Goal: Task Accomplishment & Management: Use online tool/utility

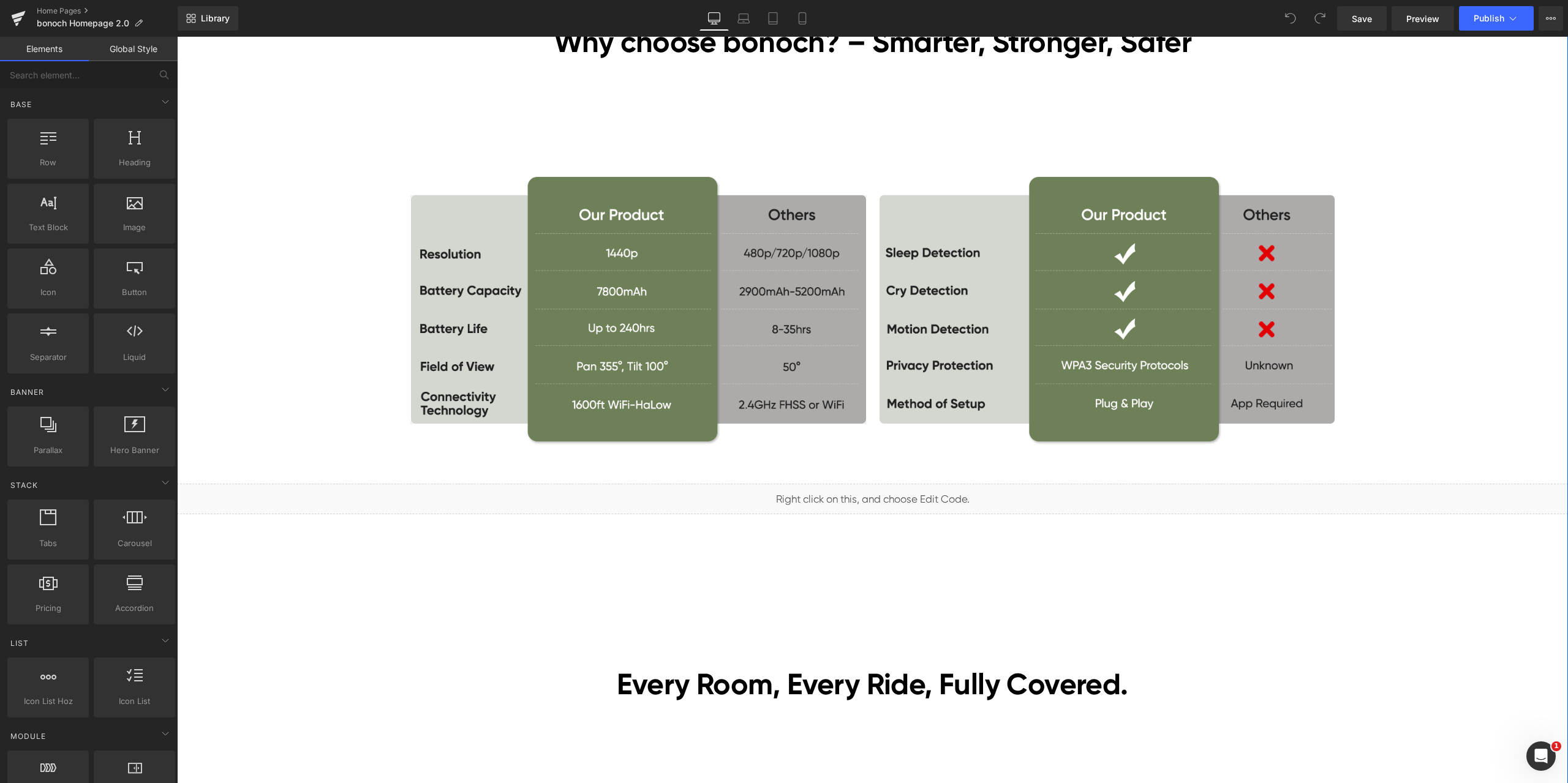
scroll to position [2817, 0]
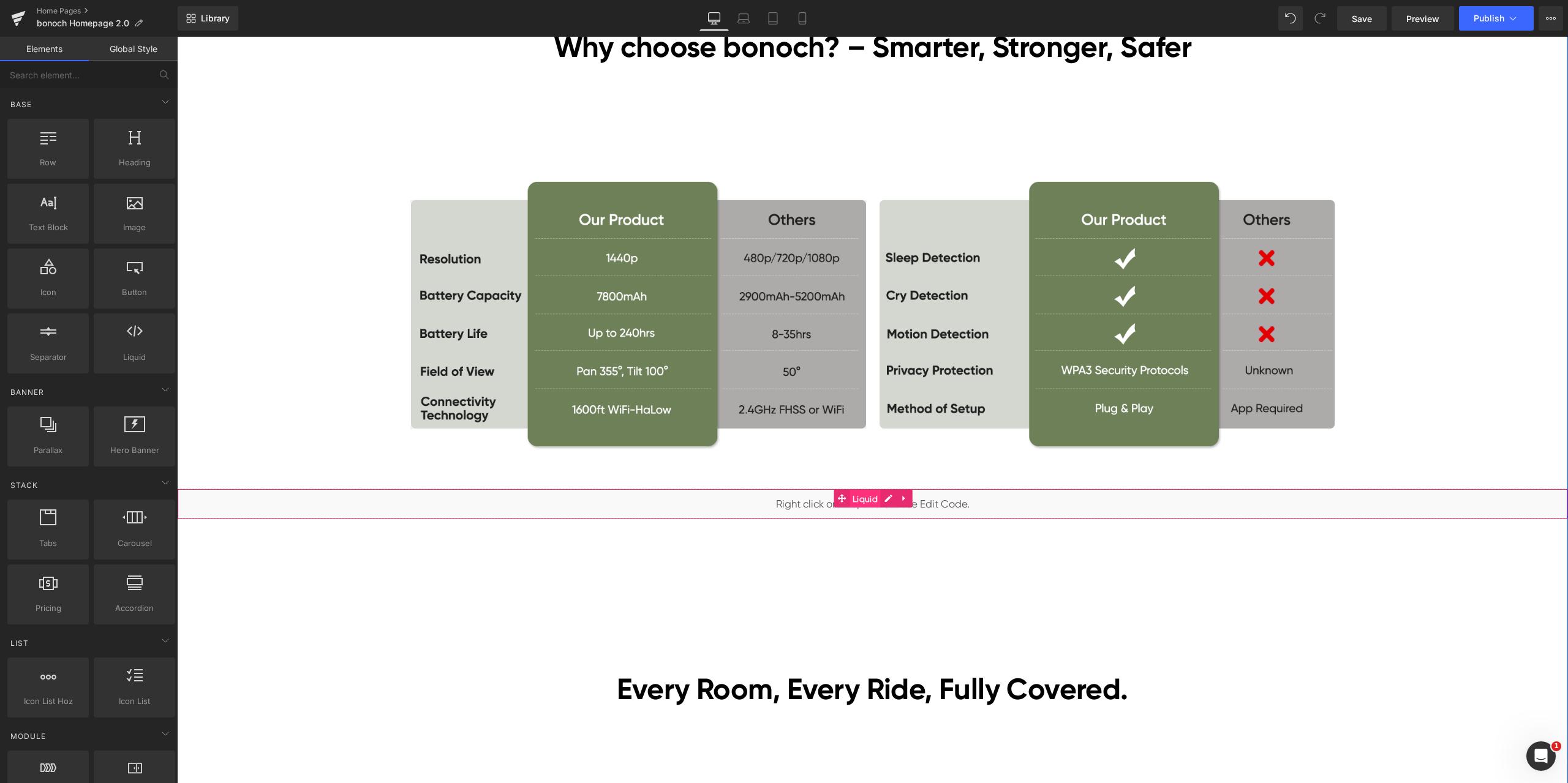
click at [856, 498] on span "Liquid" at bounding box center [865, 499] width 31 height 18
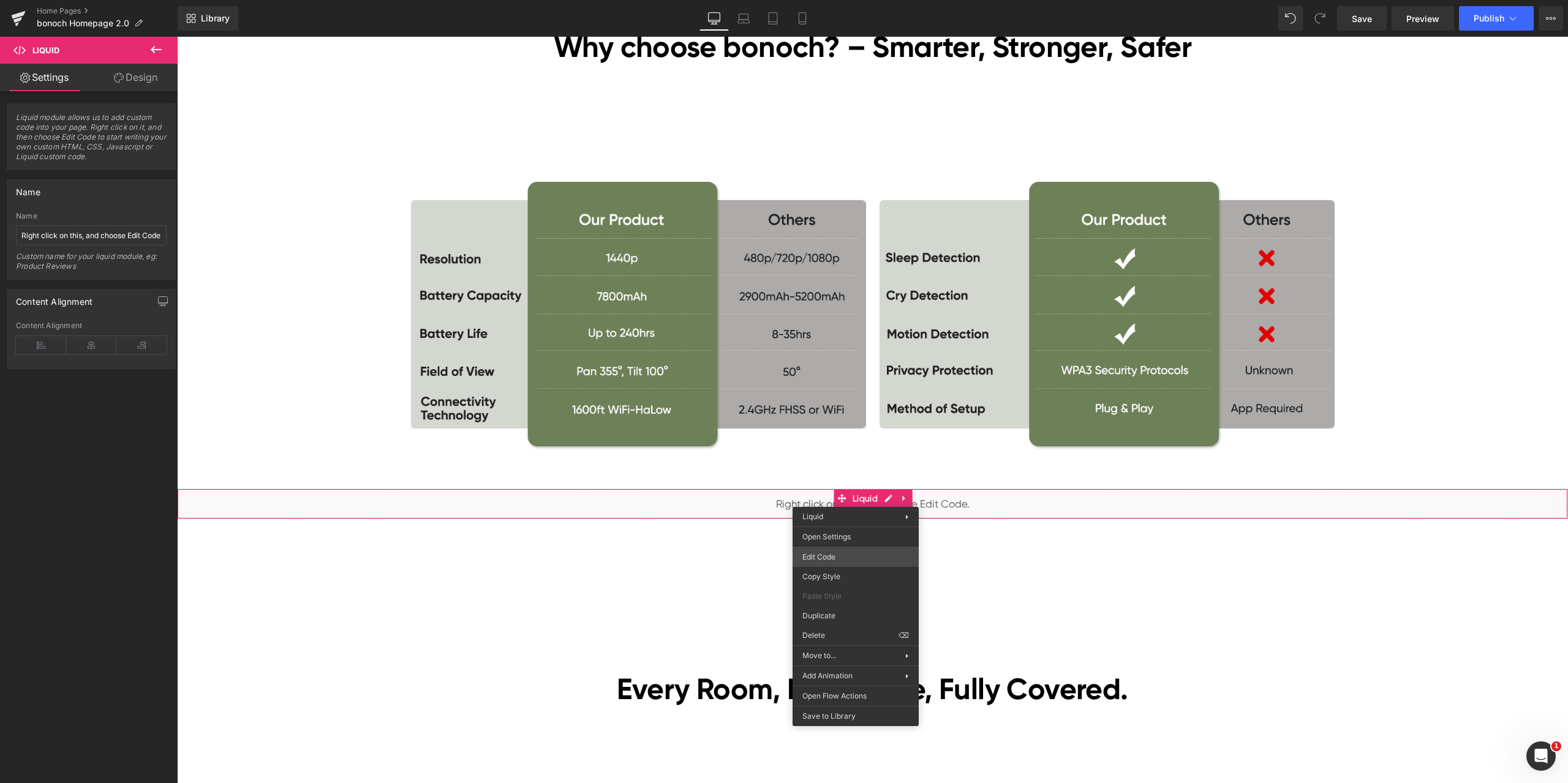
click at [848, 0] on div "Liquid You are previewing how the will restyle your page. You can not edit Elem…" at bounding box center [784, 0] width 1568 height 0
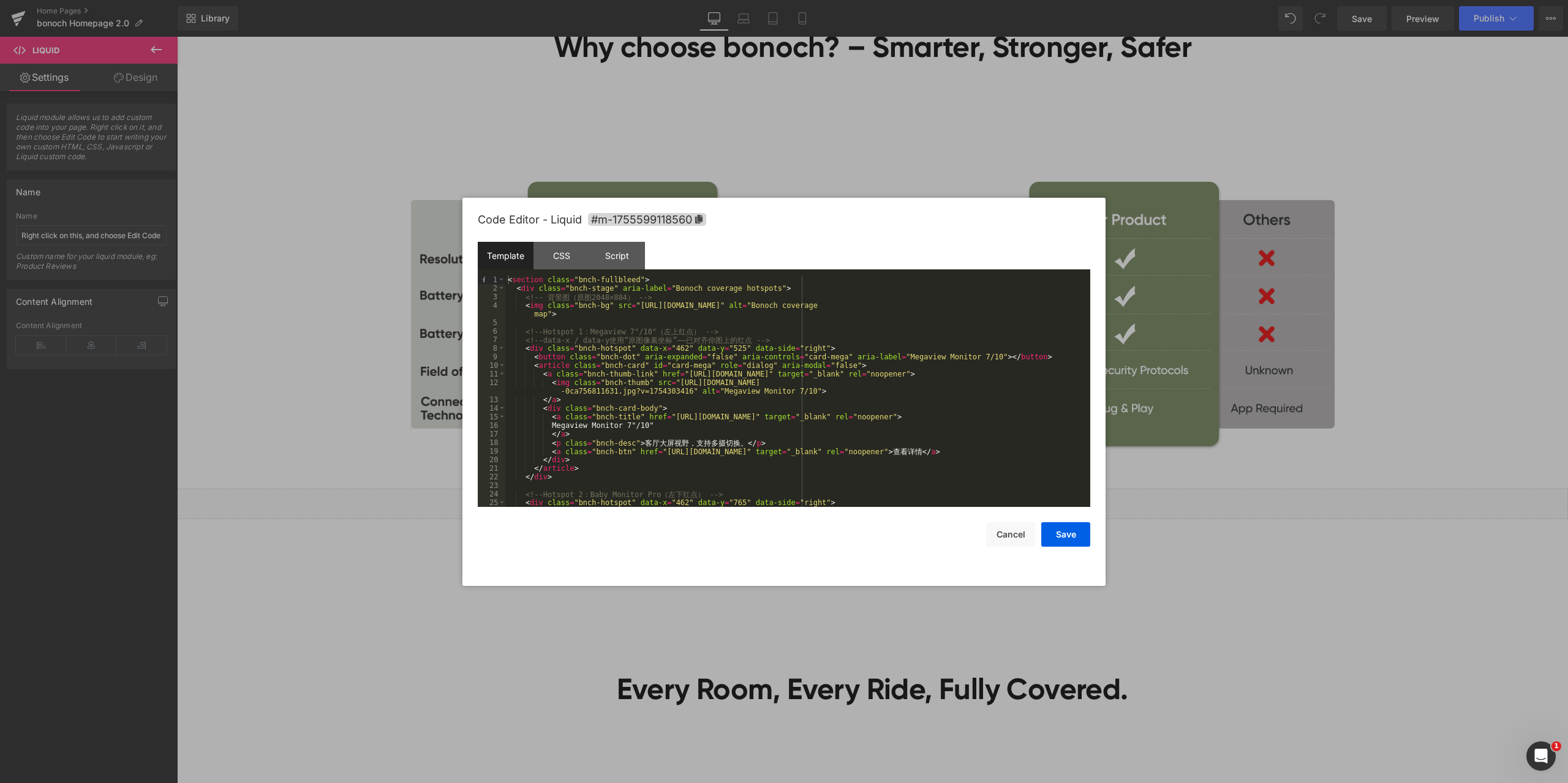
drag, startPoint x: 1201, startPoint y: 614, endPoint x: 877, endPoint y: 544, distance: 331.5
click at [1201, 614] on div at bounding box center [784, 392] width 1568 height 783
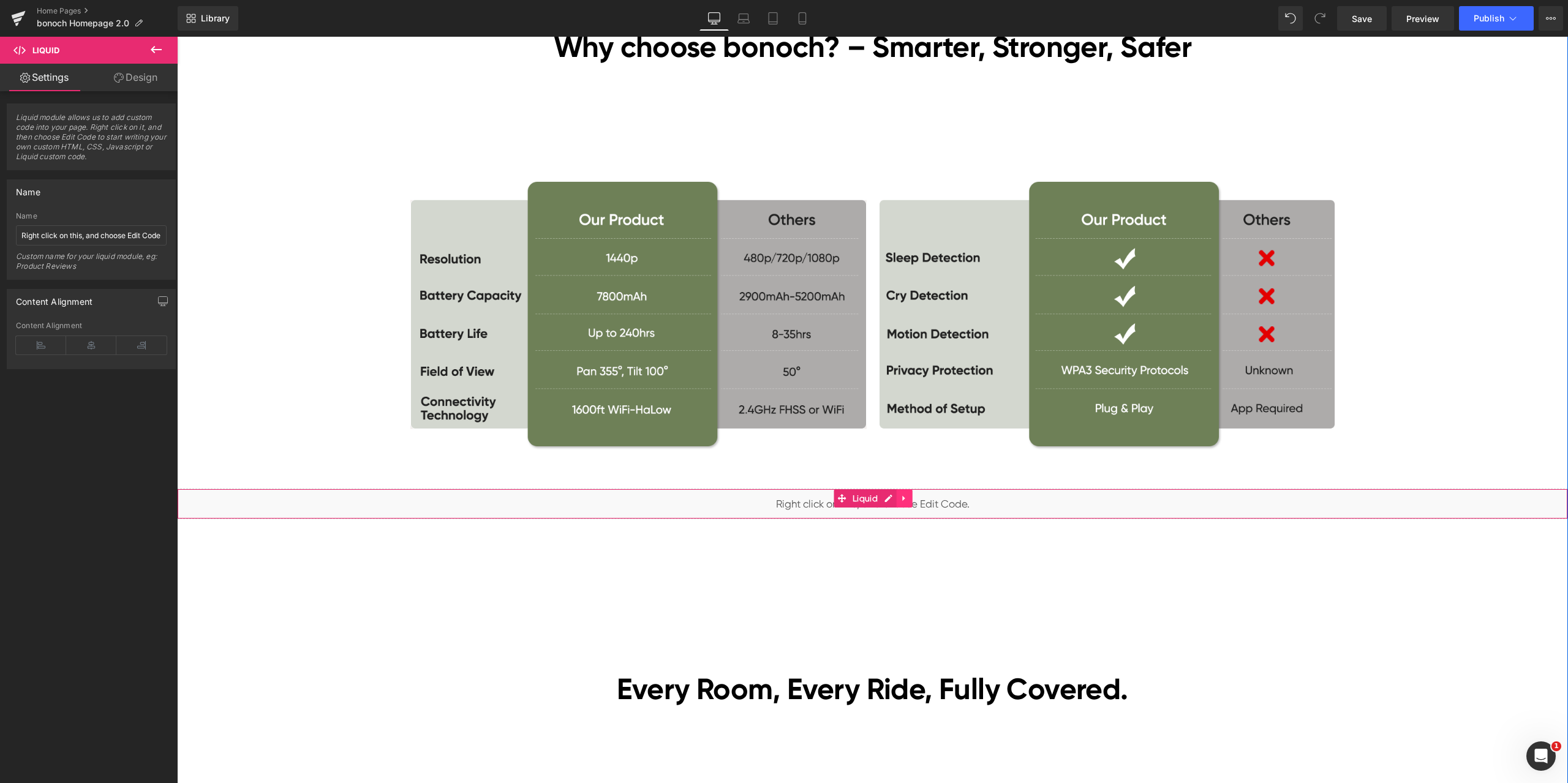
click at [903, 500] on icon at bounding box center [904, 498] width 8 height 9
click at [905, 500] on link at bounding box center [912, 498] width 16 height 18
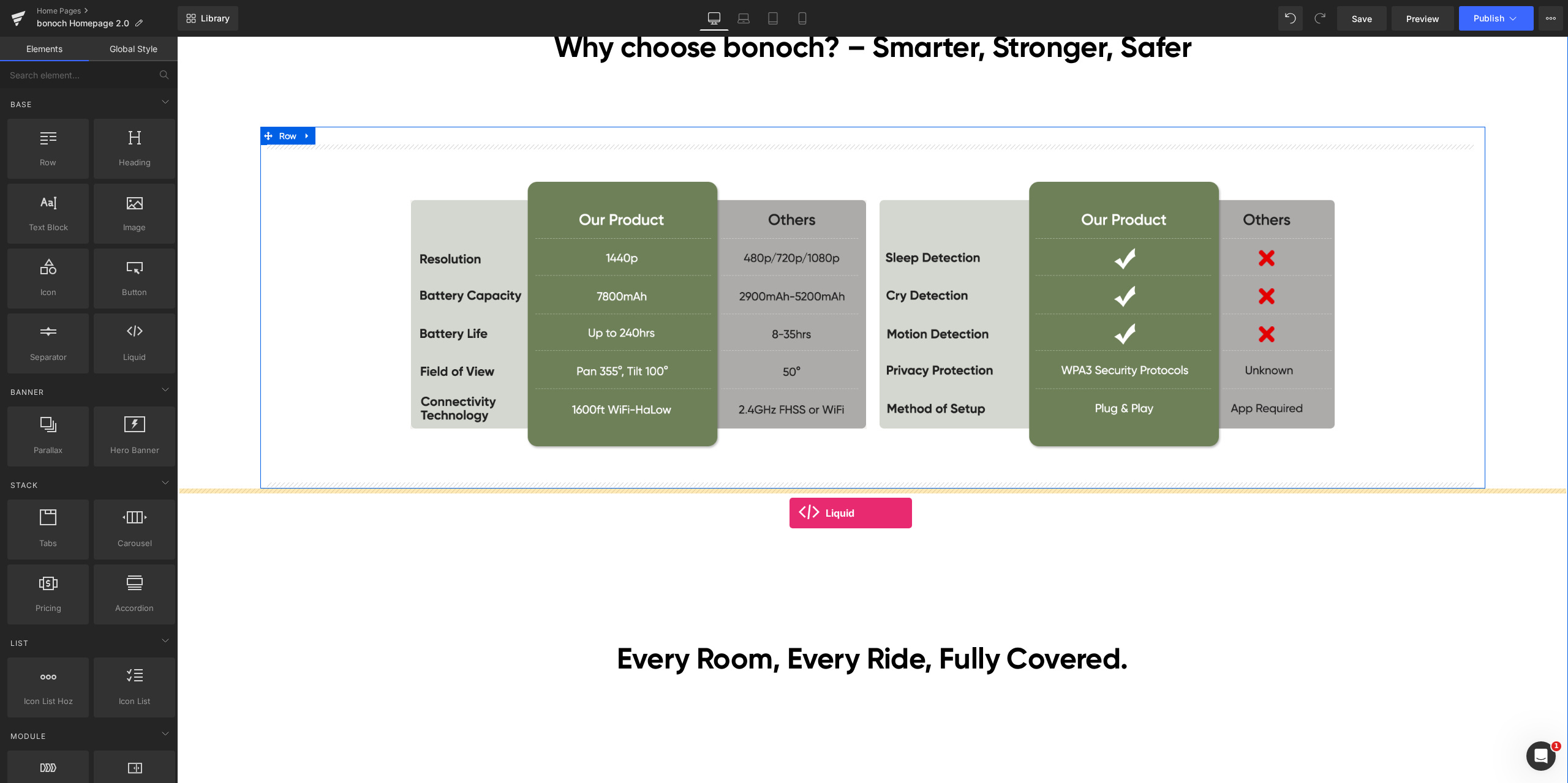
drag, startPoint x: 325, startPoint y: 430, endPoint x: 789, endPoint y: 513, distance: 471.4
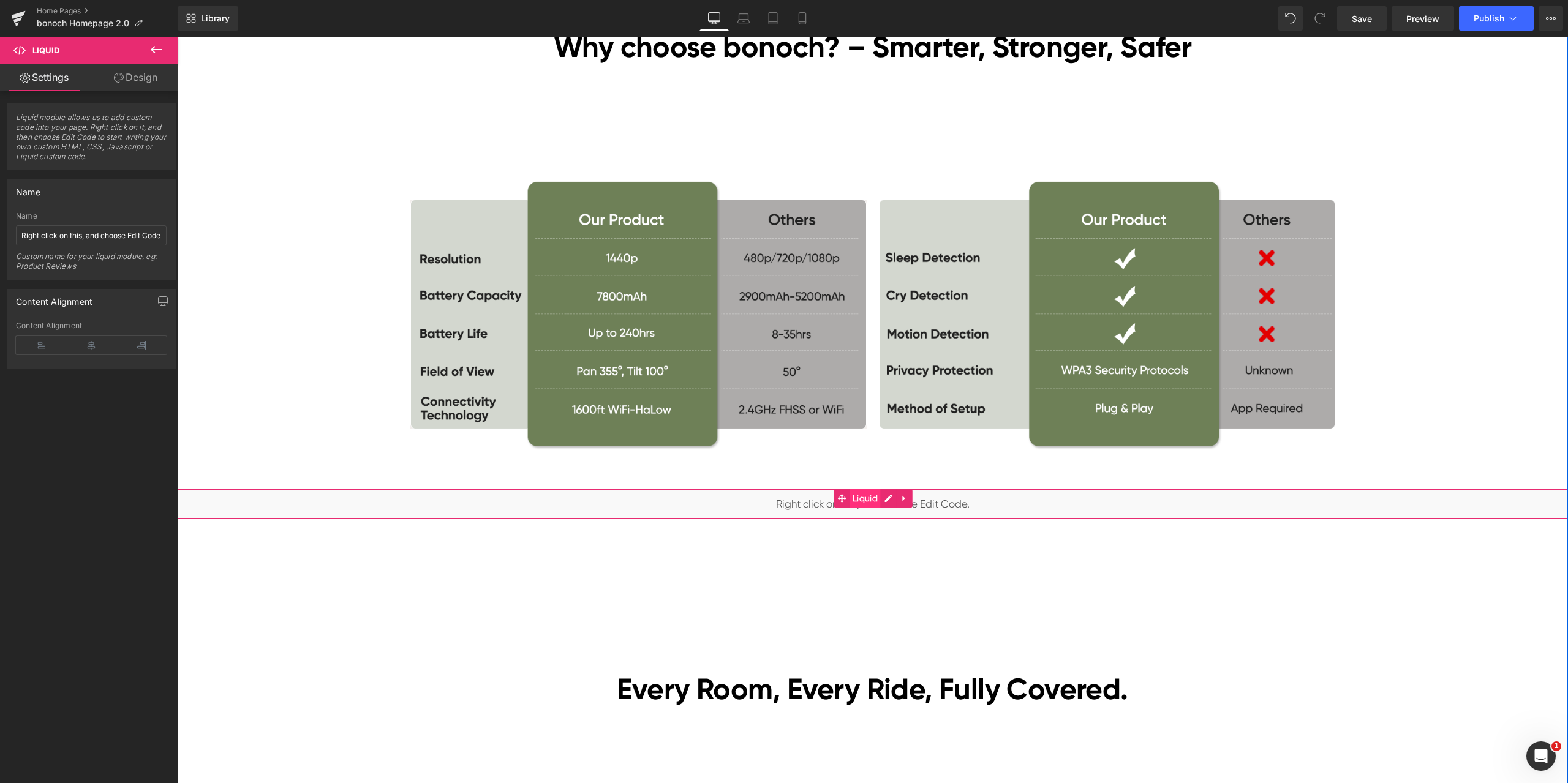
click at [861, 500] on span "Liquid" at bounding box center [865, 498] width 31 height 18
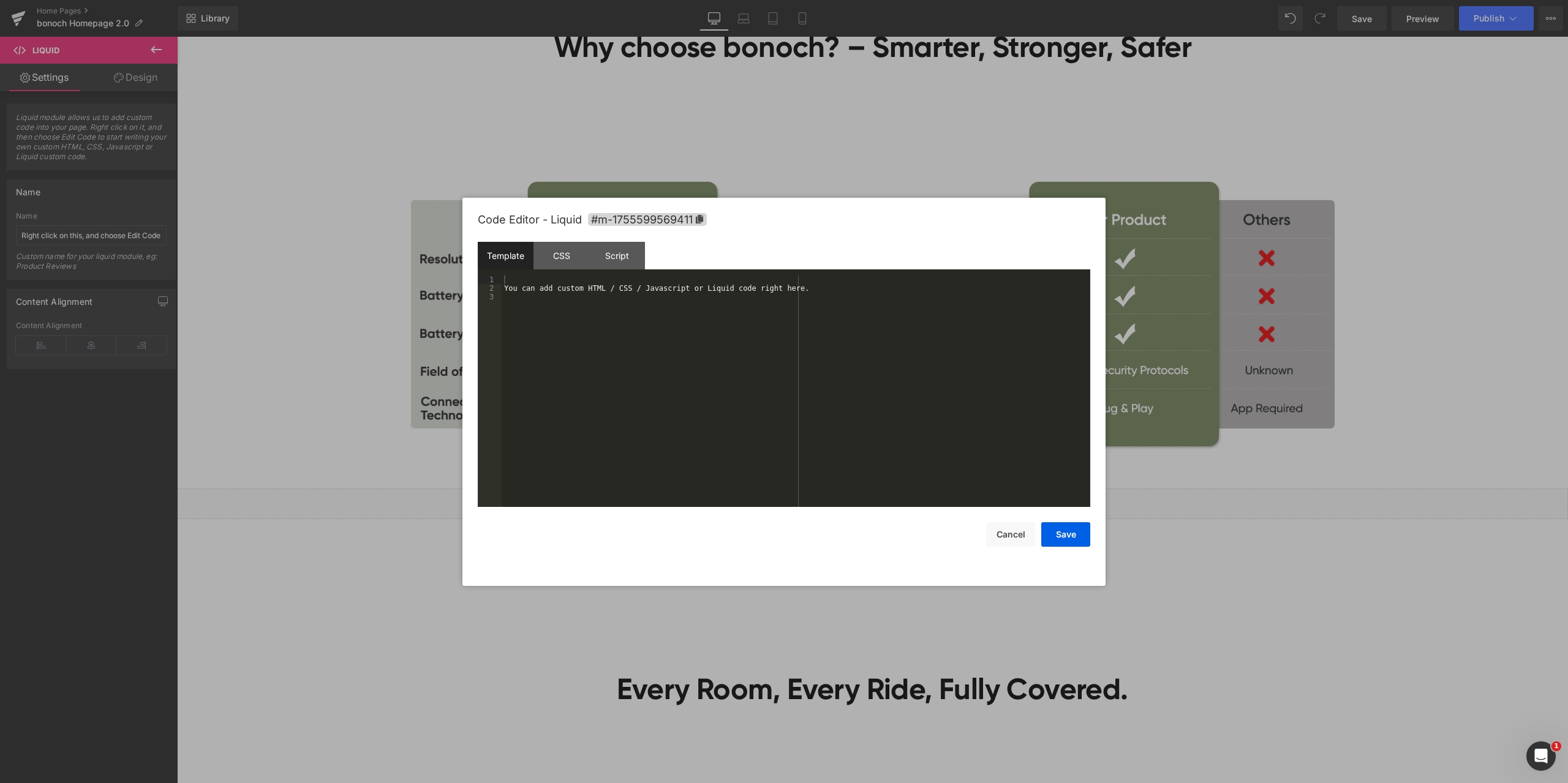
click at [845, 0] on div "Liquid You are previewing how the will restyle your page. You can not edit Elem…" at bounding box center [784, 0] width 1568 height 0
click at [739, 360] on div "You can add custom HTML / CSS / Javascript or Liquid code right here." at bounding box center [796, 400] width 588 height 249
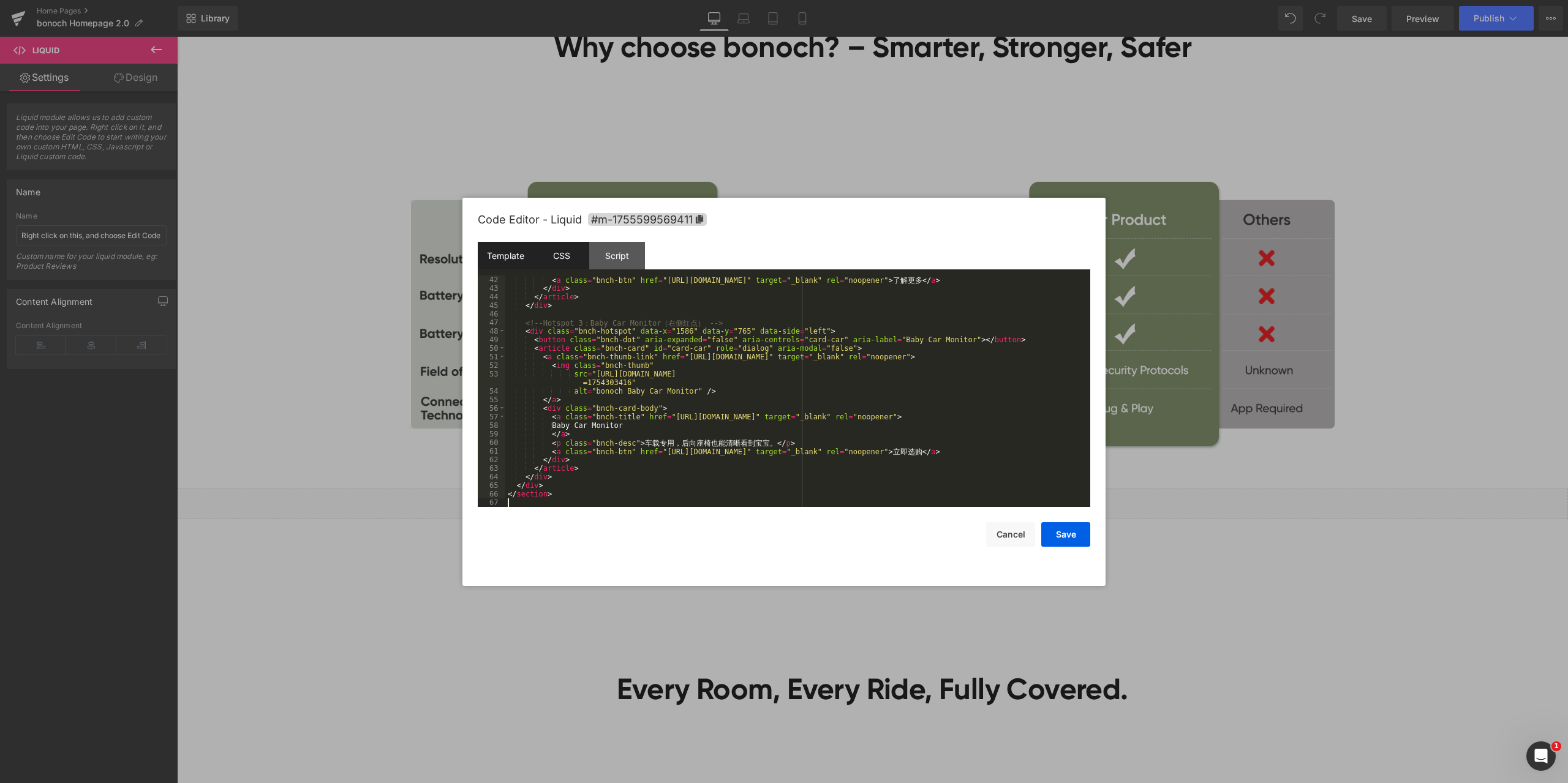
click at [566, 257] on div "CSS" at bounding box center [562, 255] width 56 height 27
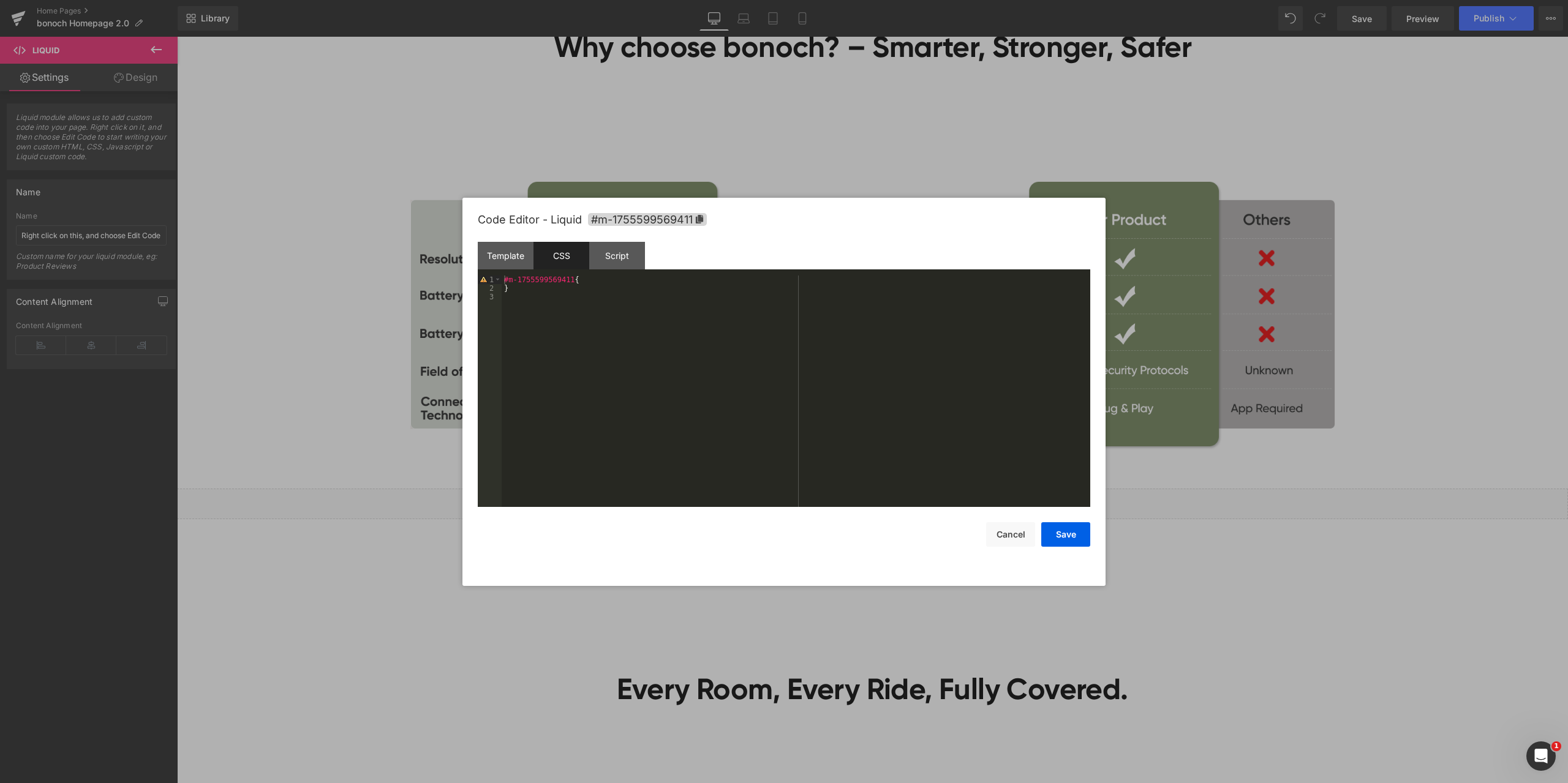
click at [587, 331] on div "#m-1755599569411 { }" at bounding box center [796, 400] width 588 height 249
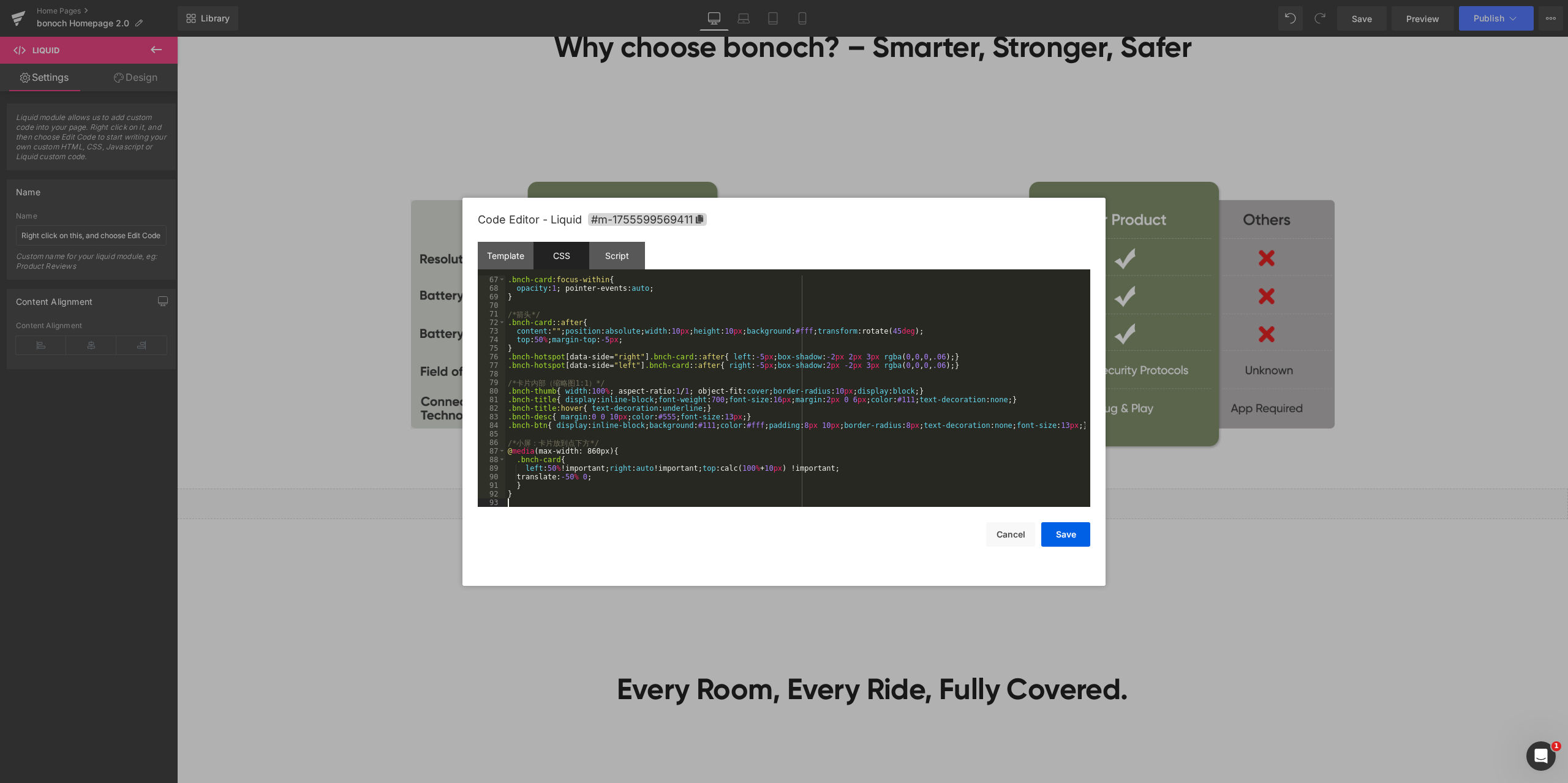
scroll to position [566, 0]
click at [621, 251] on div "Script" at bounding box center [617, 255] width 56 height 27
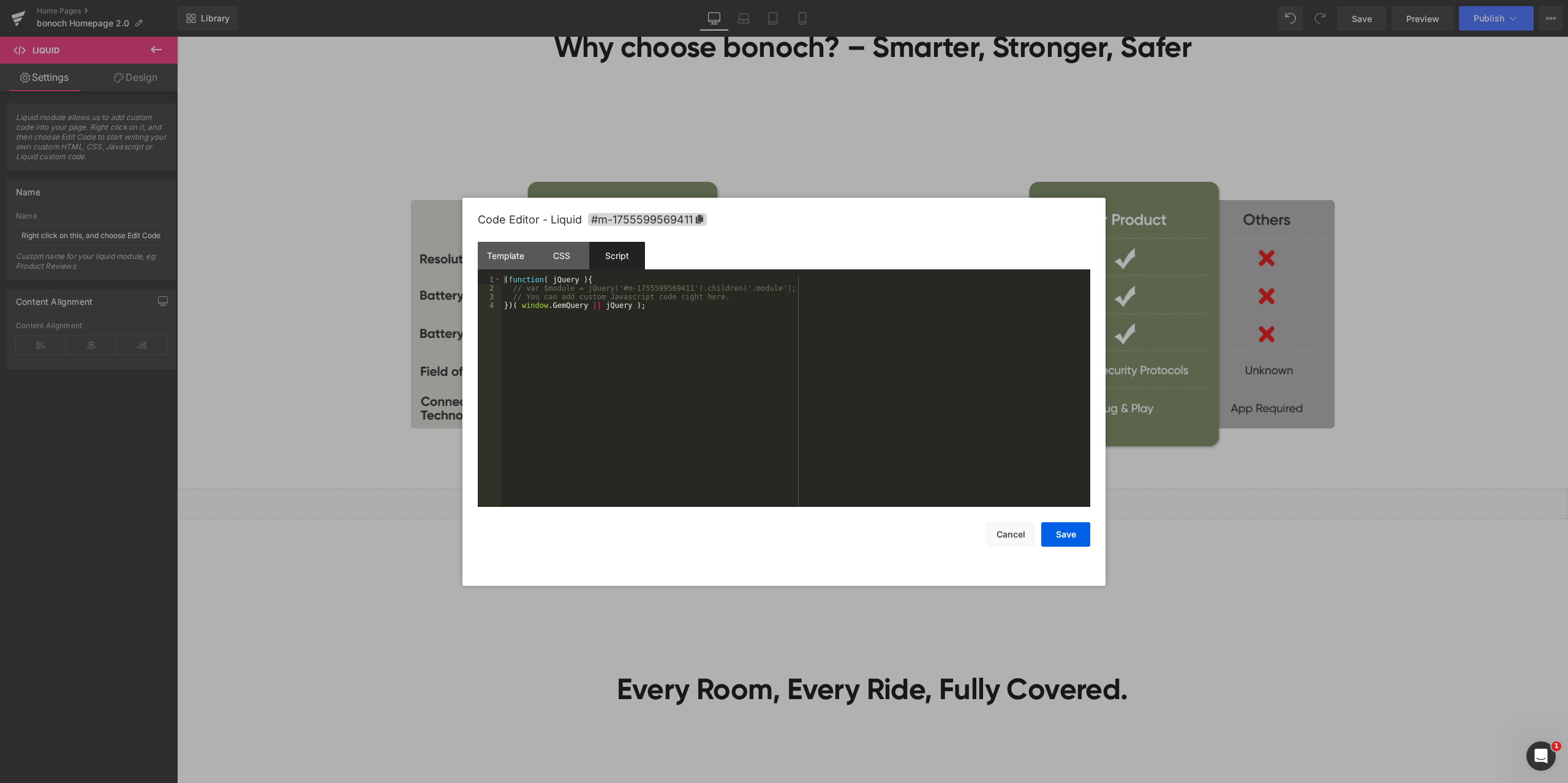
click at [656, 313] on div "( function ( jQuery ) { // var $module = jQuery('#m-1755599569411').children('.…" at bounding box center [796, 400] width 588 height 249
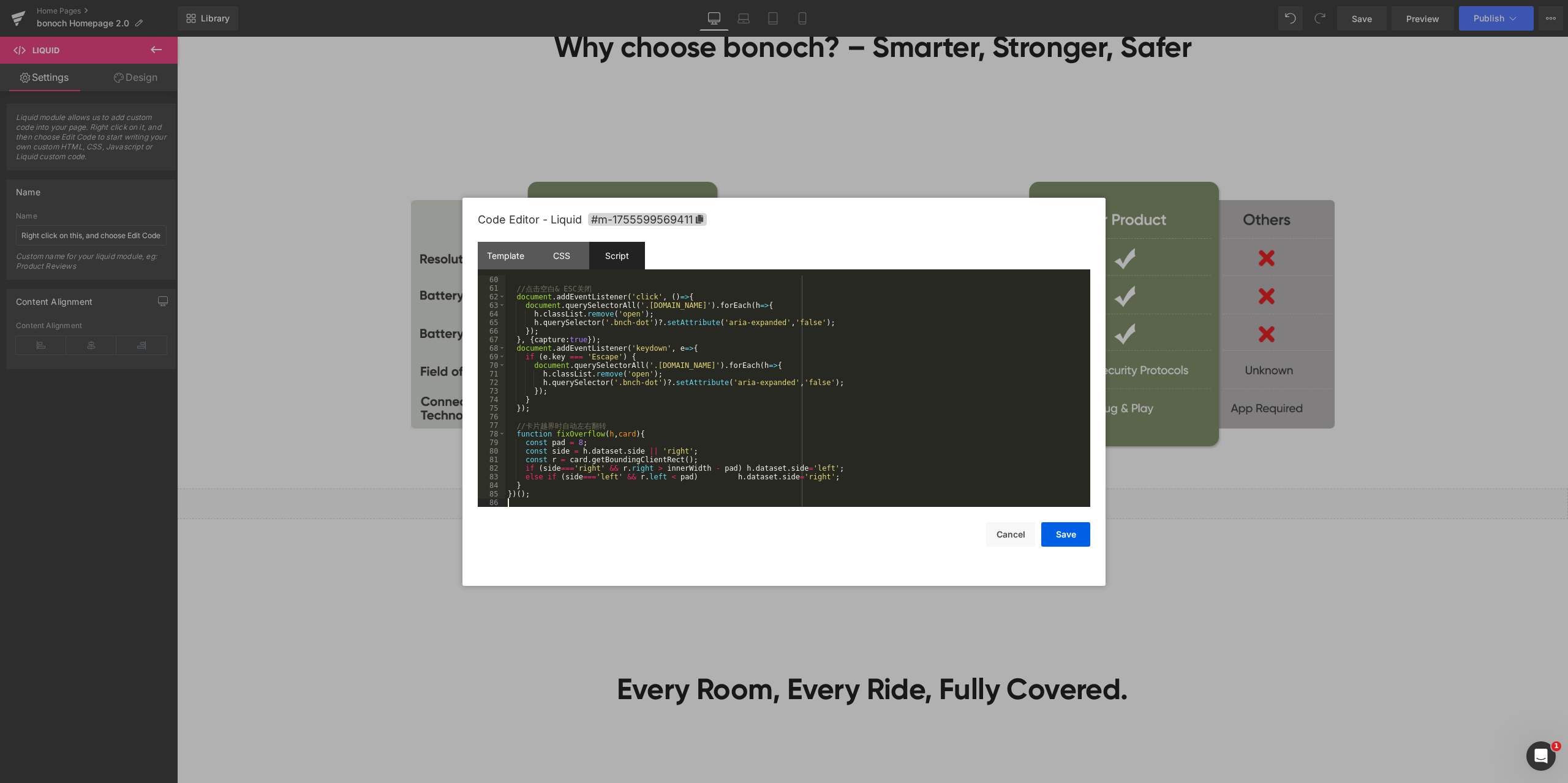
scroll to position [506, 0]
click at [1070, 539] on button "Save" at bounding box center [1065, 535] width 49 height 24
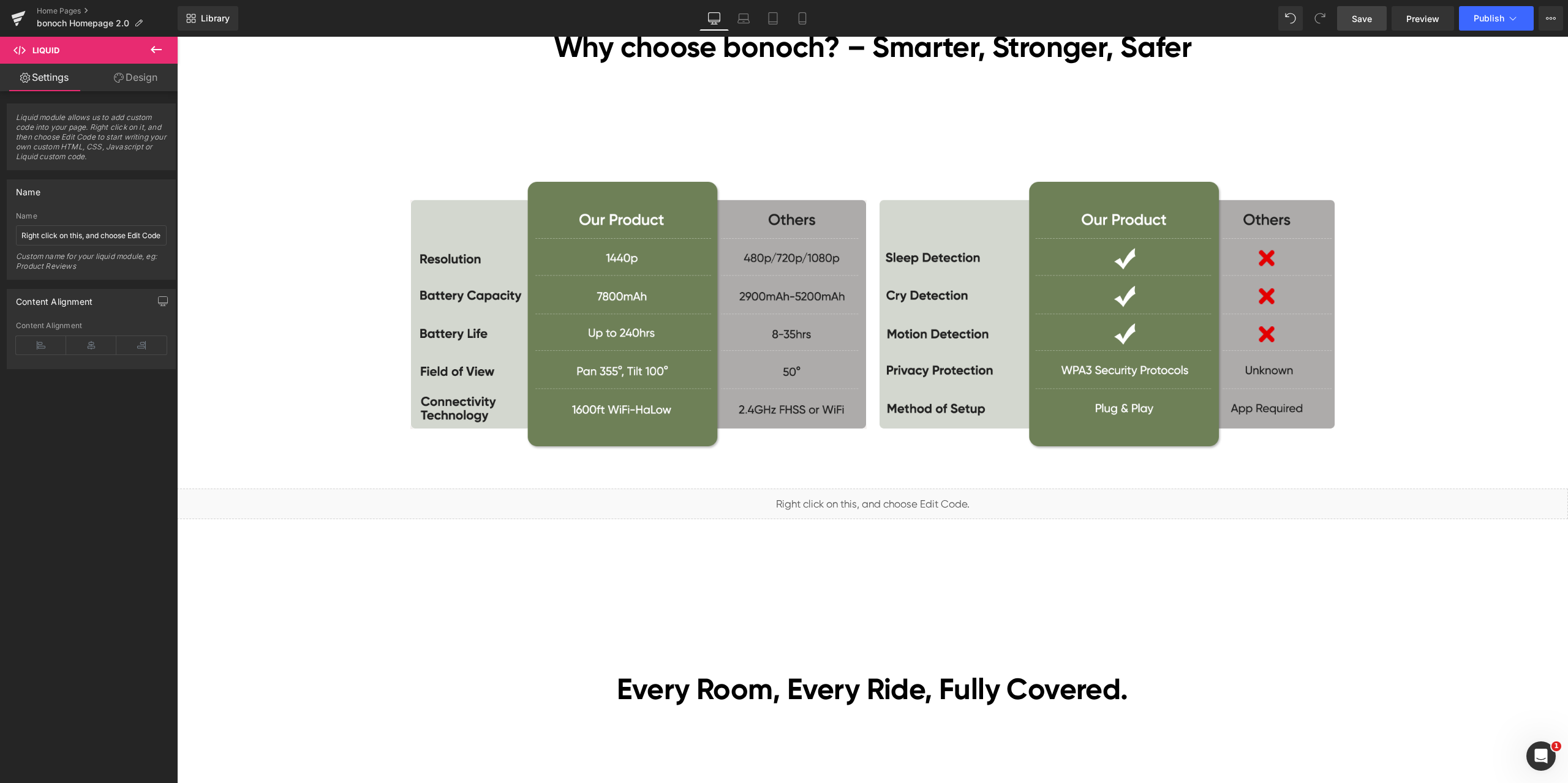
click at [1366, 28] on link "Save" at bounding box center [1362, 18] width 50 height 24
click at [868, 500] on span "Liquid" at bounding box center [865, 498] width 31 height 18
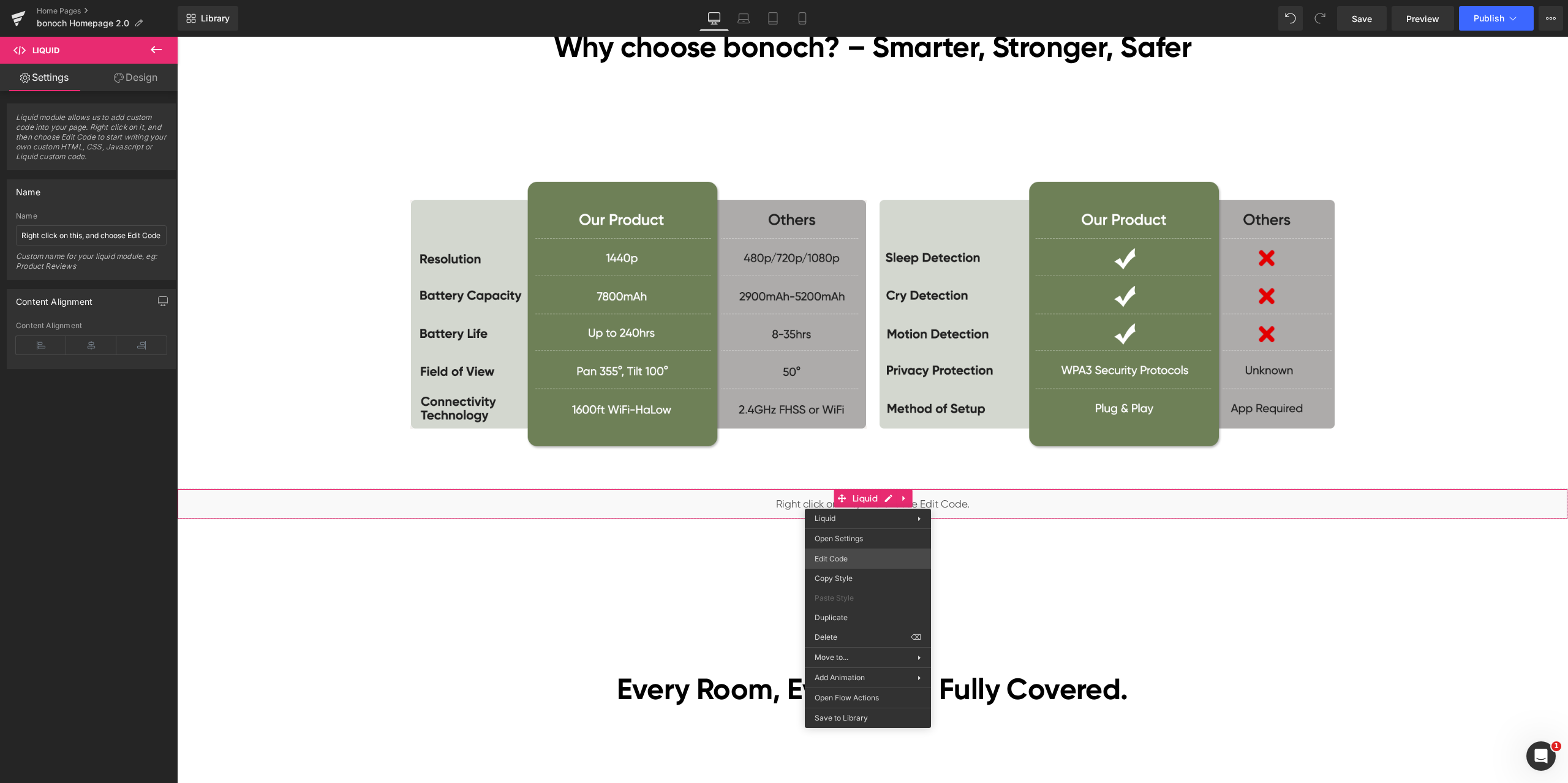
click at [868, 0] on div "Liquid You are previewing how the will restyle your page. You can not edit Elem…" at bounding box center [784, 0] width 1568 height 0
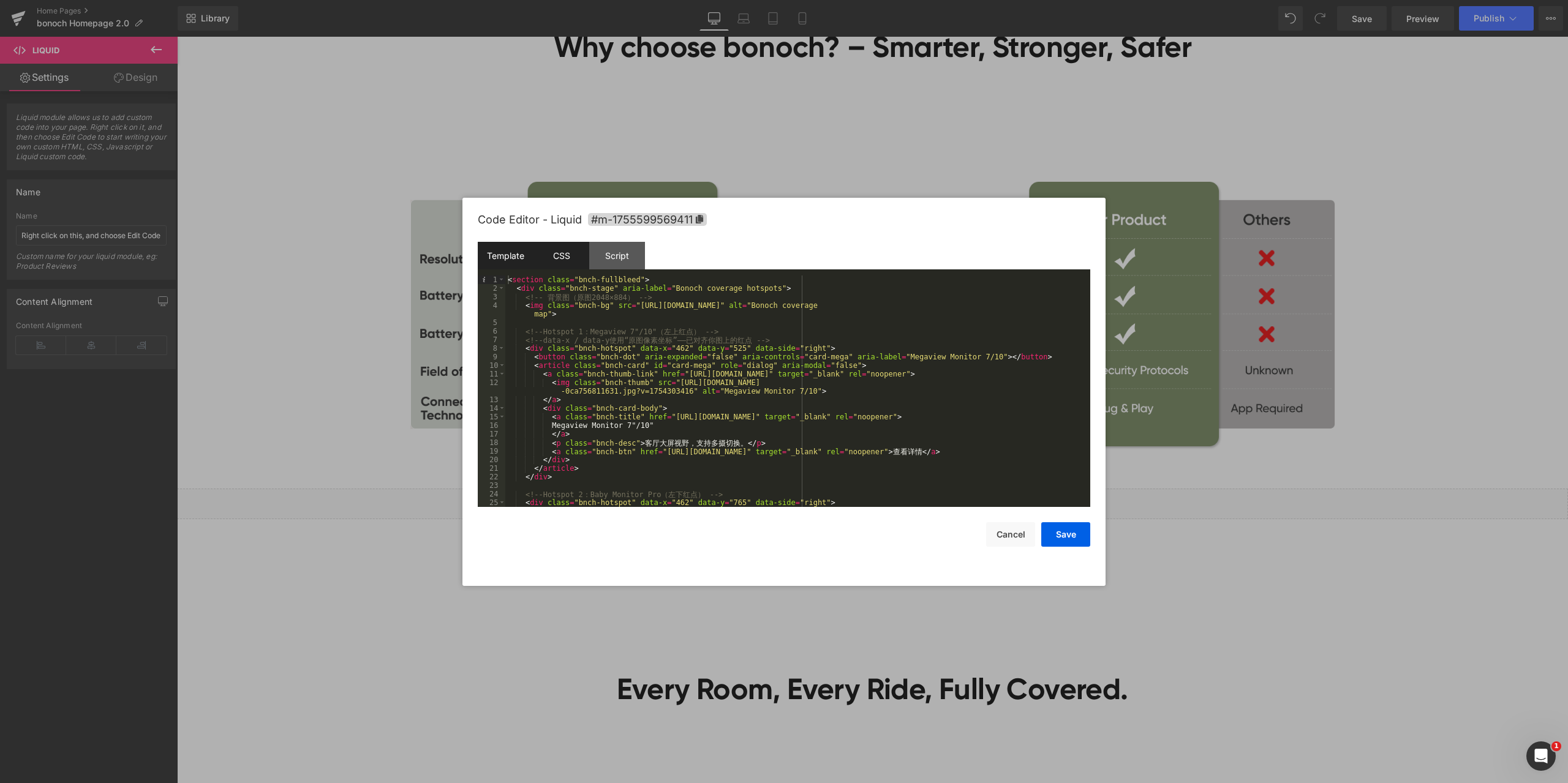
click at [566, 250] on div "CSS" at bounding box center [562, 255] width 56 height 27
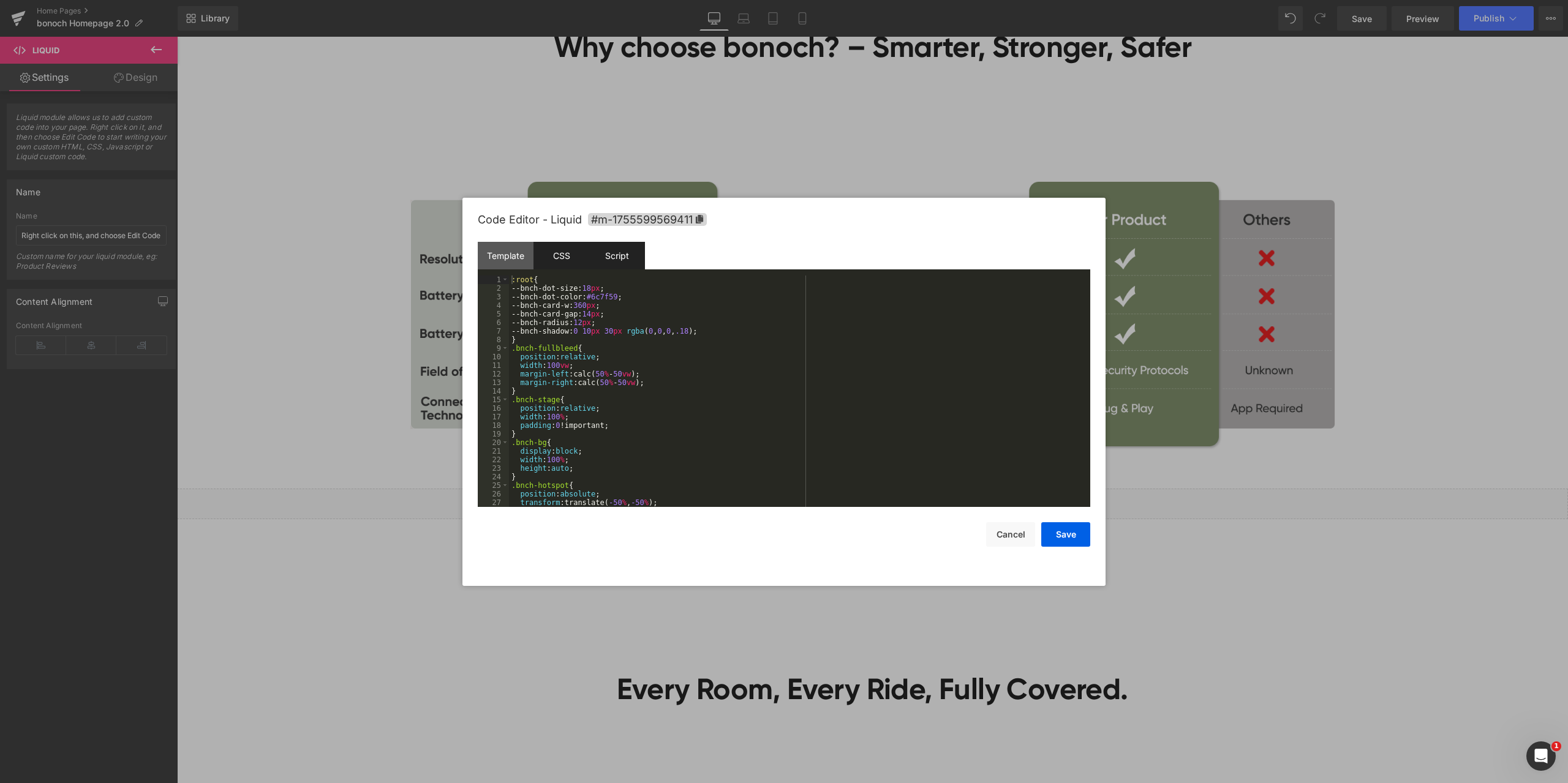
click at [617, 245] on div "Script" at bounding box center [617, 255] width 56 height 27
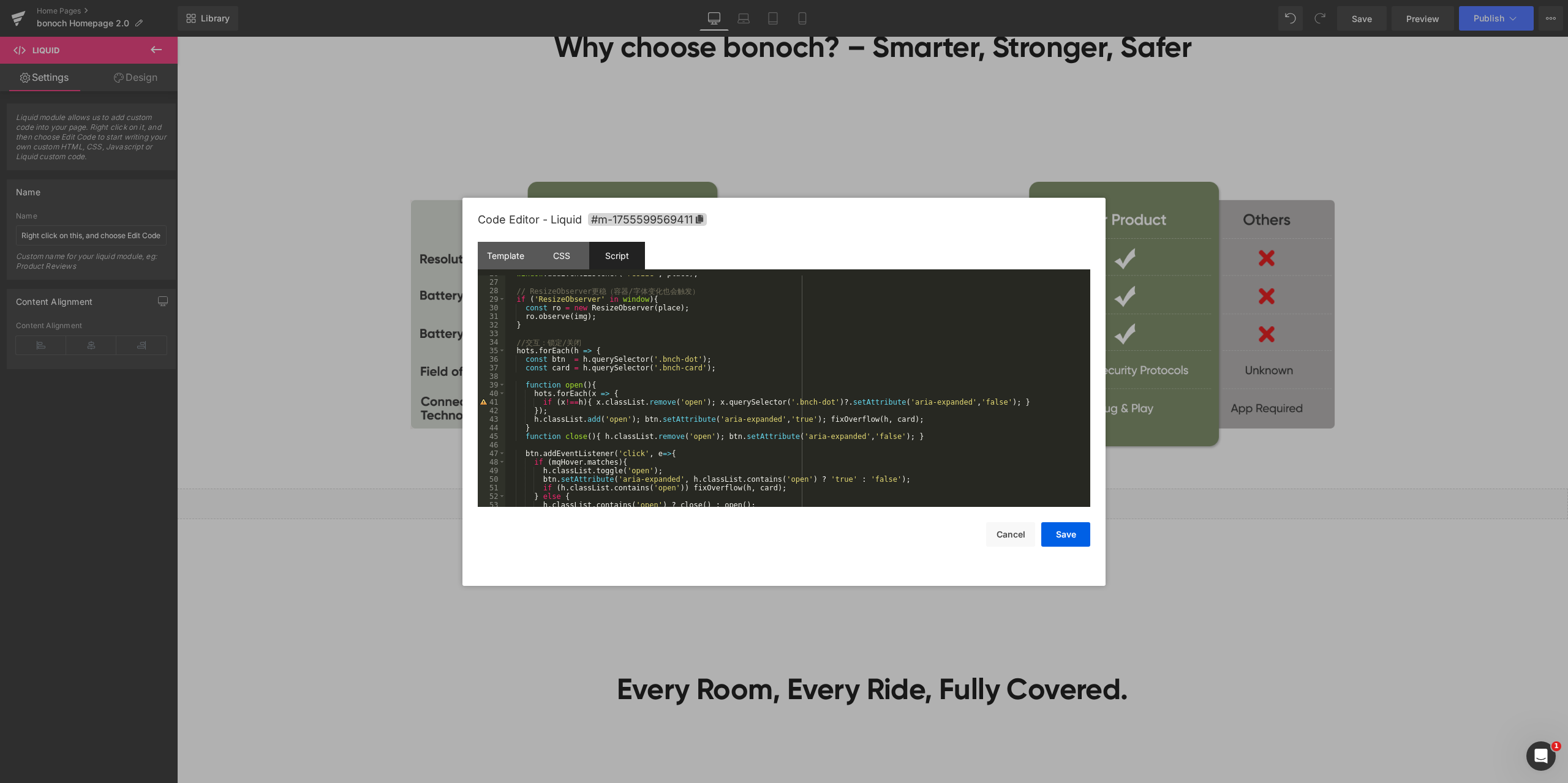
scroll to position [330, 0]
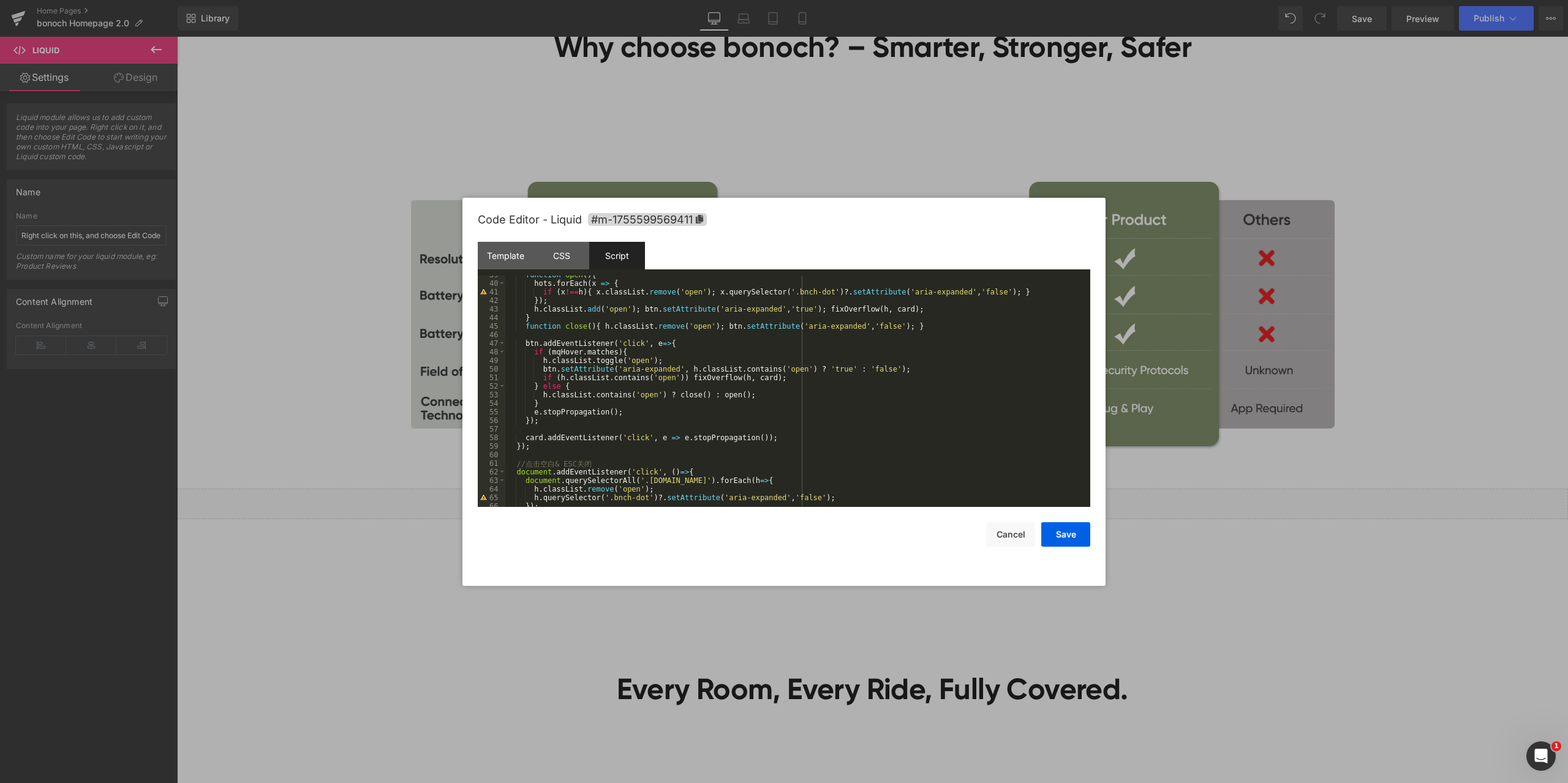
click at [1328, 545] on div at bounding box center [784, 392] width 1568 height 783
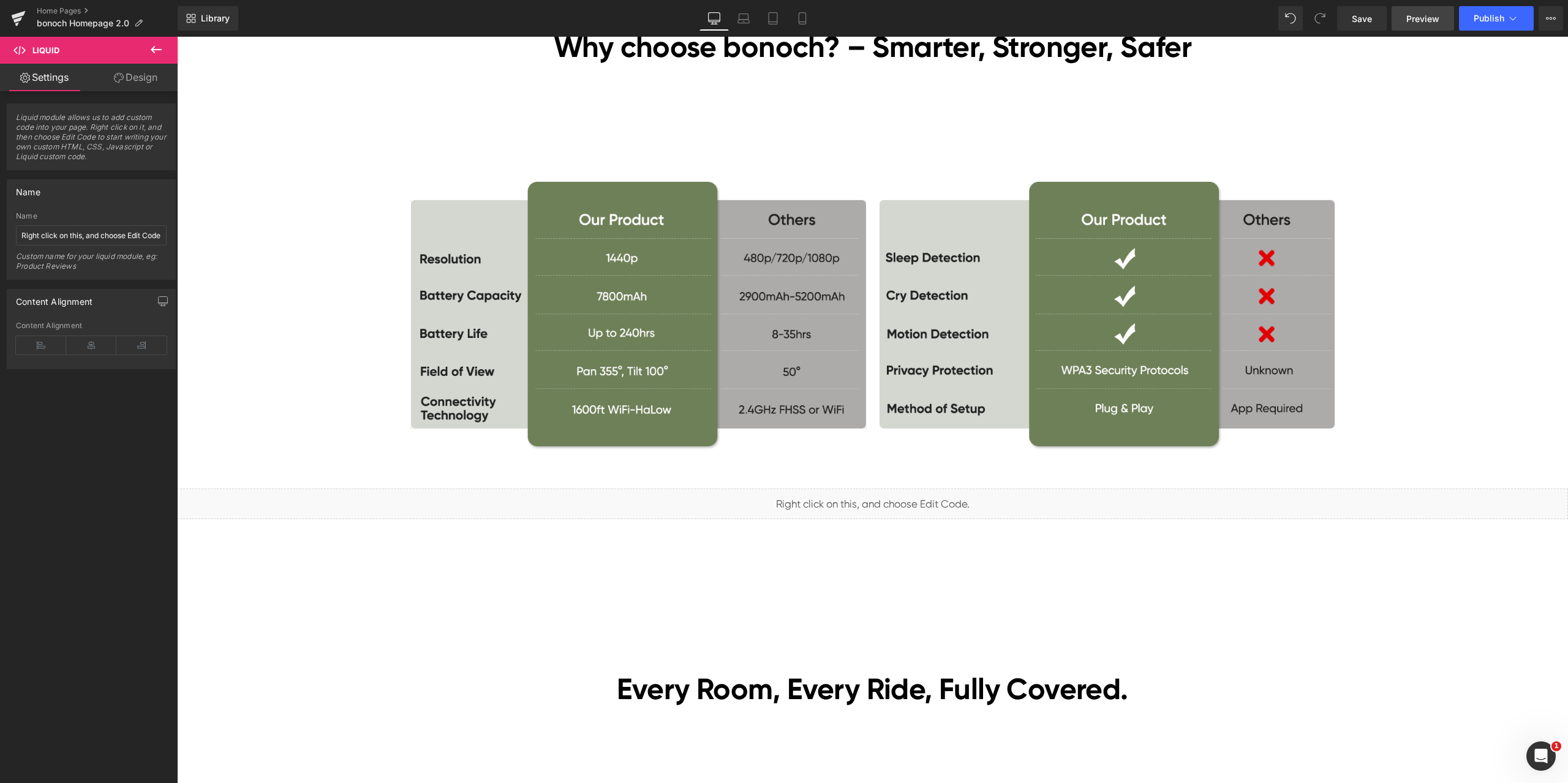
click at [1421, 20] on span "Preview" at bounding box center [1423, 18] width 33 height 13
click at [859, 497] on span "Liquid" at bounding box center [865, 498] width 31 height 18
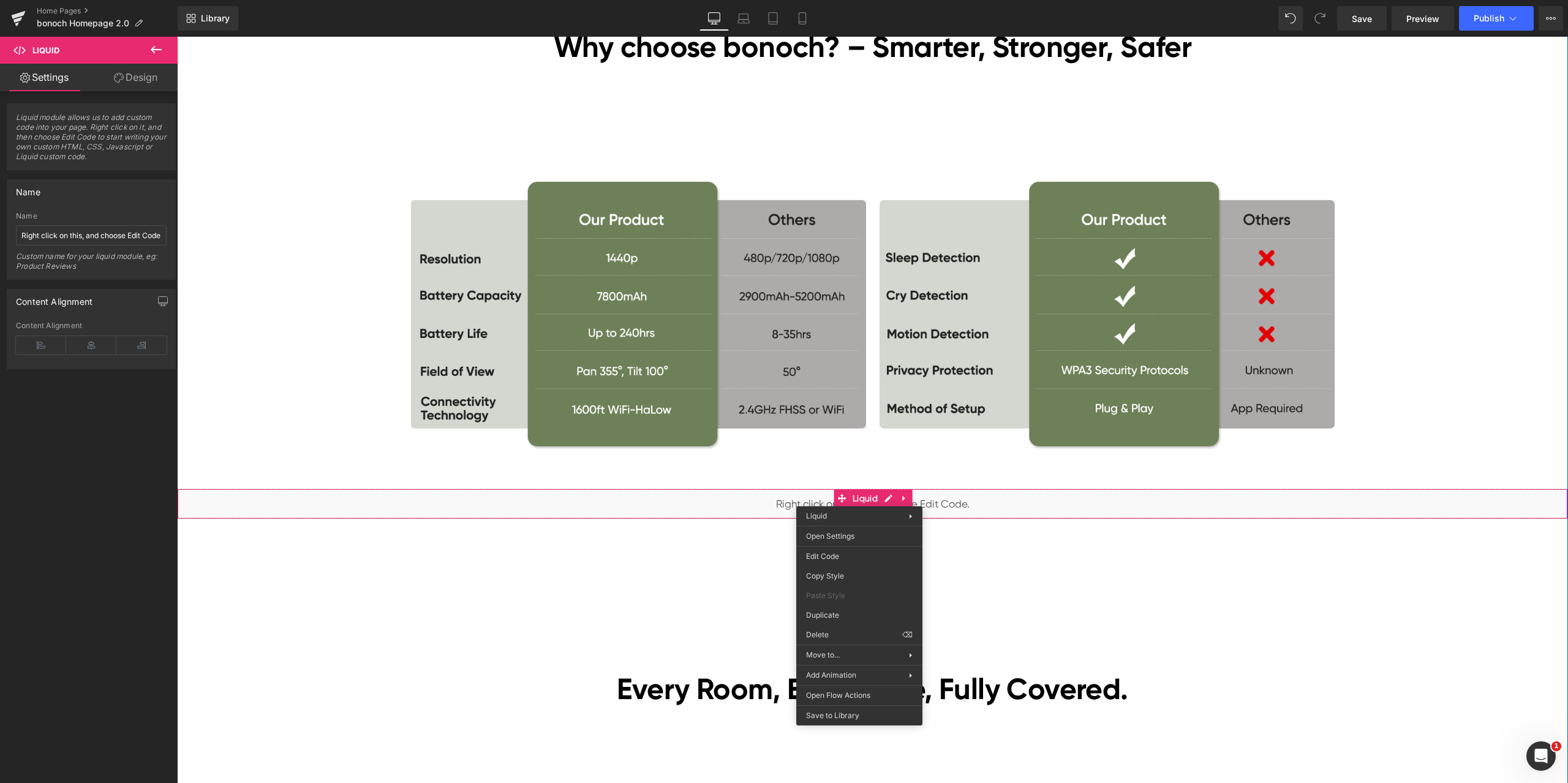
click at [728, 558] on div "[DATE][DATE] Sales Heading Lowest Prices of the Year! Heading [DATE]–[DATE] Tex…" at bounding box center [872, 624] width 1391 height 6701
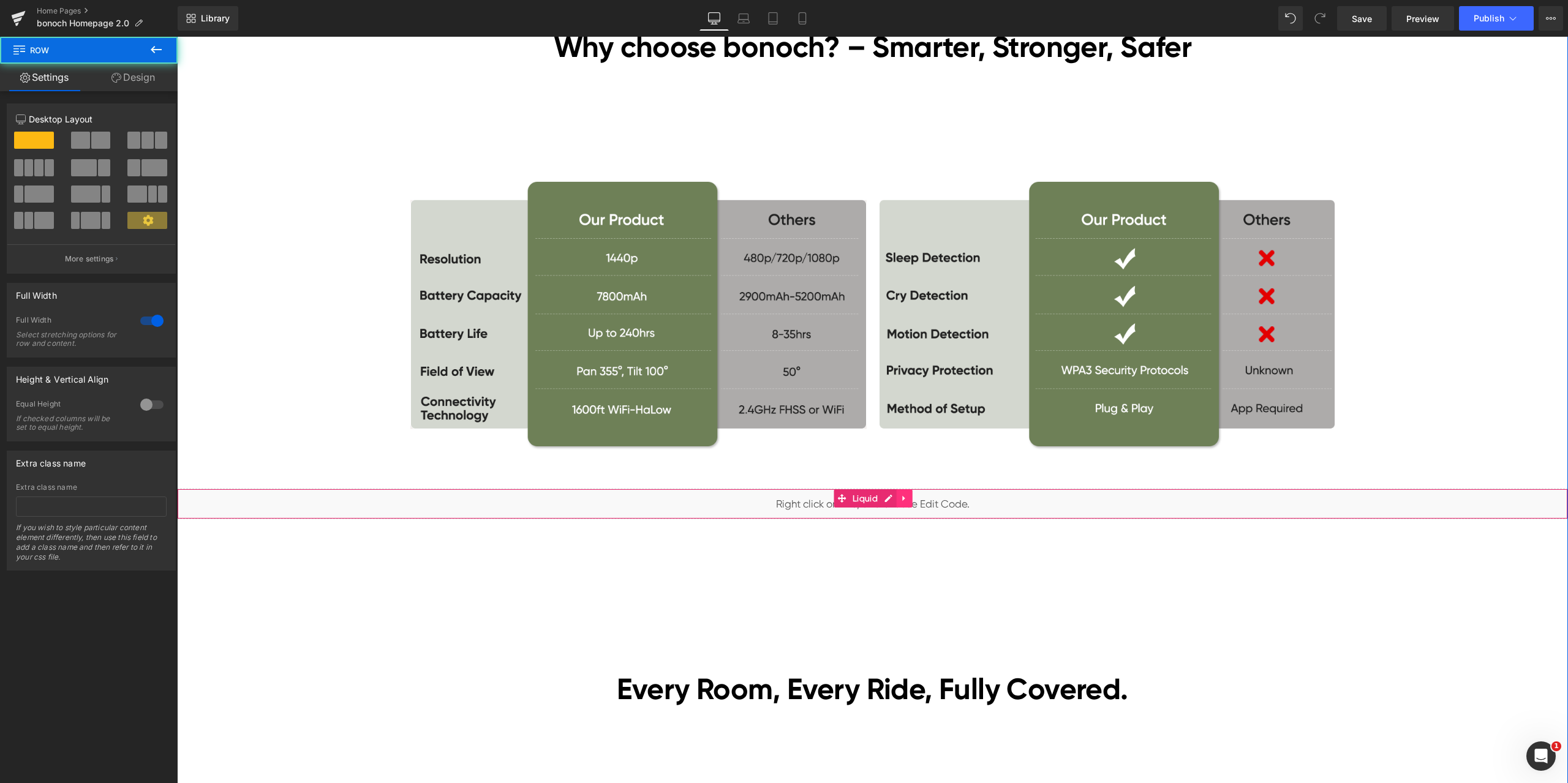
click at [903, 496] on icon at bounding box center [904, 498] width 8 height 9
click at [908, 498] on icon at bounding box center [912, 498] width 8 height 8
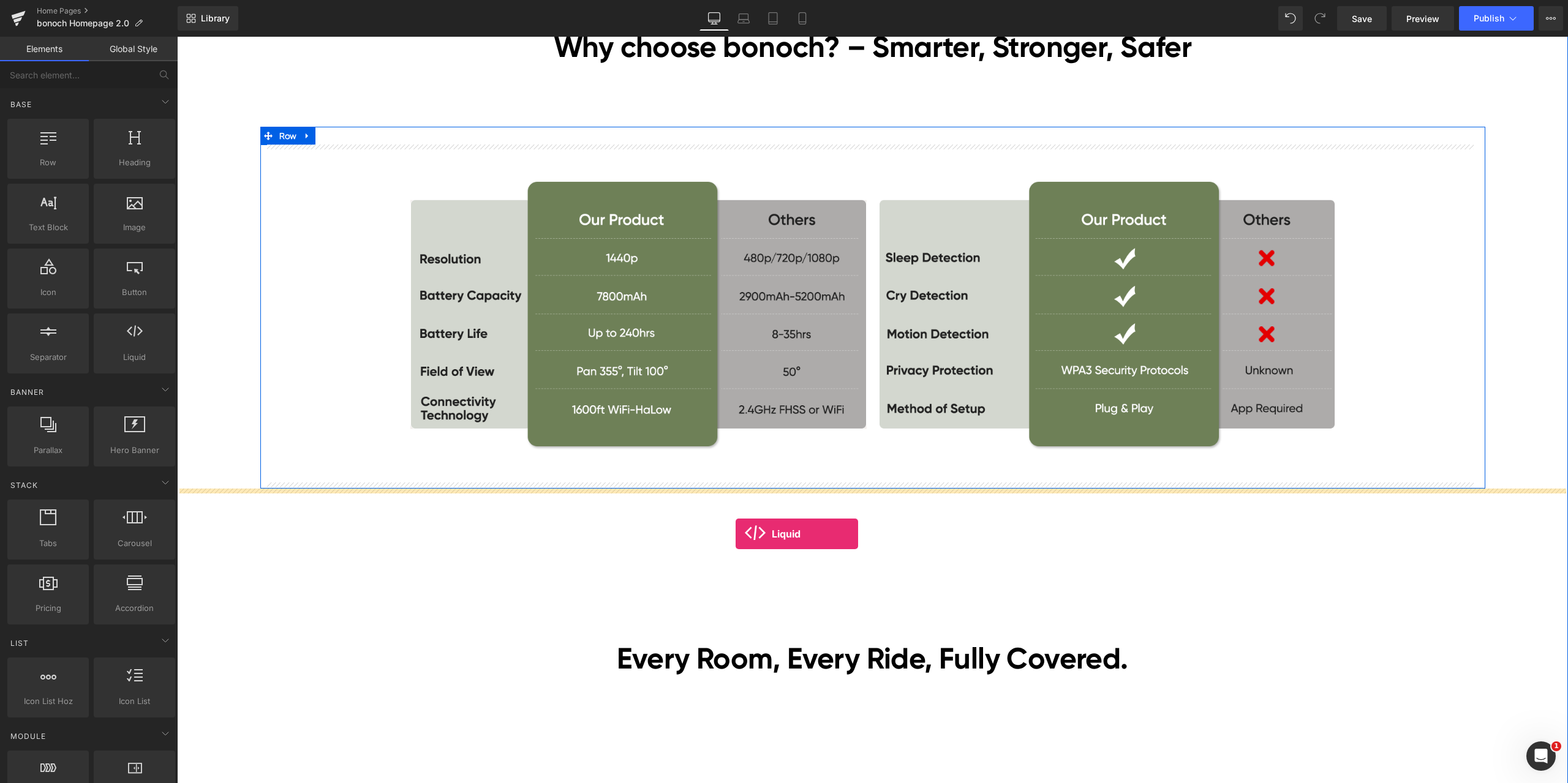
drag, startPoint x: 182, startPoint y: 366, endPoint x: 737, endPoint y: 528, distance: 578.2
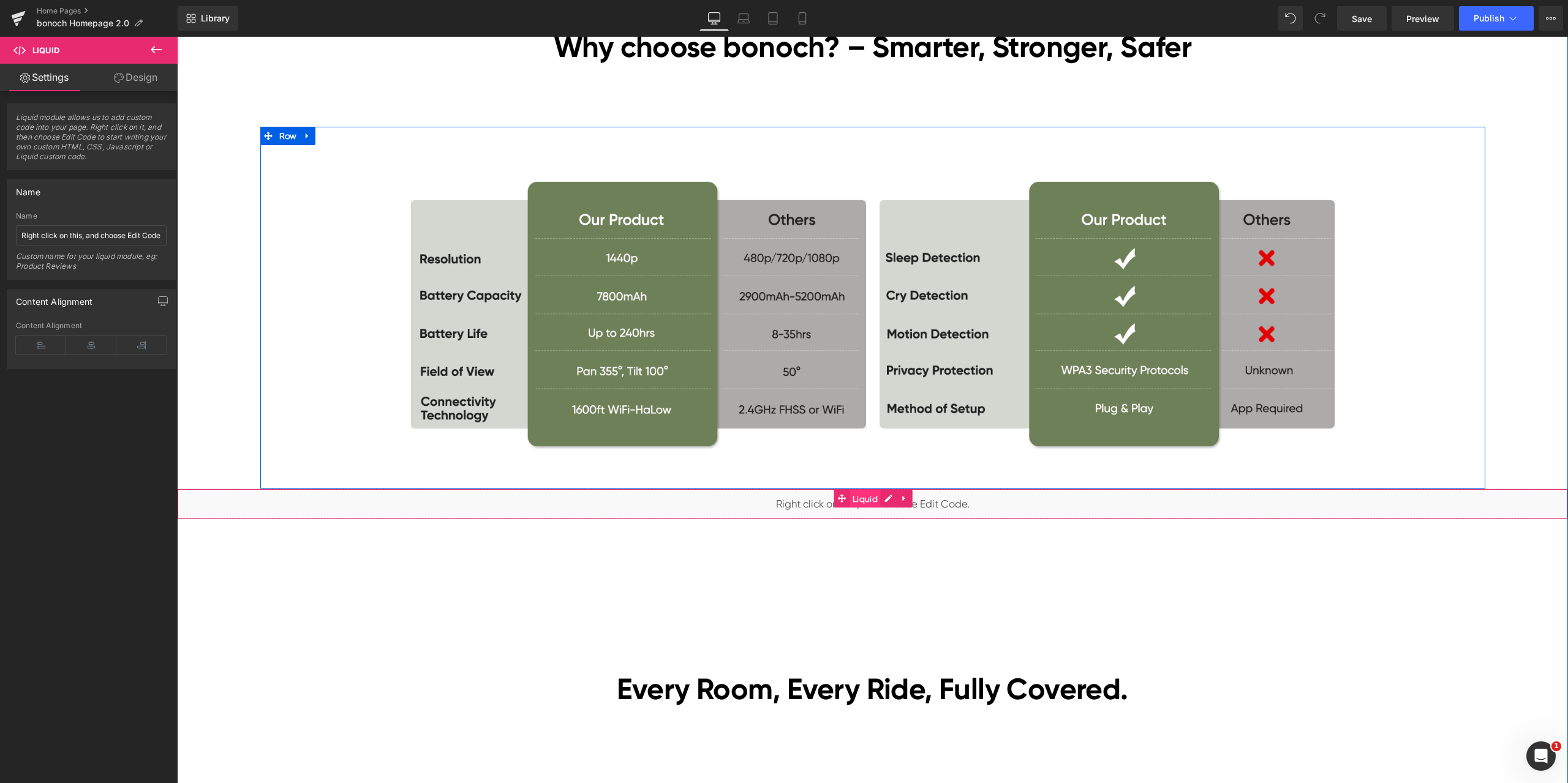
click at [852, 497] on span "Liquid" at bounding box center [865, 499] width 31 height 18
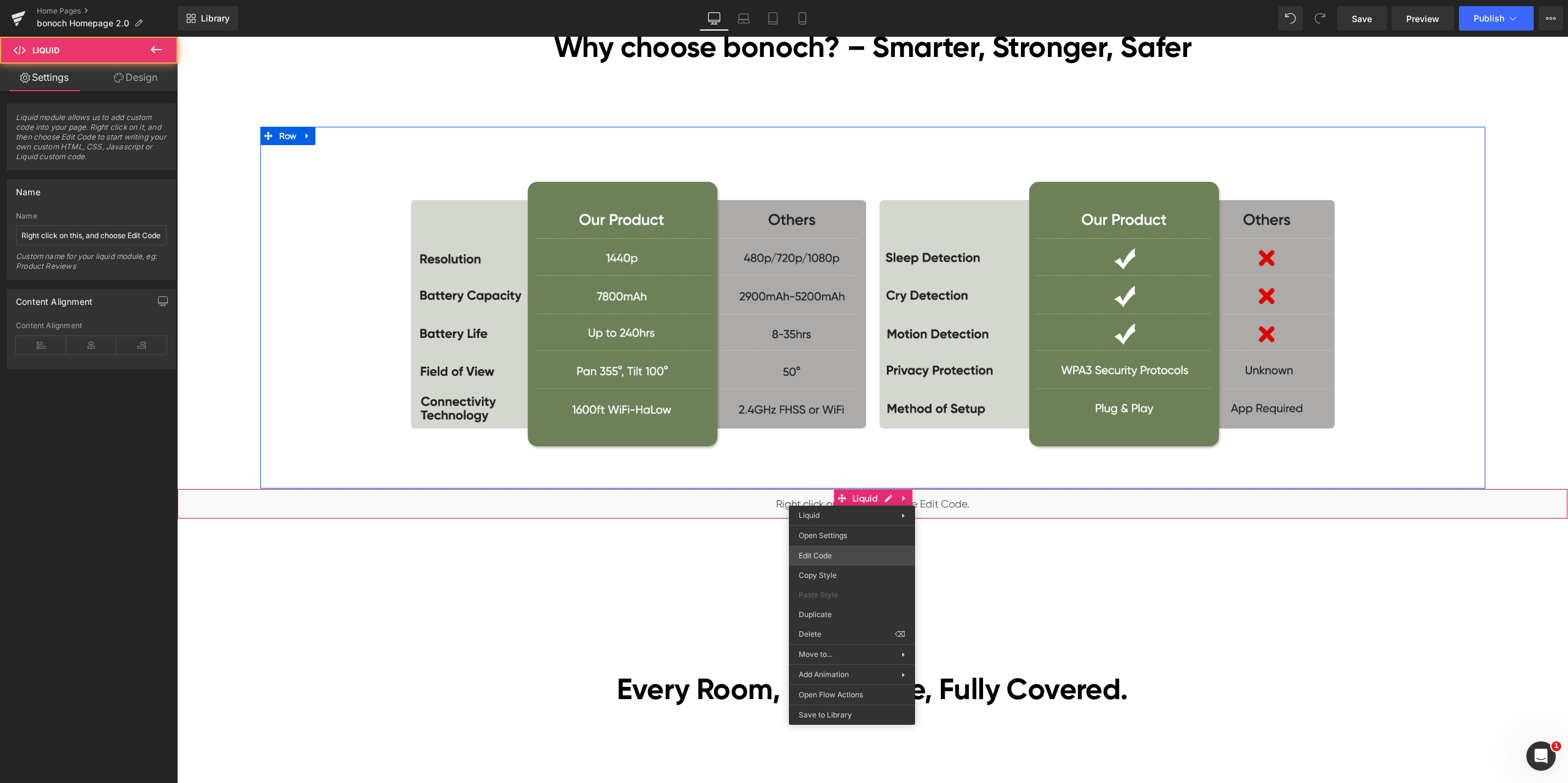
click at [851, 0] on div "Liquid You are previewing how the will restyle your page. You can not edit Elem…" at bounding box center [784, 0] width 1568 height 0
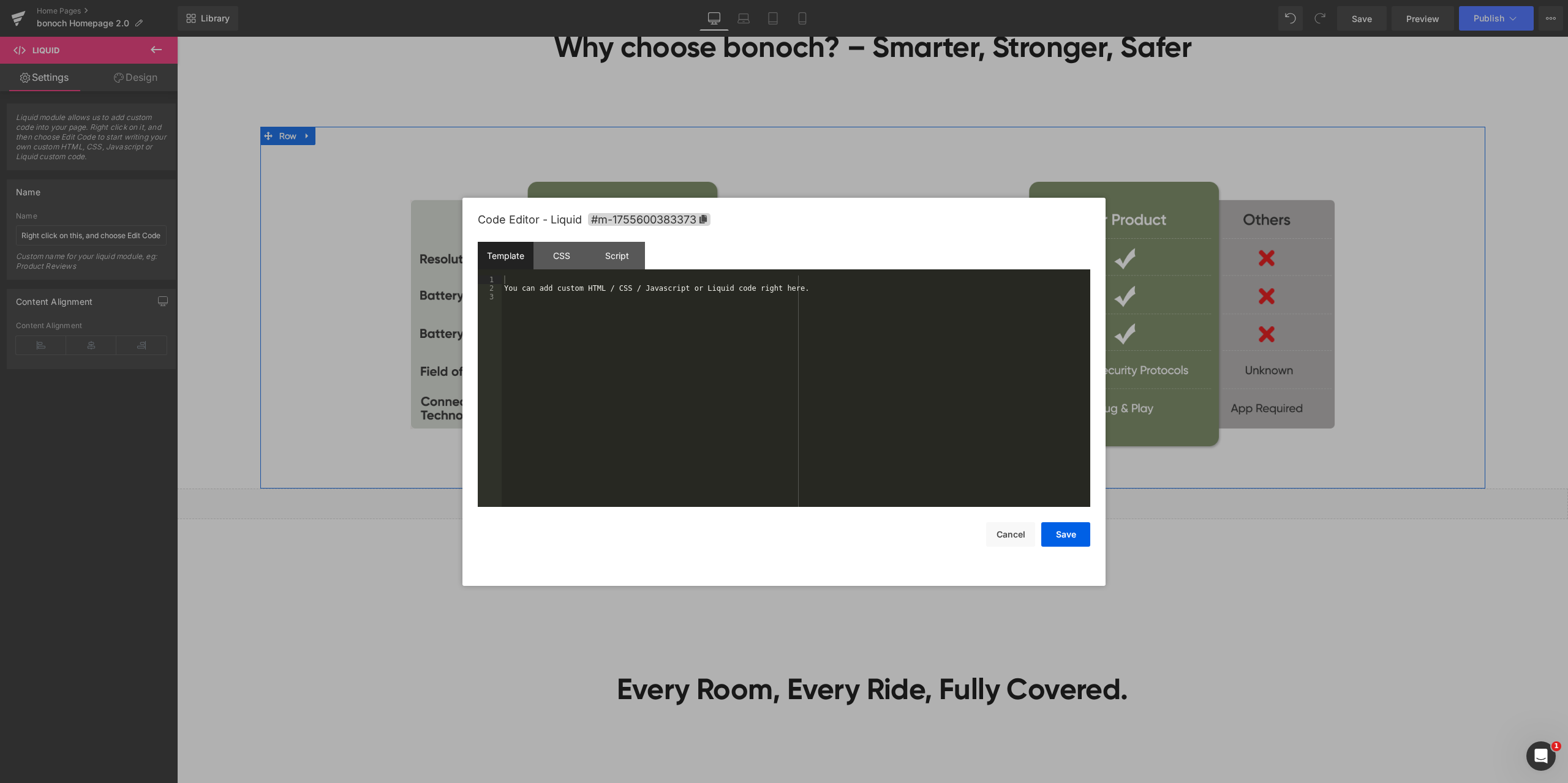
click at [555, 318] on div "You can add custom HTML / CSS / Javascript or Liquid code right here." at bounding box center [796, 400] width 588 height 249
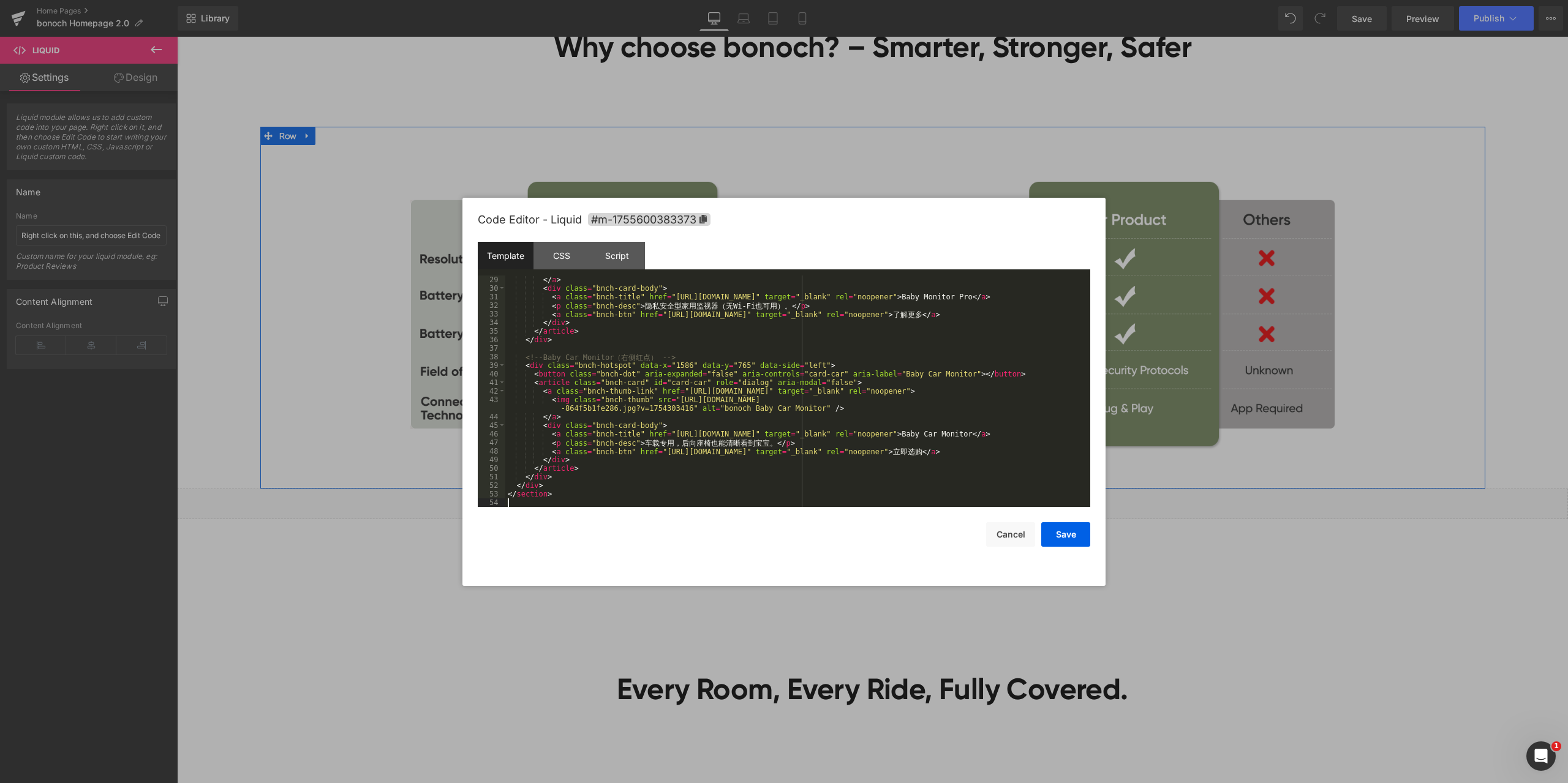
scroll to position [257, 0]
click at [560, 258] on div "CSS" at bounding box center [562, 255] width 56 height 27
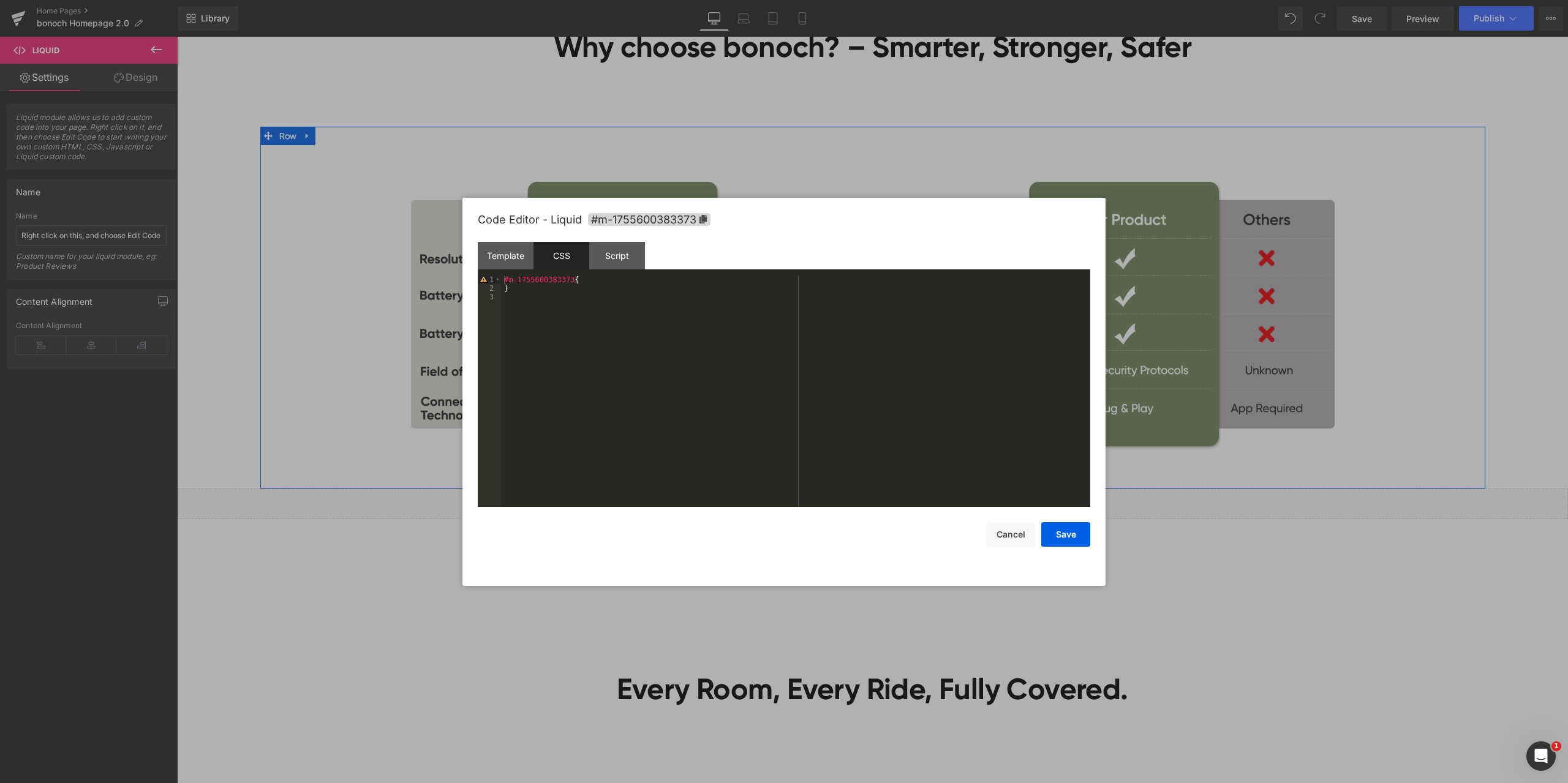
click at [634, 312] on div "#m-1755600383373 { }" at bounding box center [796, 400] width 588 height 249
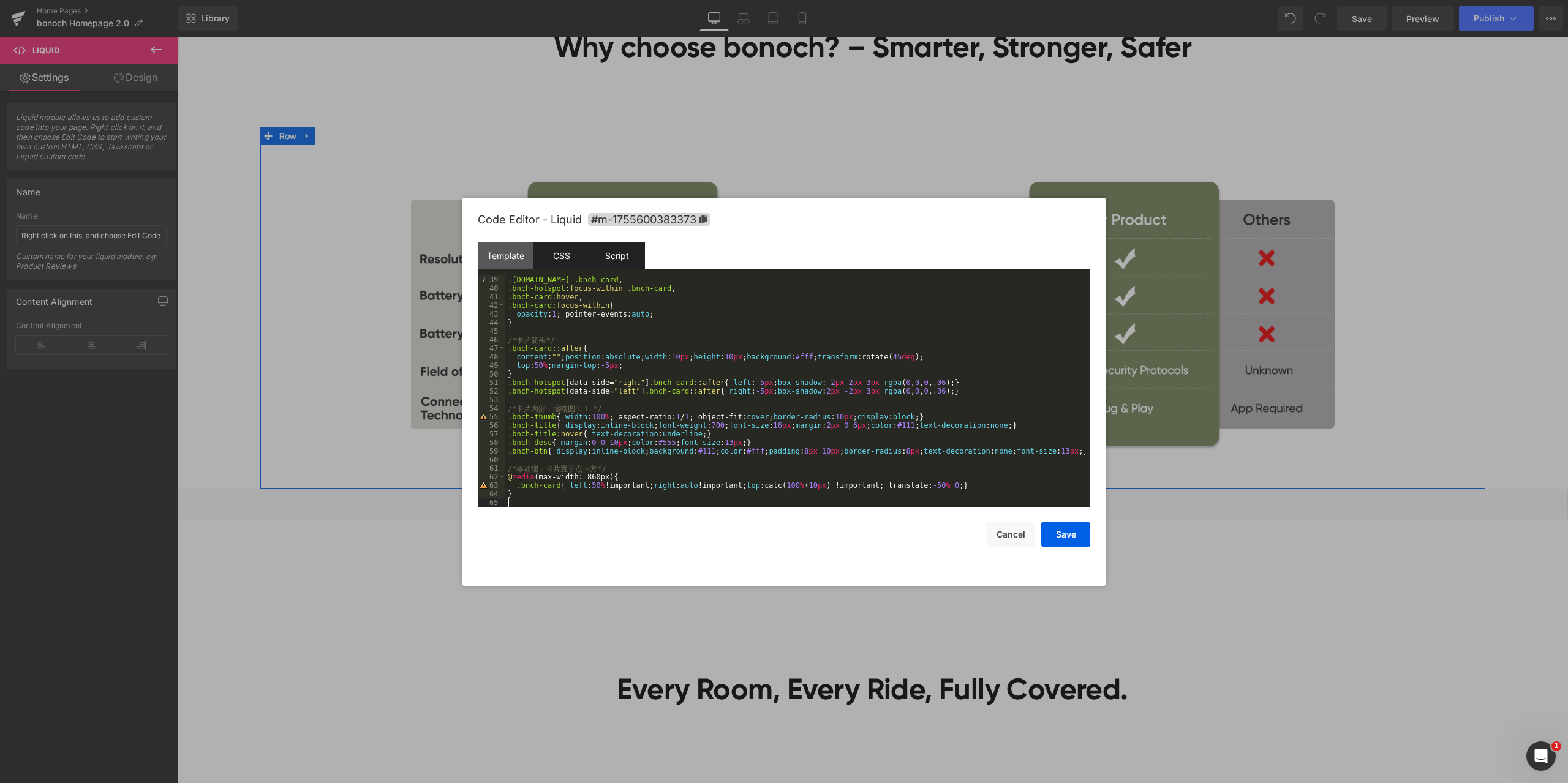
click at [622, 260] on div "Script" at bounding box center [617, 255] width 56 height 27
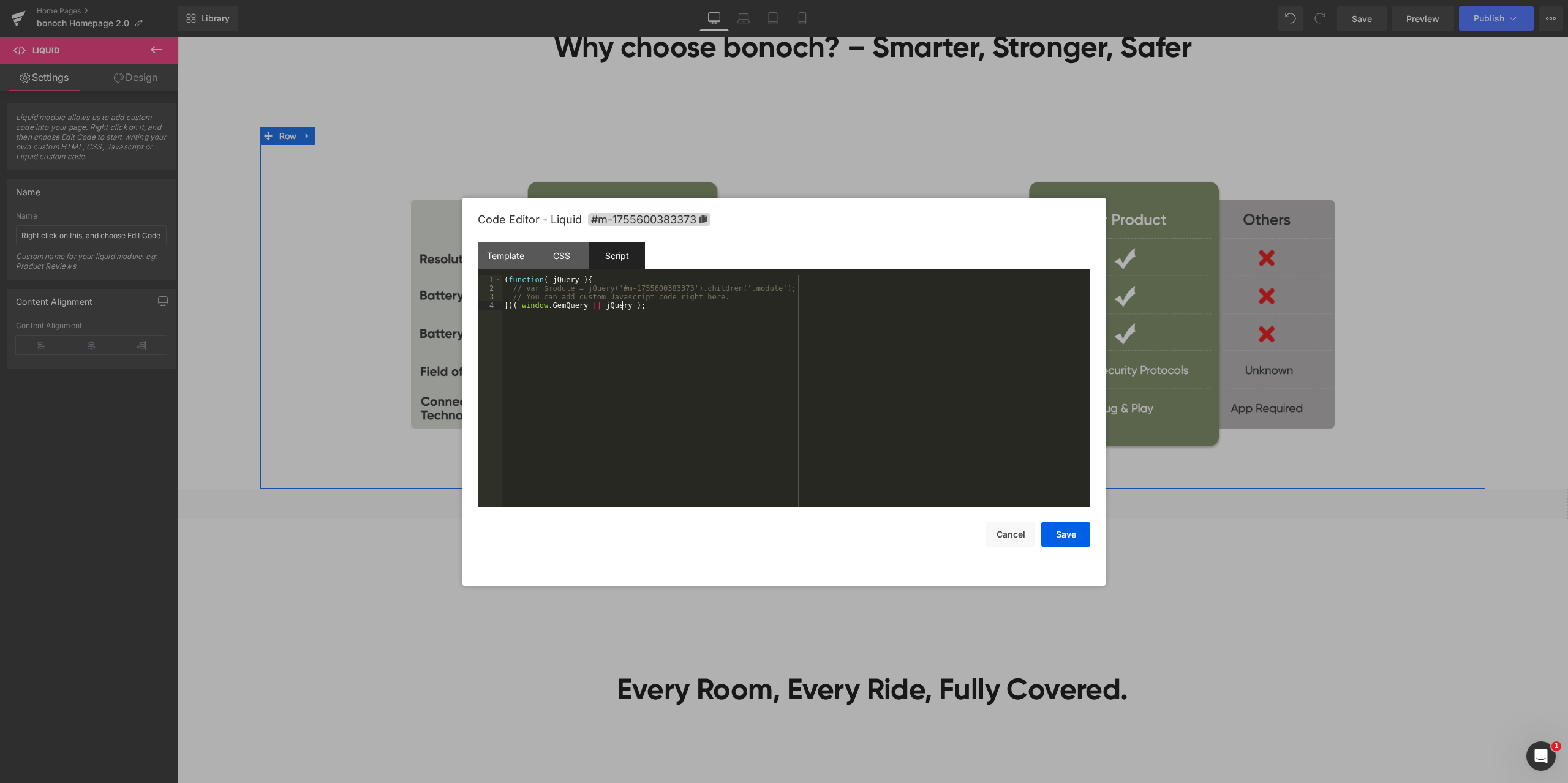
click at [656, 329] on div "( function ( jQuery ) { // var $module = jQuery('#m-1755600383373').children('.…" at bounding box center [796, 400] width 588 height 249
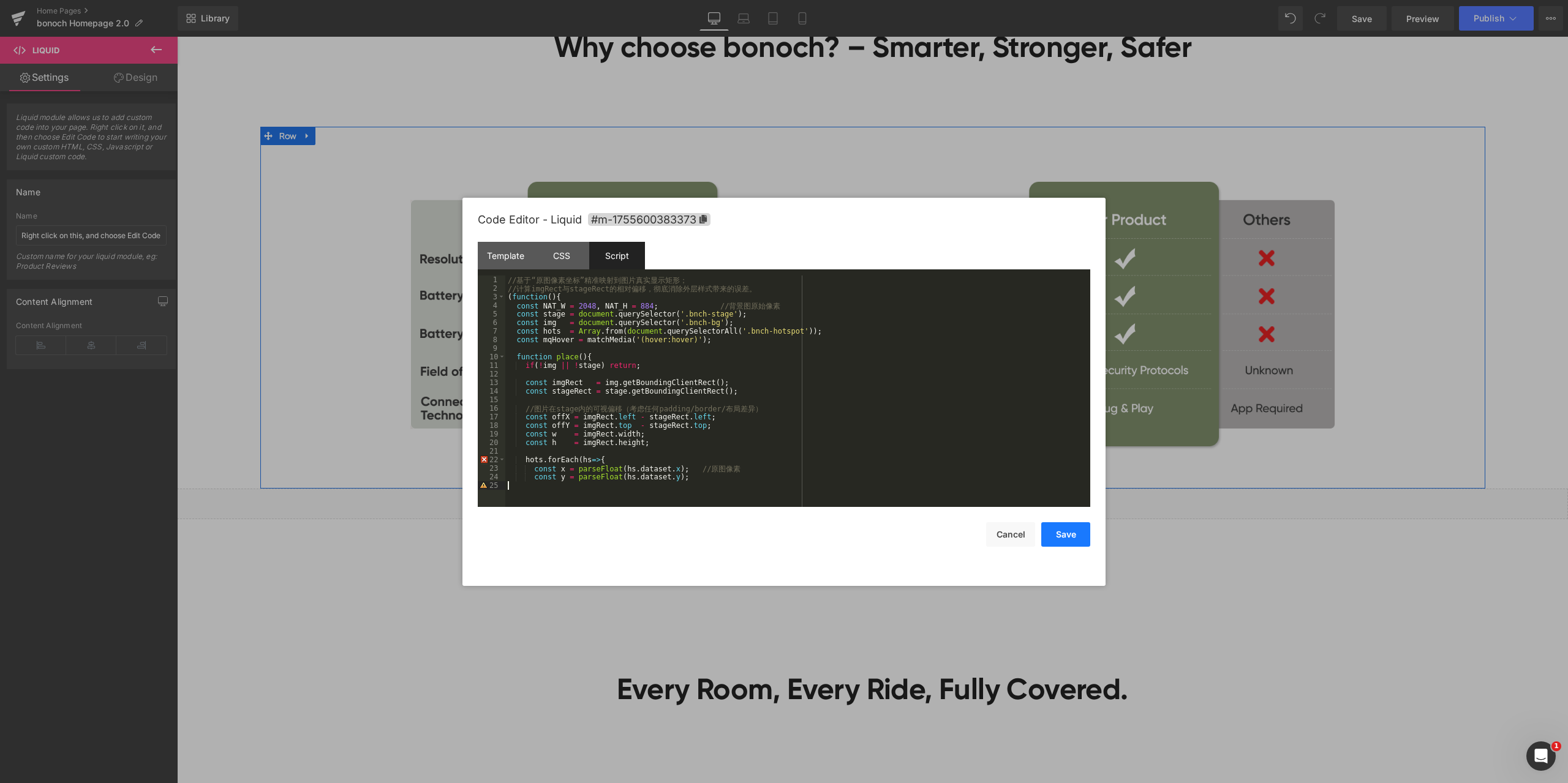
click at [1075, 535] on button "Save" at bounding box center [1065, 535] width 49 height 24
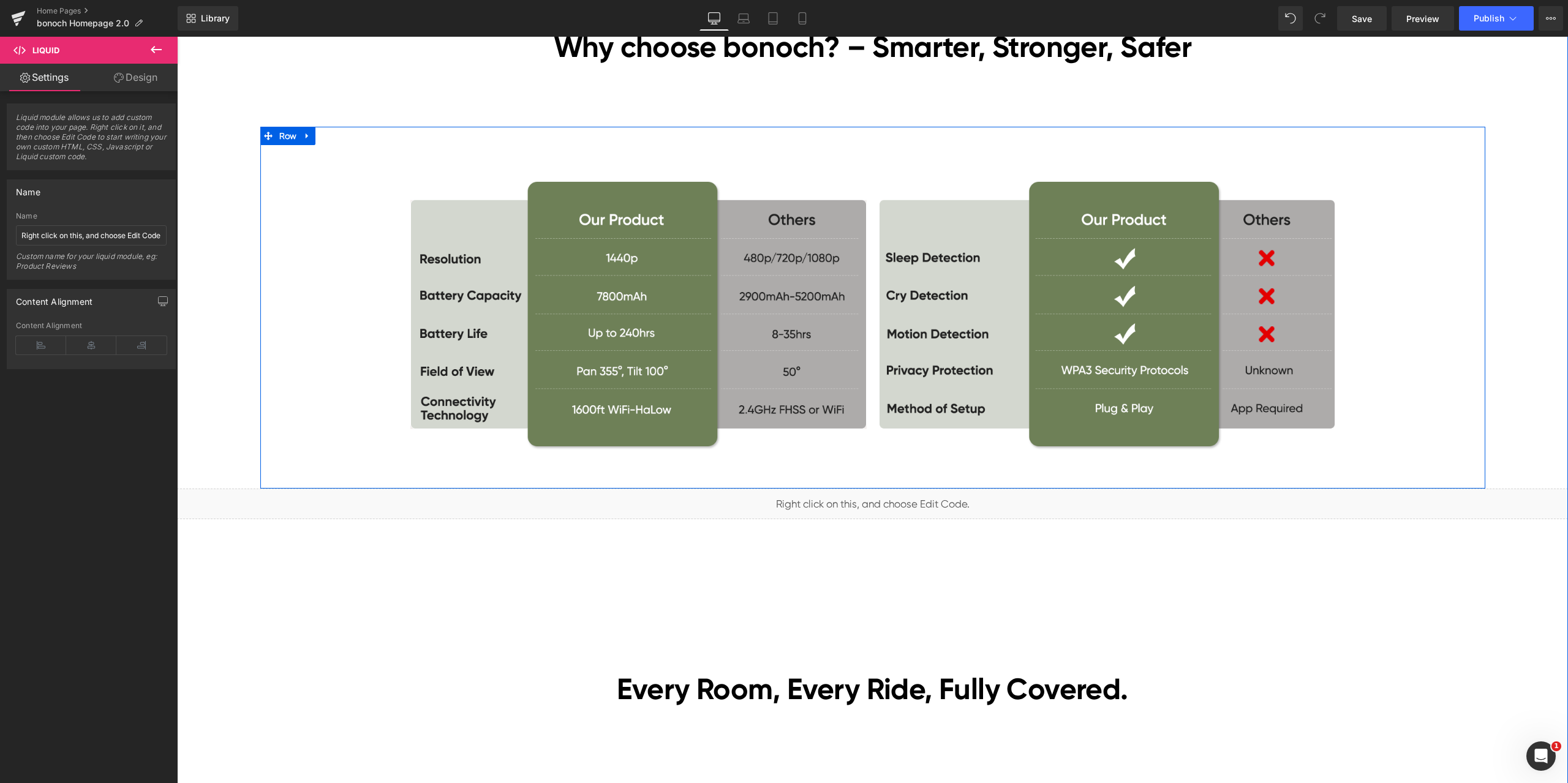
click at [1306, 591] on div "[DATE][DATE] Sales Heading Lowest Prices of the Year! Heading [DATE]–[DATE] Tex…" at bounding box center [872, 624] width 1391 height 6701
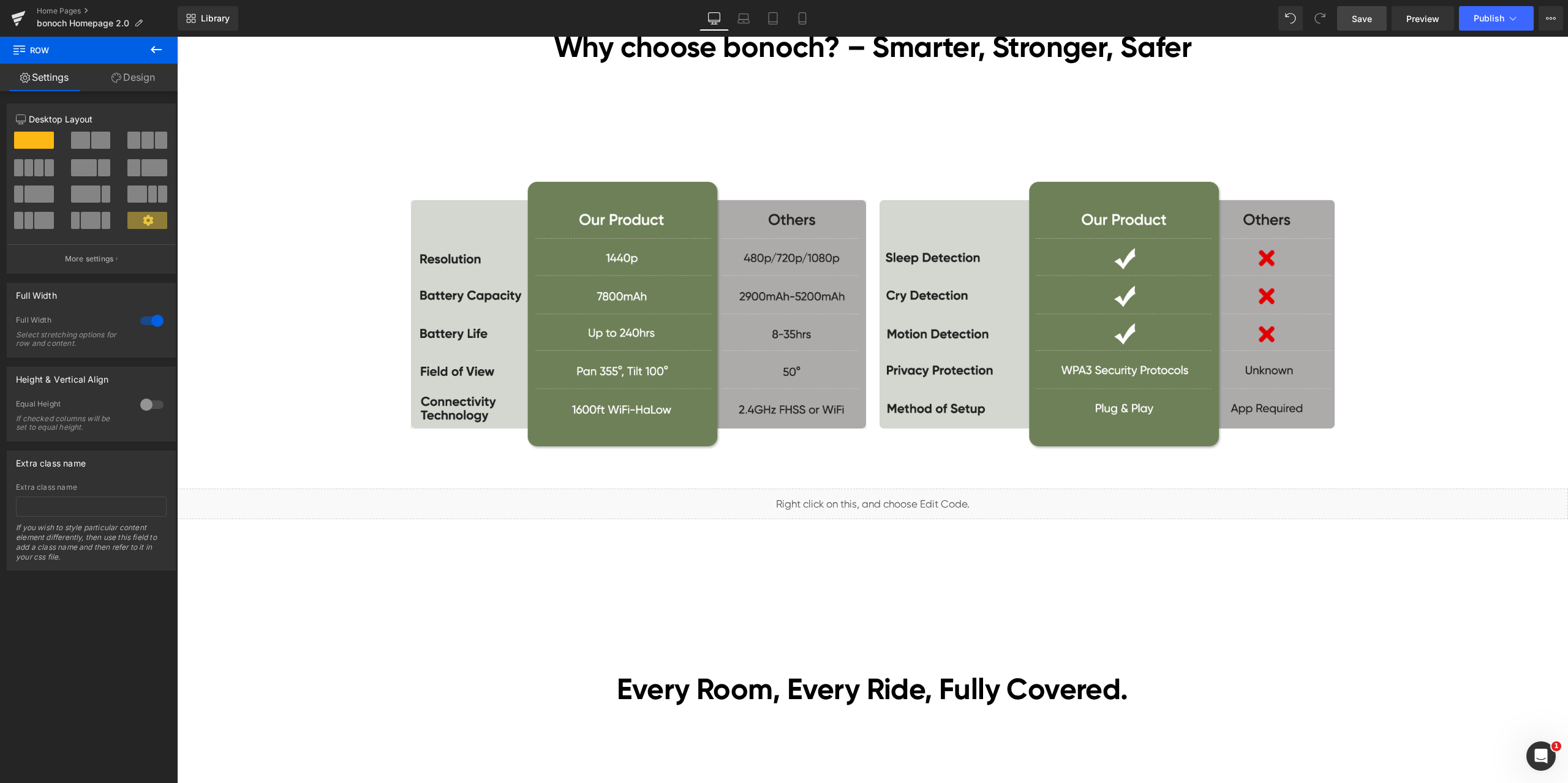
click at [1364, 22] on span "Save" at bounding box center [1362, 18] width 20 height 13
click at [1415, 18] on span "Preview" at bounding box center [1423, 18] width 33 height 13
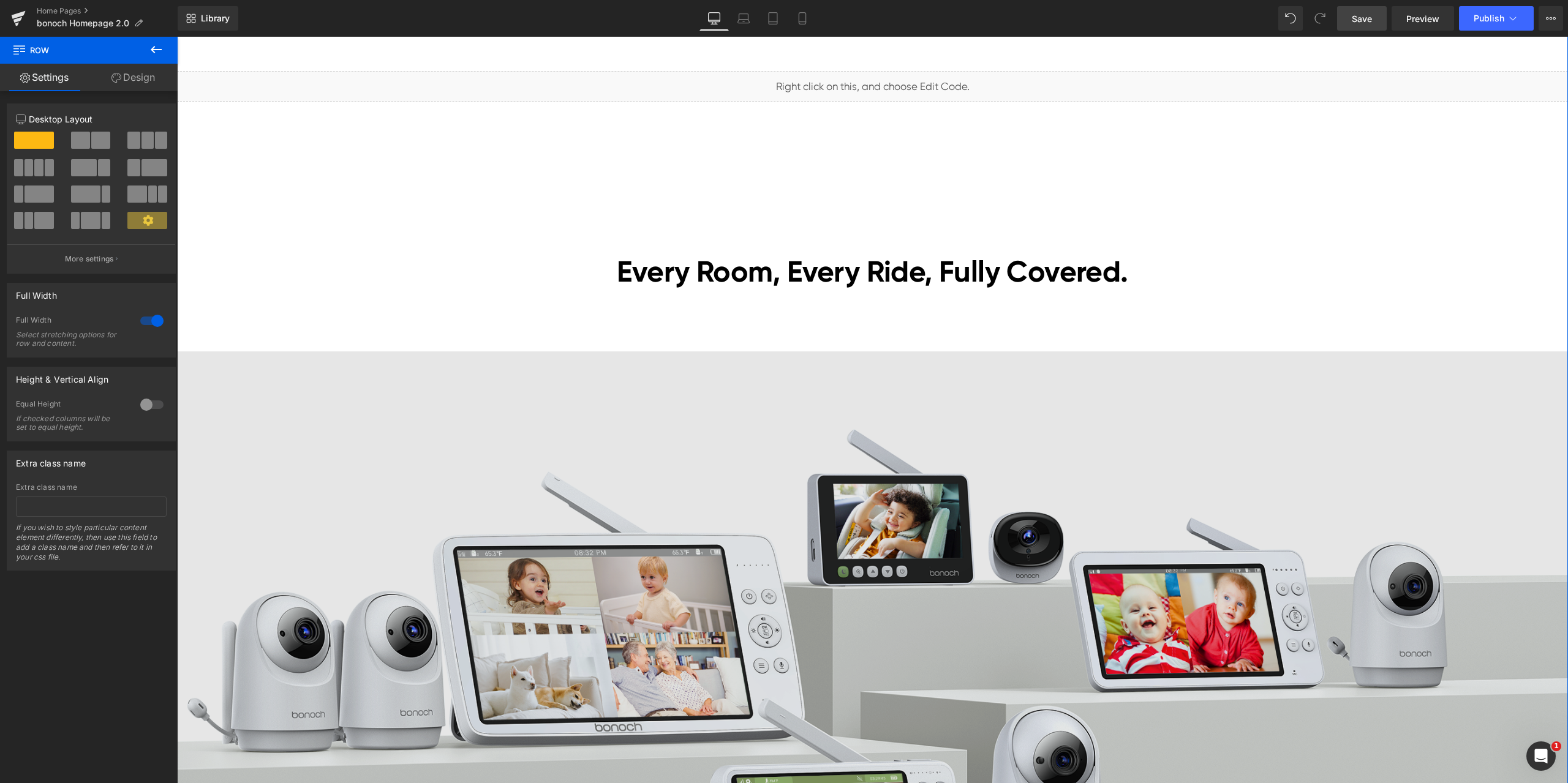
scroll to position [3000, 0]
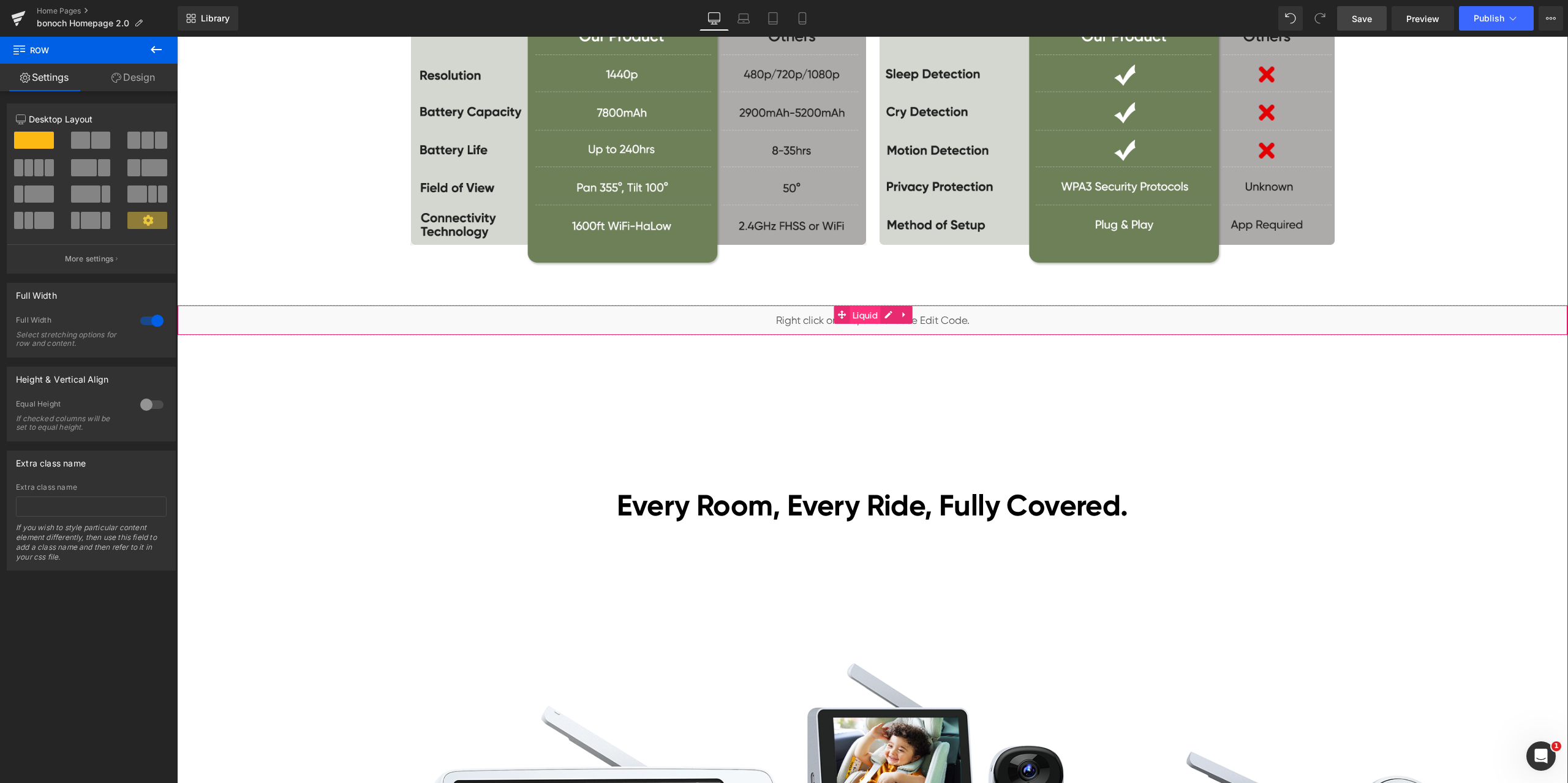
click at [860, 316] on span "Liquid" at bounding box center [865, 315] width 31 height 18
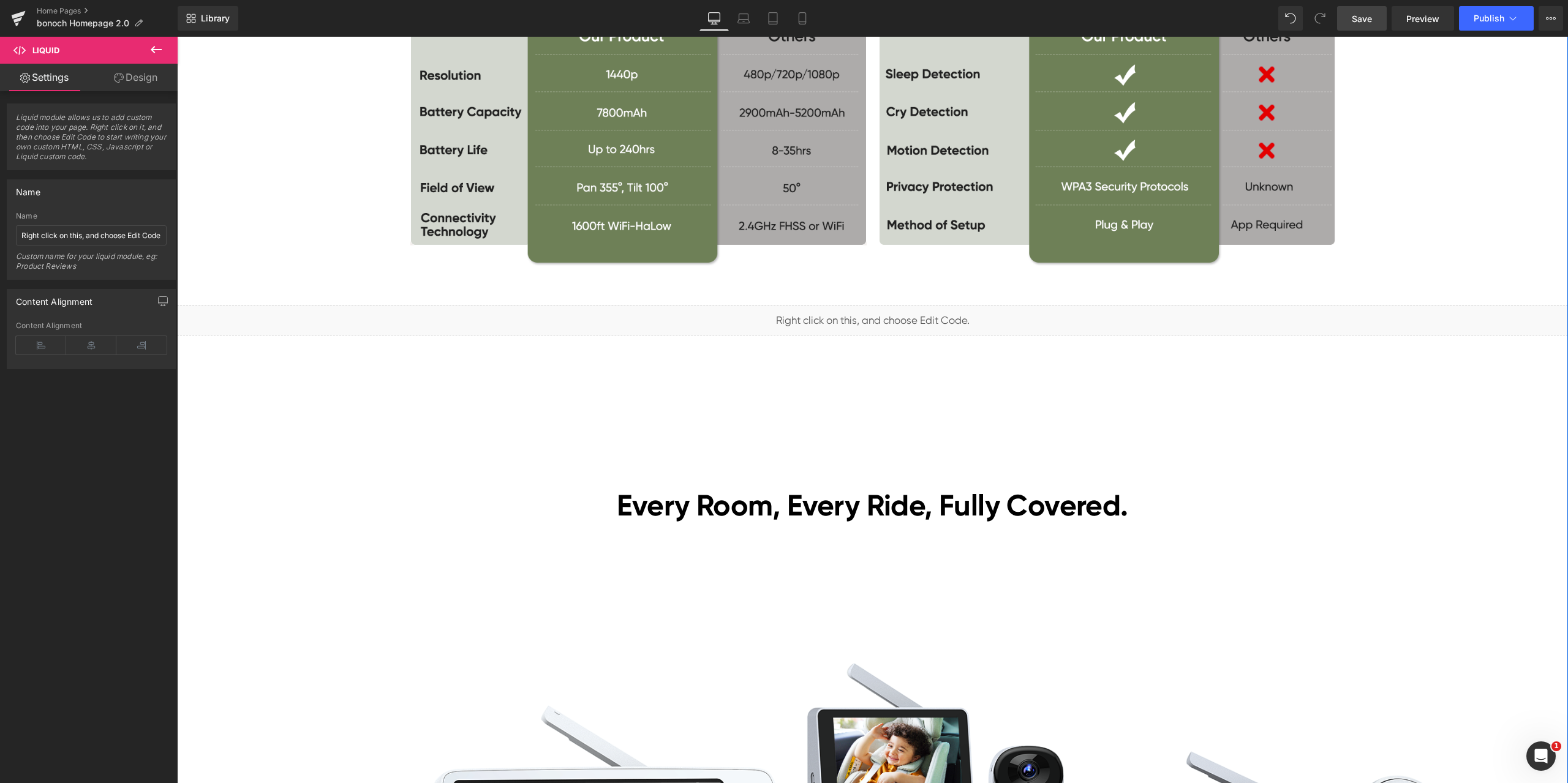
click at [896, 314] on div "Liquid" at bounding box center [872, 320] width 1391 height 31
click at [903, 314] on icon at bounding box center [904, 315] width 3 height 6
click at [908, 313] on icon at bounding box center [912, 314] width 8 height 8
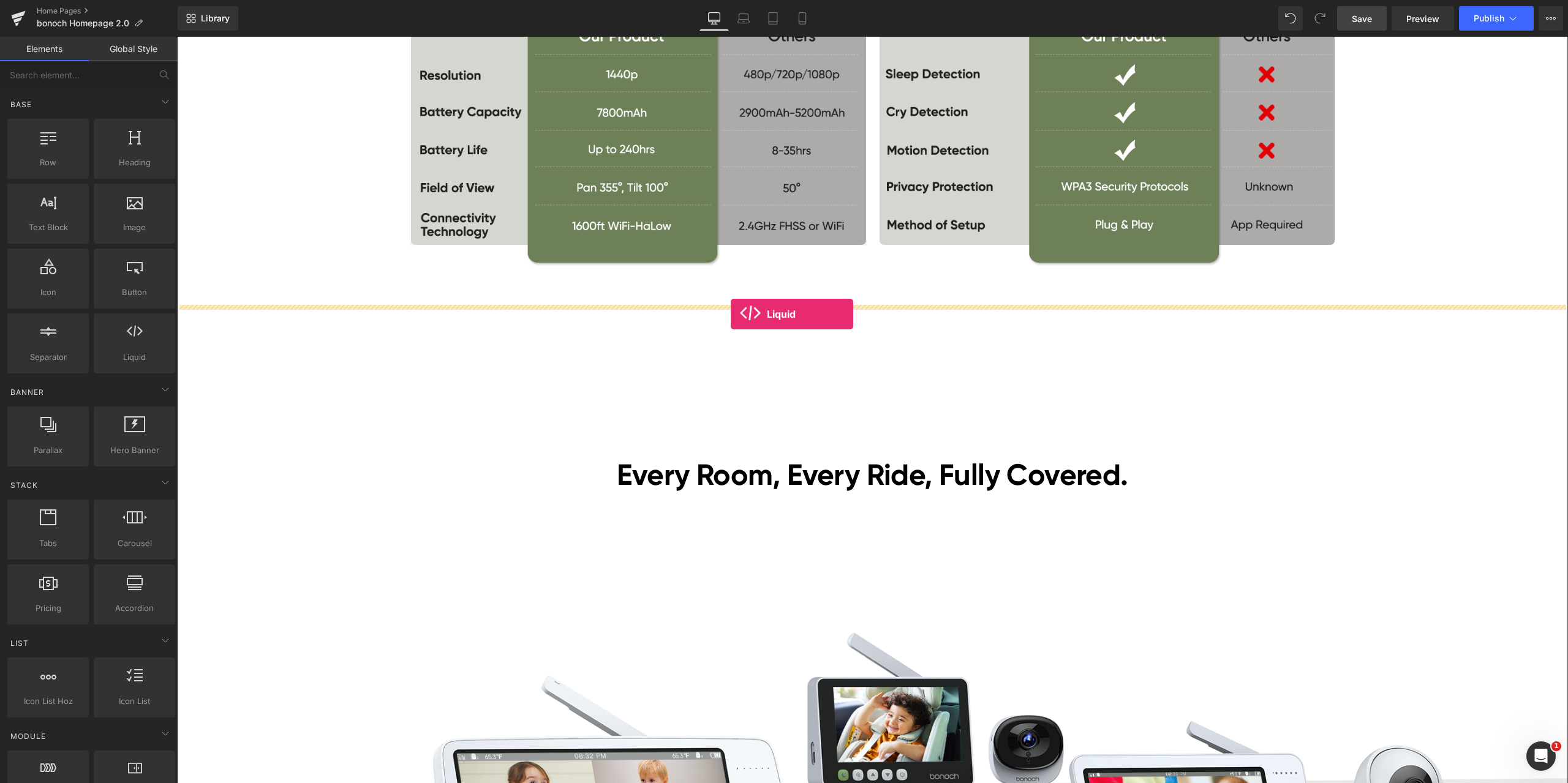
drag, startPoint x: 332, startPoint y: 376, endPoint x: 731, endPoint y: 314, distance: 403.8
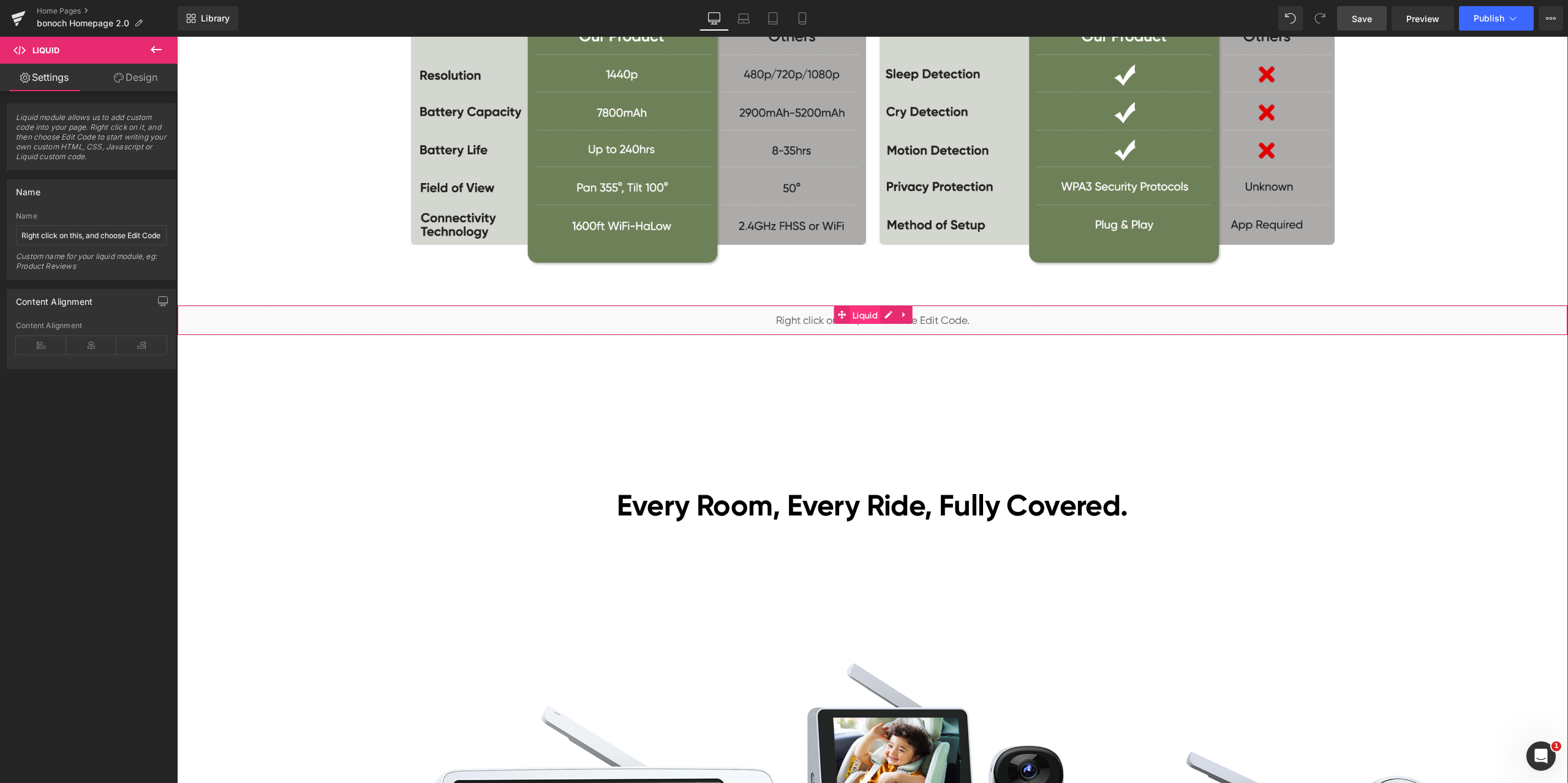
click at [858, 313] on span "Liquid" at bounding box center [865, 315] width 31 height 18
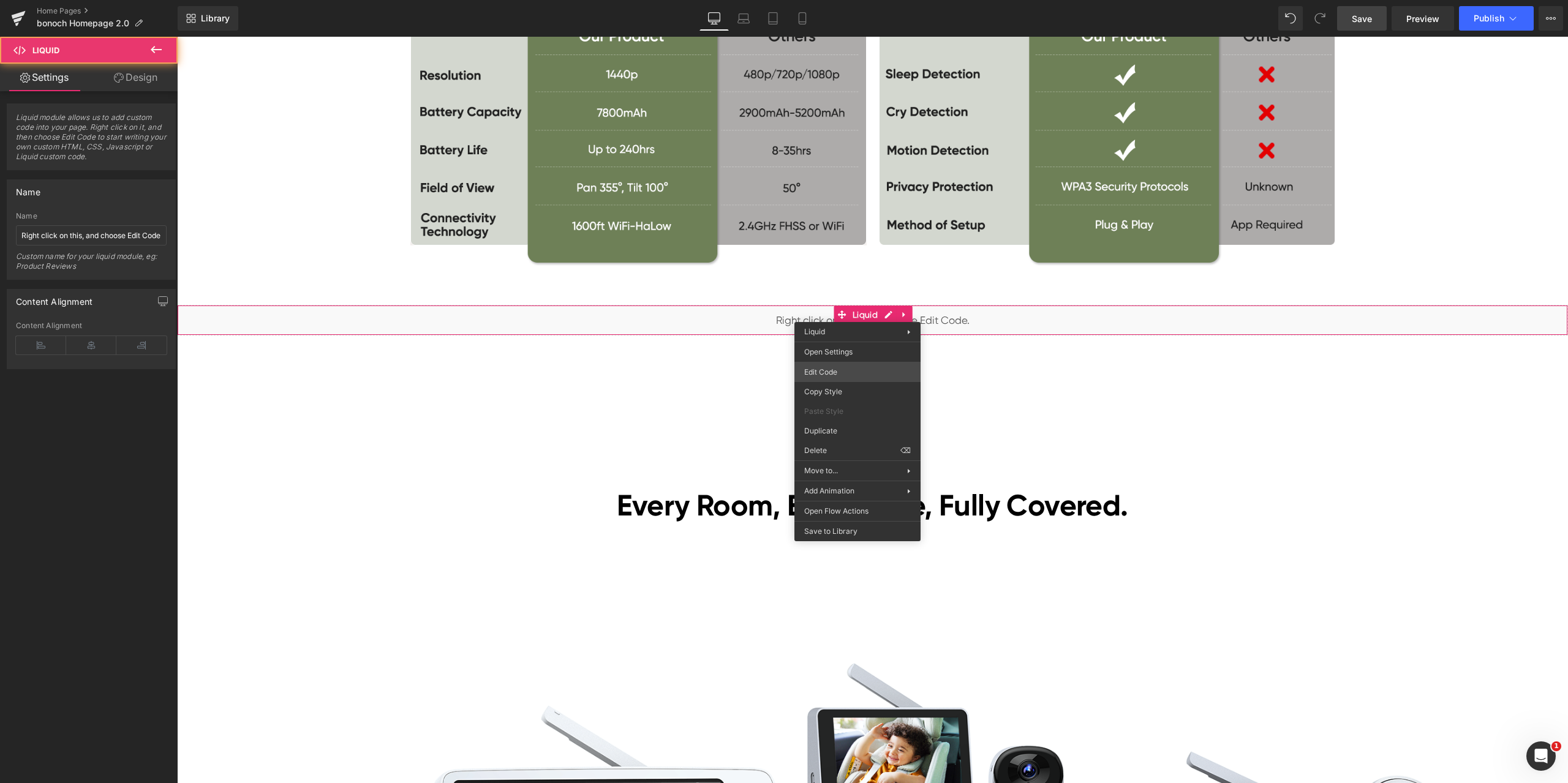
click at [846, 0] on div "Liquid You are previewing how the will restyle your page. You can not edit Elem…" at bounding box center [784, 0] width 1568 height 0
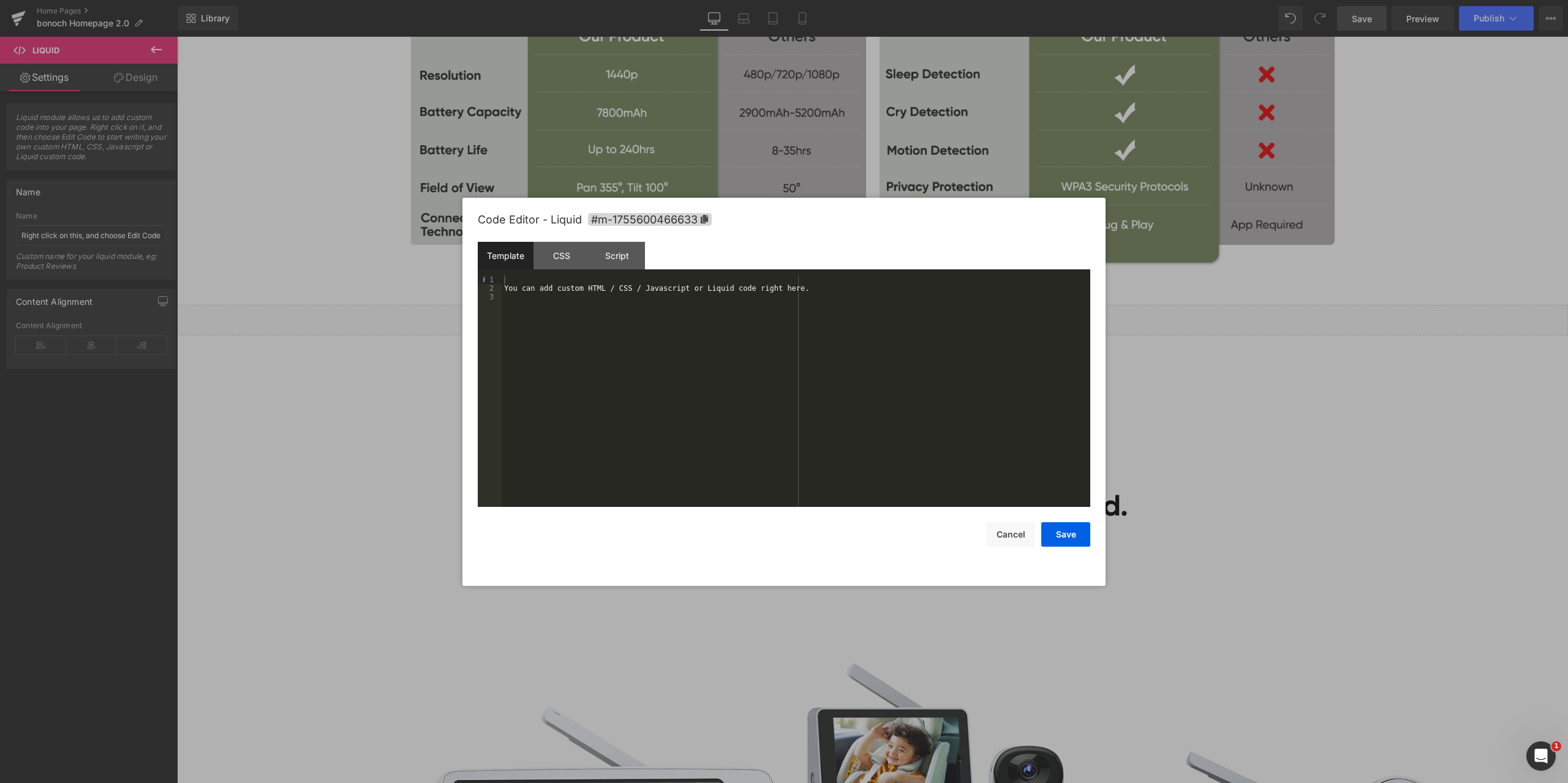
click at [624, 328] on div "You can add custom HTML / CSS / Javascript or Liquid code right here." at bounding box center [796, 400] width 588 height 249
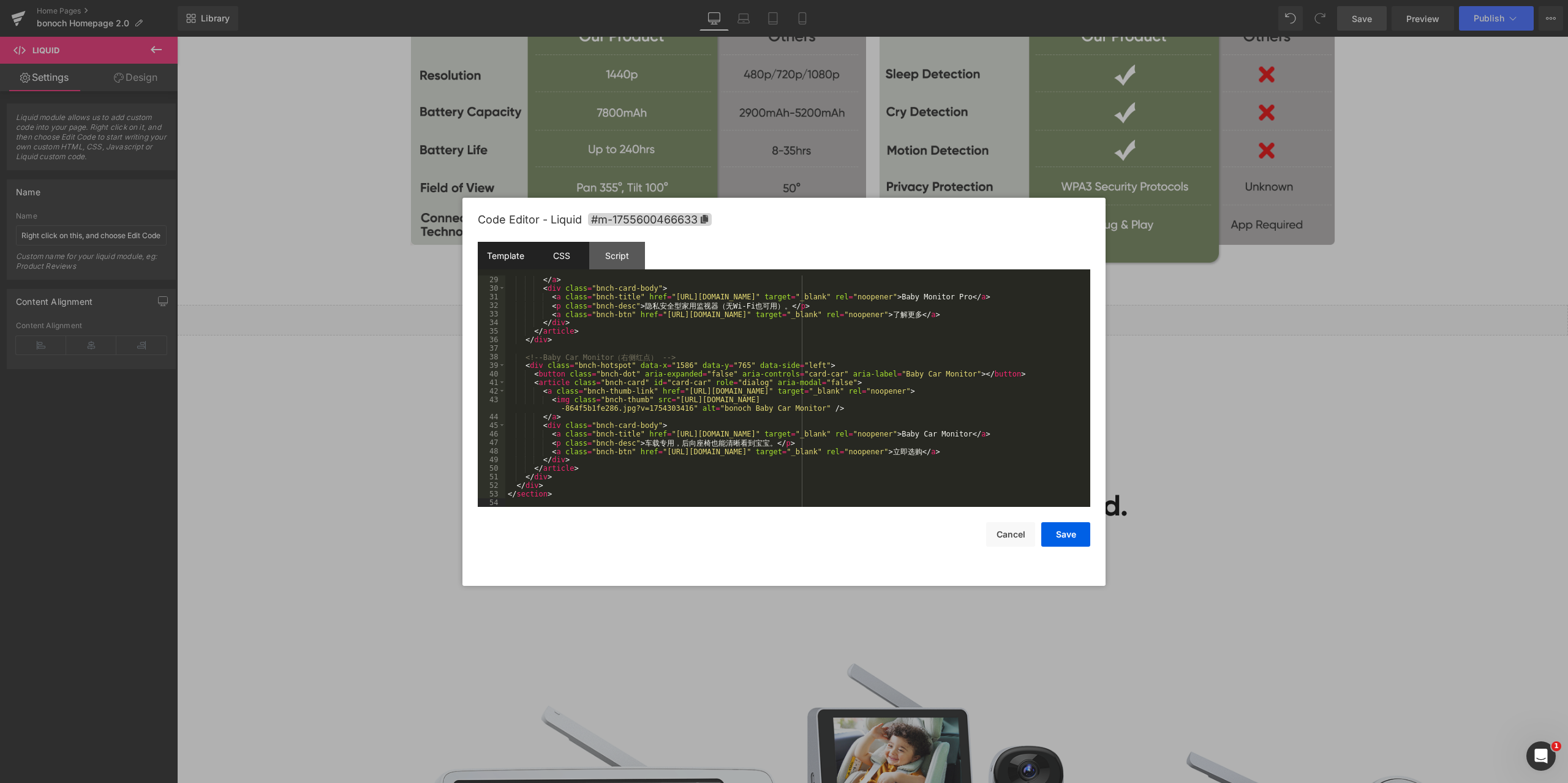
click at [569, 252] on div "CSS" at bounding box center [562, 255] width 56 height 27
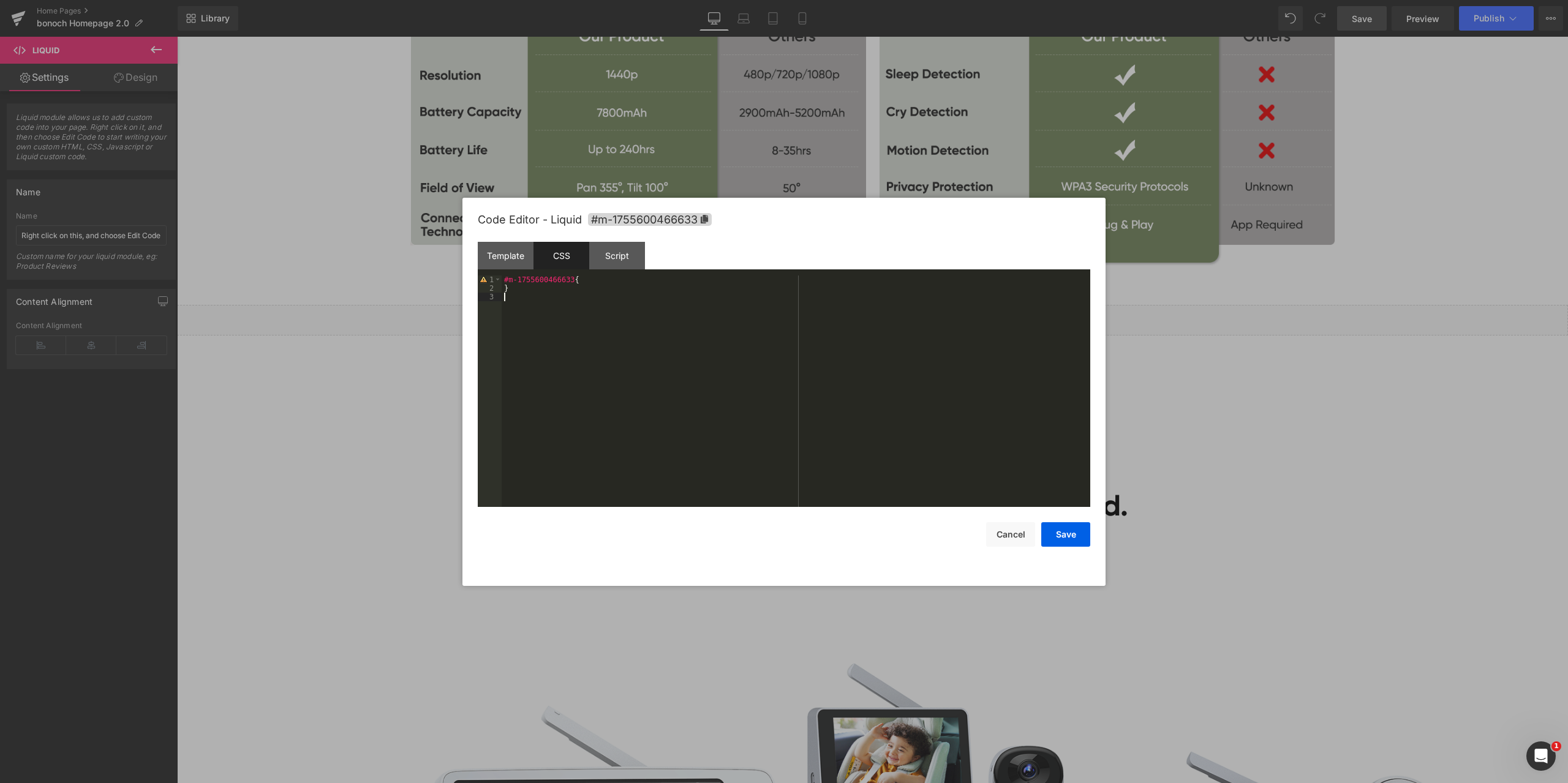
click at [619, 318] on div "#m-1755600466633 { }" at bounding box center [796, 400] width 588 height 249
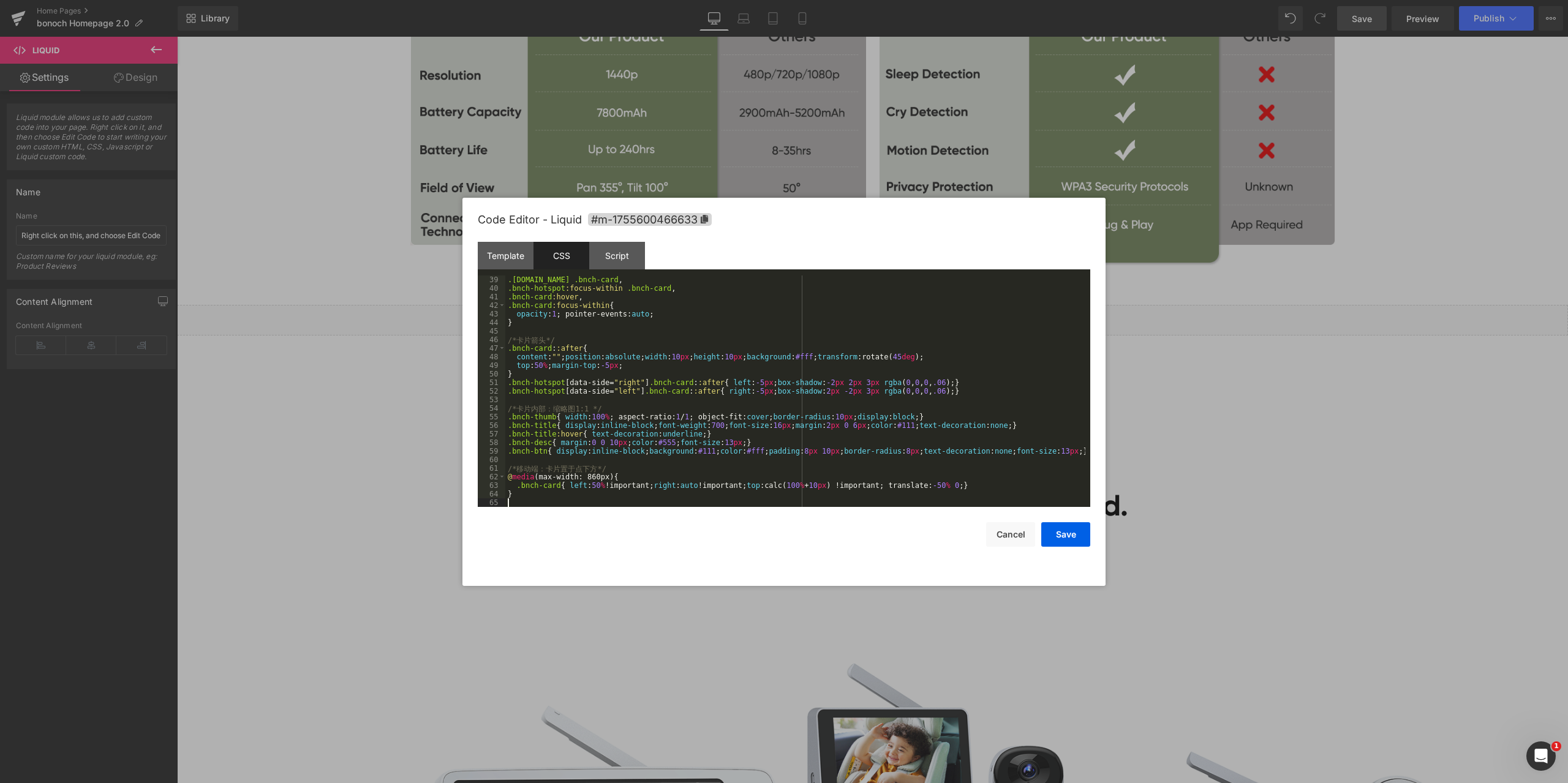
scroll to position [326, 0]
click at [627, 255] on div "Script" at bounding box center [617, 255] width 56 height 27
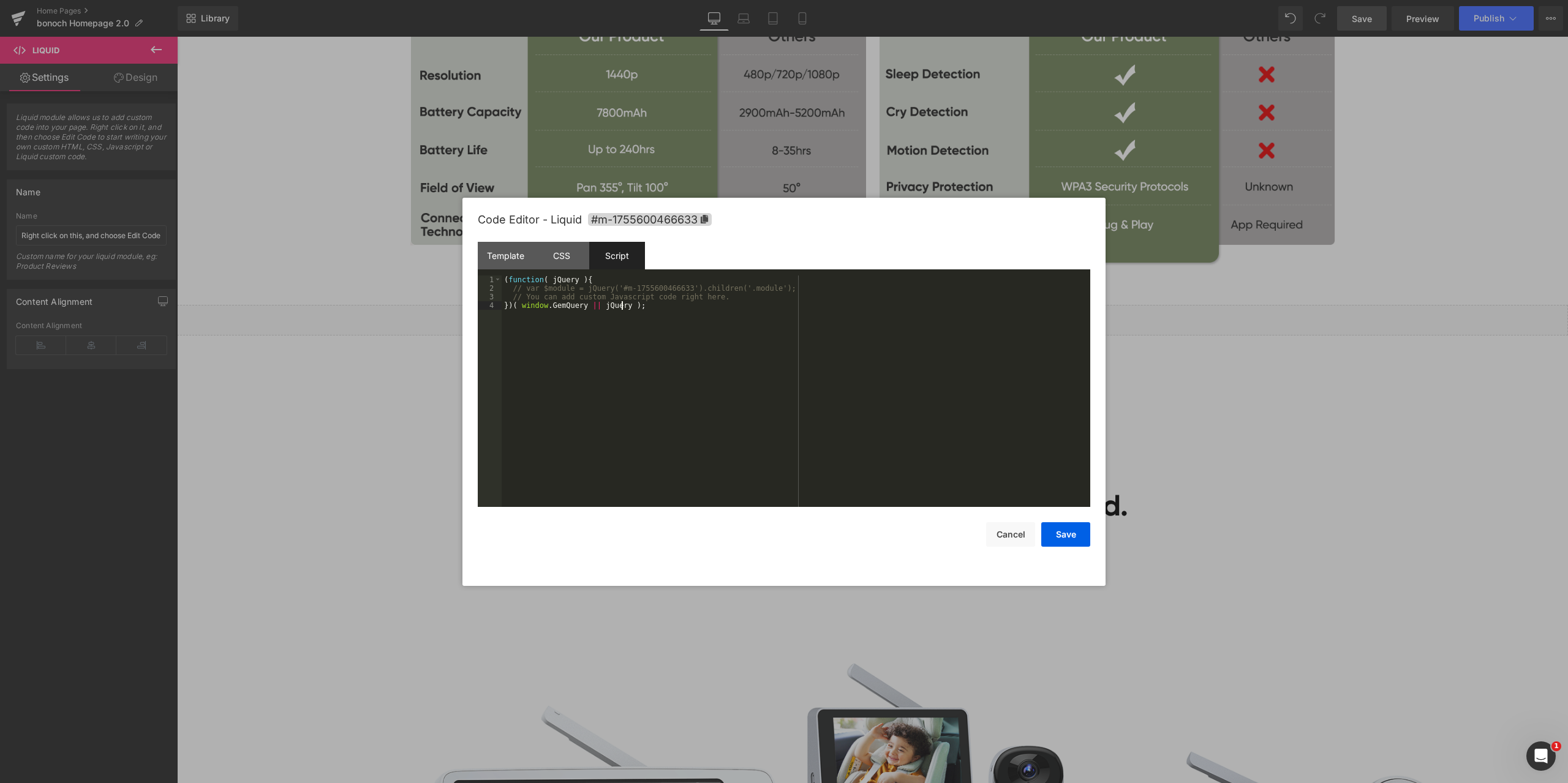
click at [732, 351] on div "( function ( jQuery ) { // var $module = jQuery('#m-1755600466633').children('.…" at bounding box center [796, 400] width 588 height 249
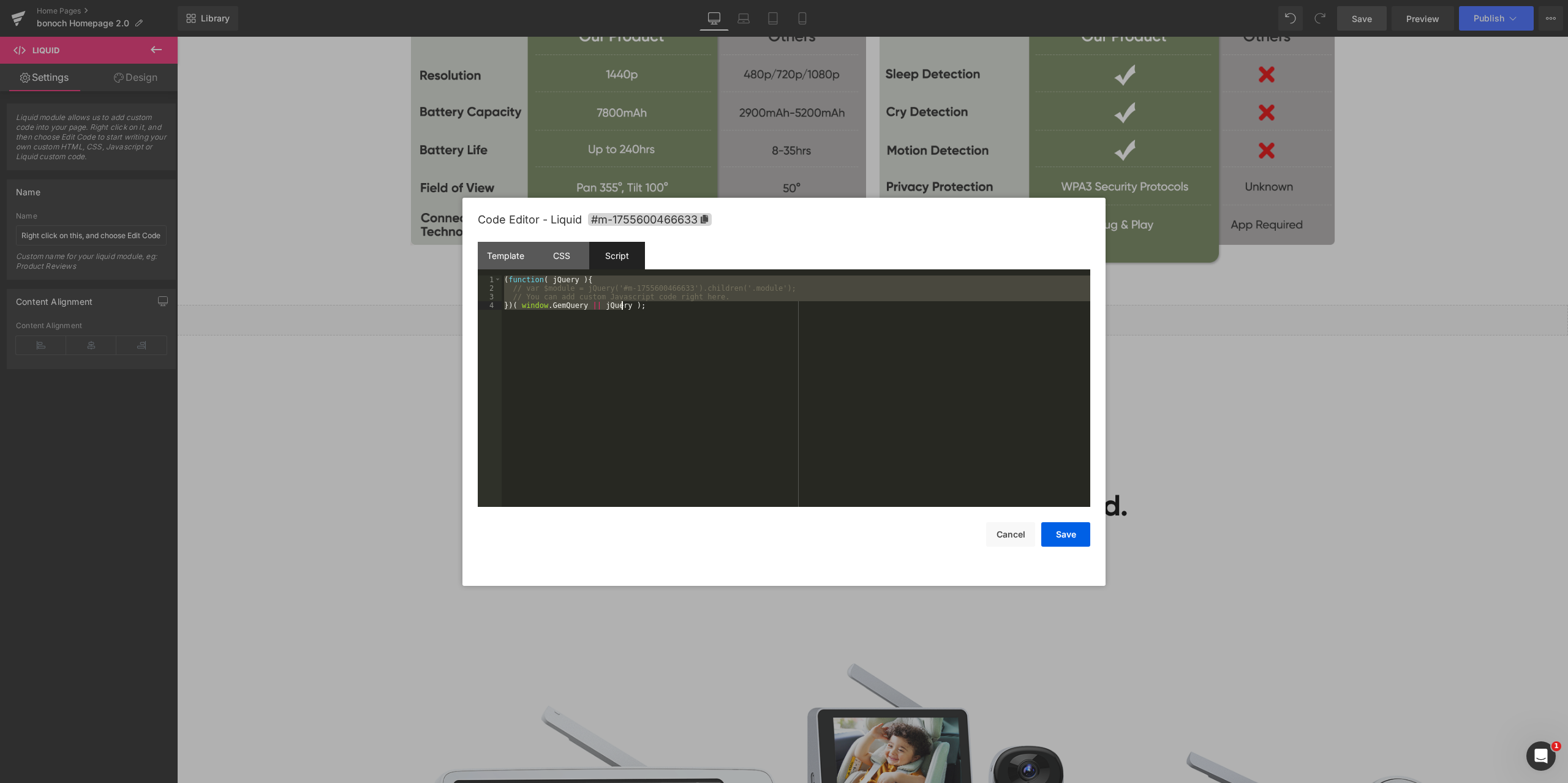
scroll to position [566, 0]
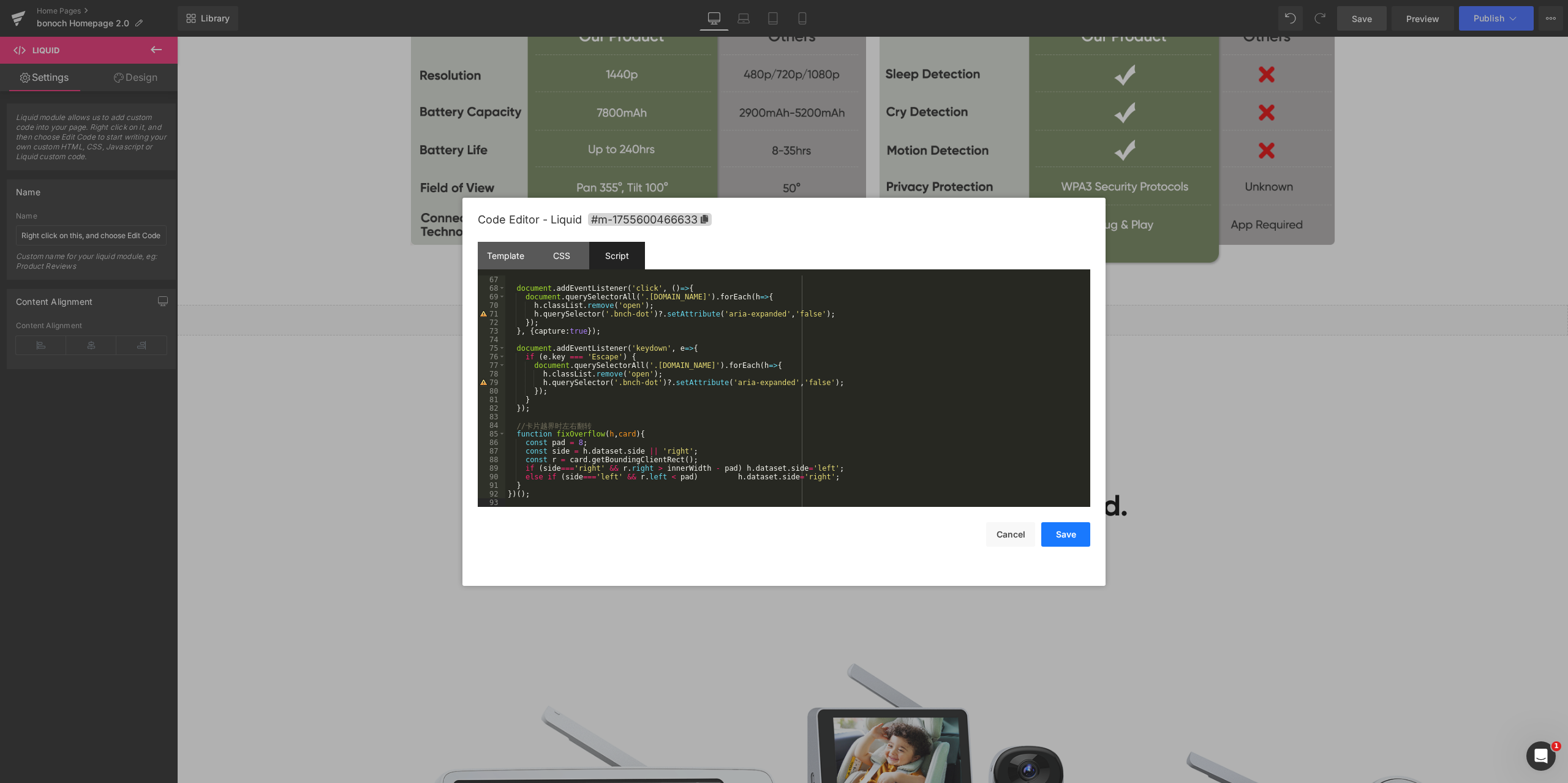
click at [1073, 530] on button "Save" at bounding box center [1065, 535] width 49 height 24
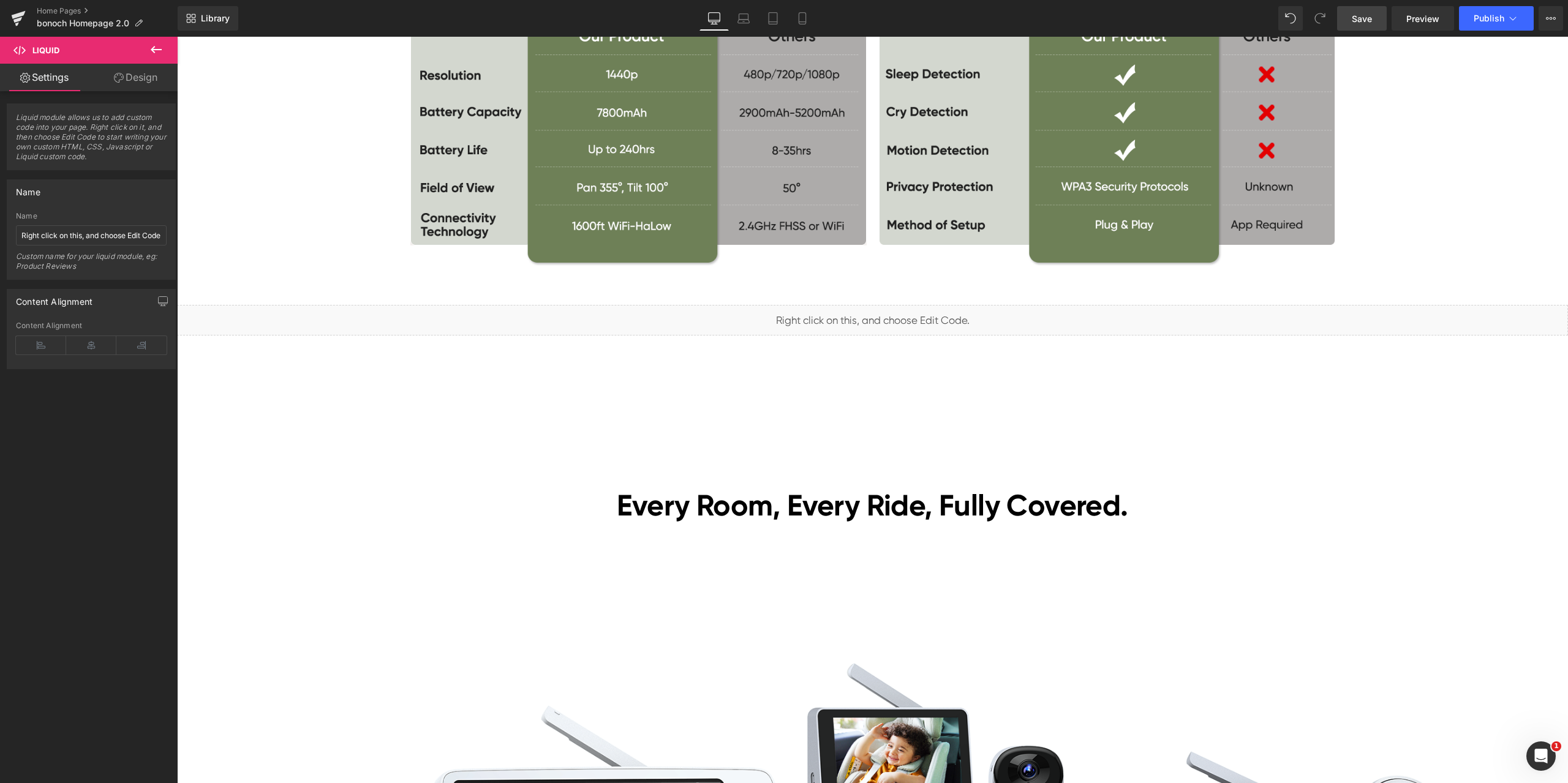
drag, startPoint x: 1367, startPoint y: 17, endPoint x: 1192, endPoint y: 746, distance: 749.7
click at [1367, 17] on span "Save" at bounding box center [1362, 18] width 20 height 13
click at [1432, 13] on span "Preview" at bounding box center [1423, 18] width 33 height 13
click at [849, 309] on span "Liquid" at bounding box center [865, 314] width 31 height 18
click at [854, 313] on span "Liquid" at bounding box center [865, 315] width 31 height 18
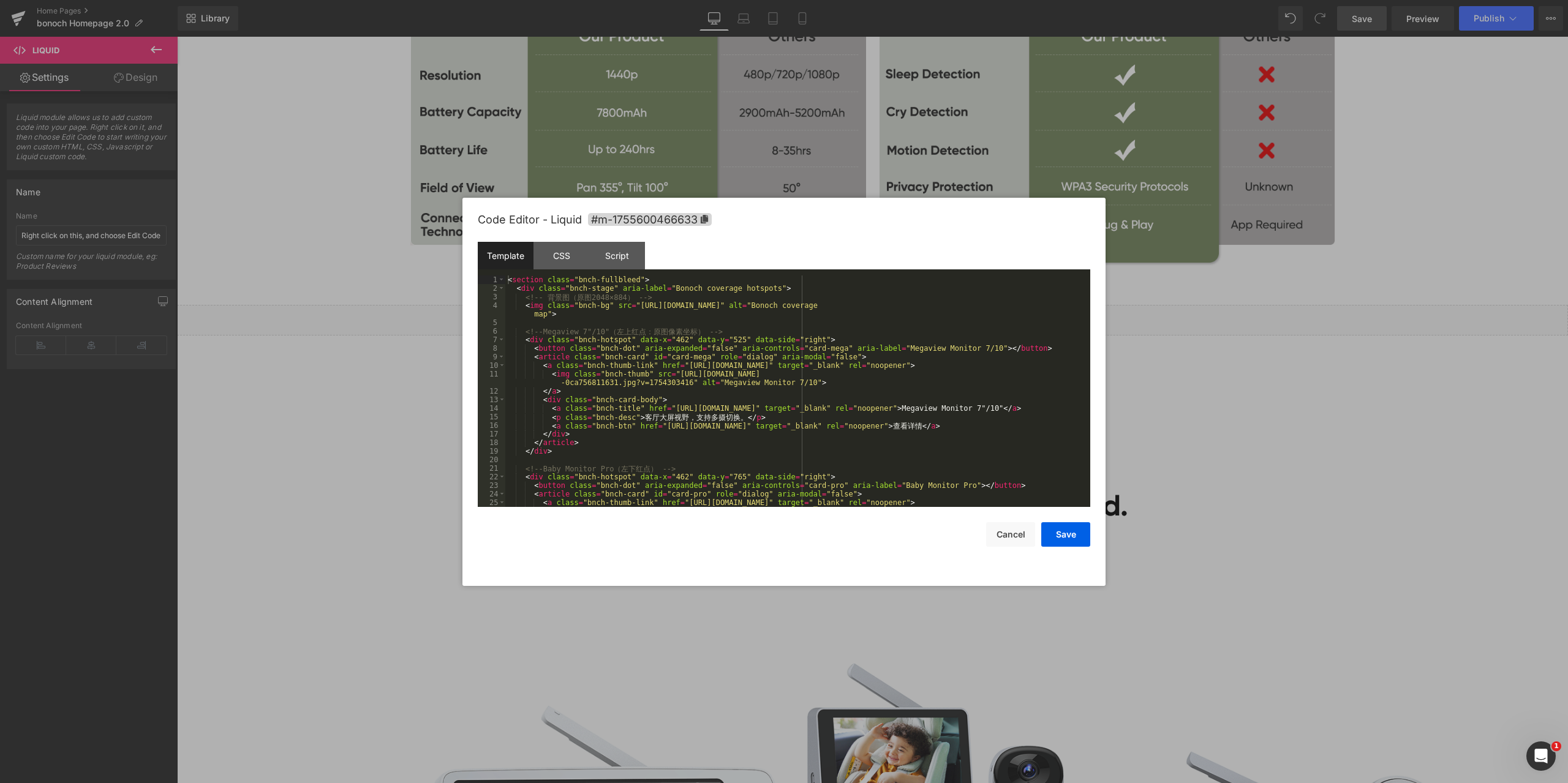
click at [831, 0] on div "Liquid You are previewing how the will restyle your page. You can not edit Elem…" at bounding box center [784, 0] width 1568 height 0
click at [1343, 455] on div at bounding box center [784, 392] width 1568 height 783
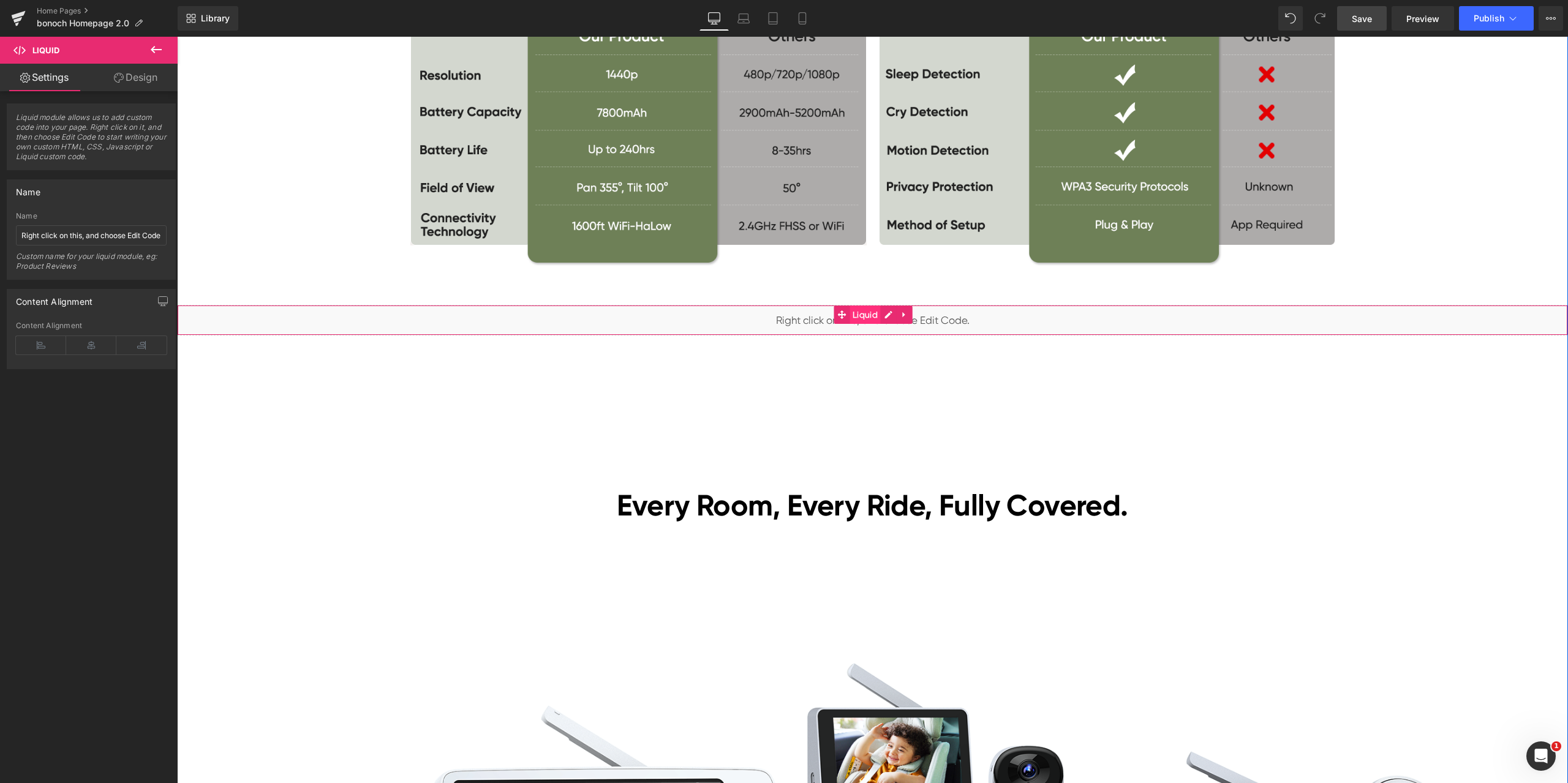
drag, startPoint x: 866, startPoint y: 316, endPoint x: 875, endPoint y: 316, distance: 9.0
click at [866, 315] on span "Liquid" at bounding box center [865, 314] width 31 height 18
click at [901, 316] on icon at bounding box center [904, 315] width 8 height 9
click at [908, 315] on icon at bounding box center [912, 314] width 8 height 8
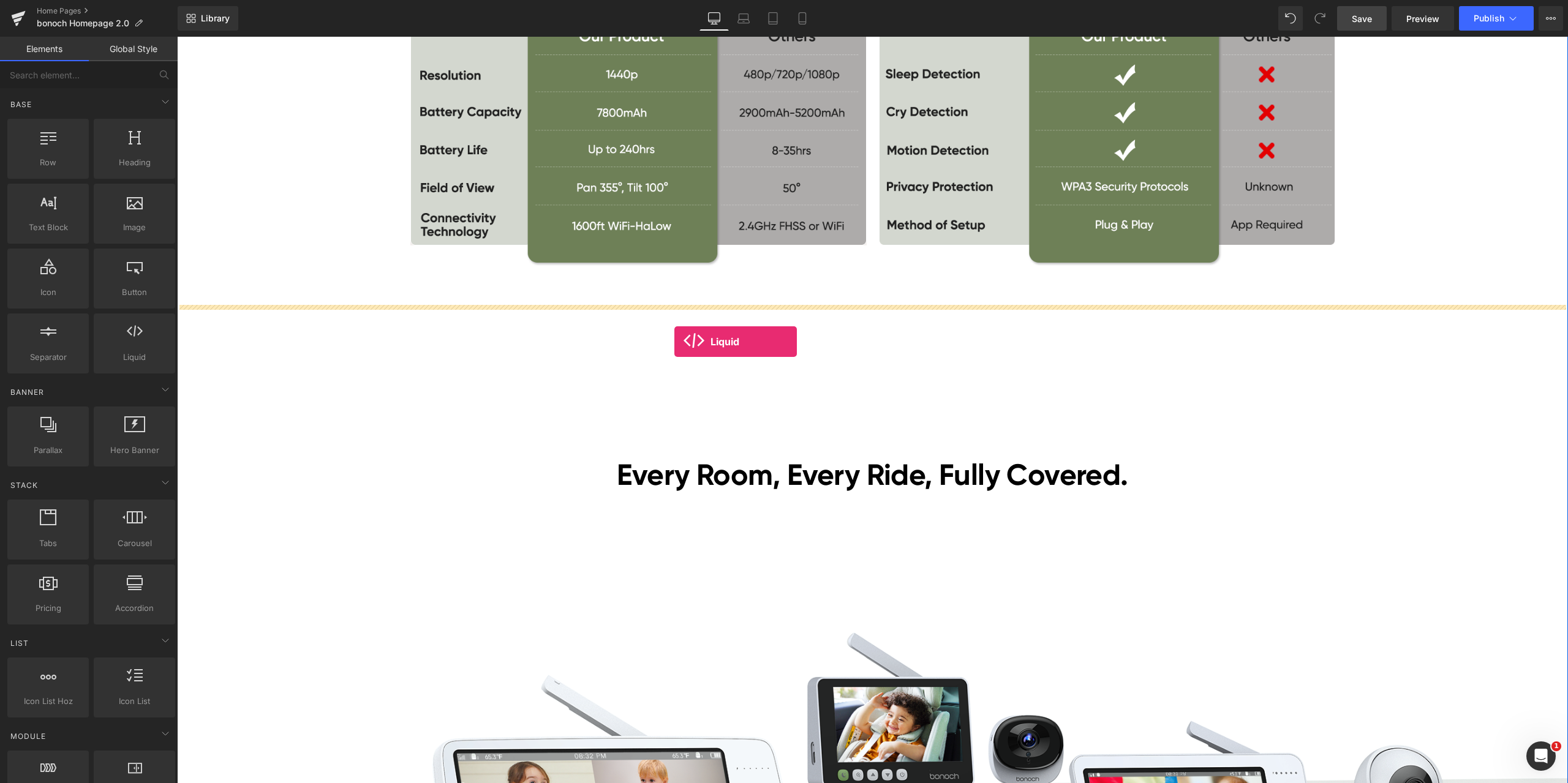
drag, startPoint x: 311, startPoint y: 373, endPoint x: 674, endPoint y: 342, distance: 364.3
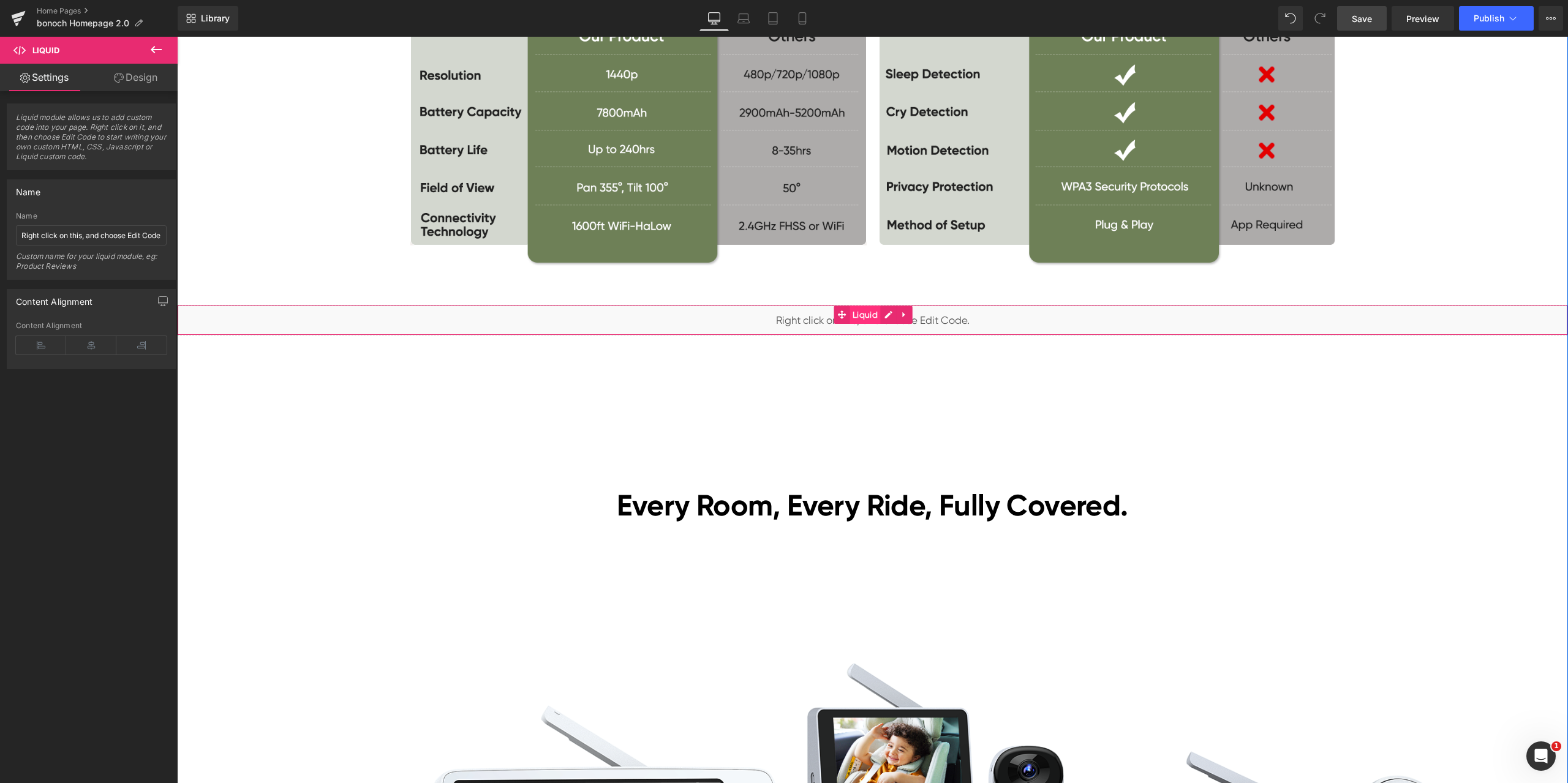
click at [859, 313] on span "Liquid" at bounding box center [865, 314] width 31 height 18
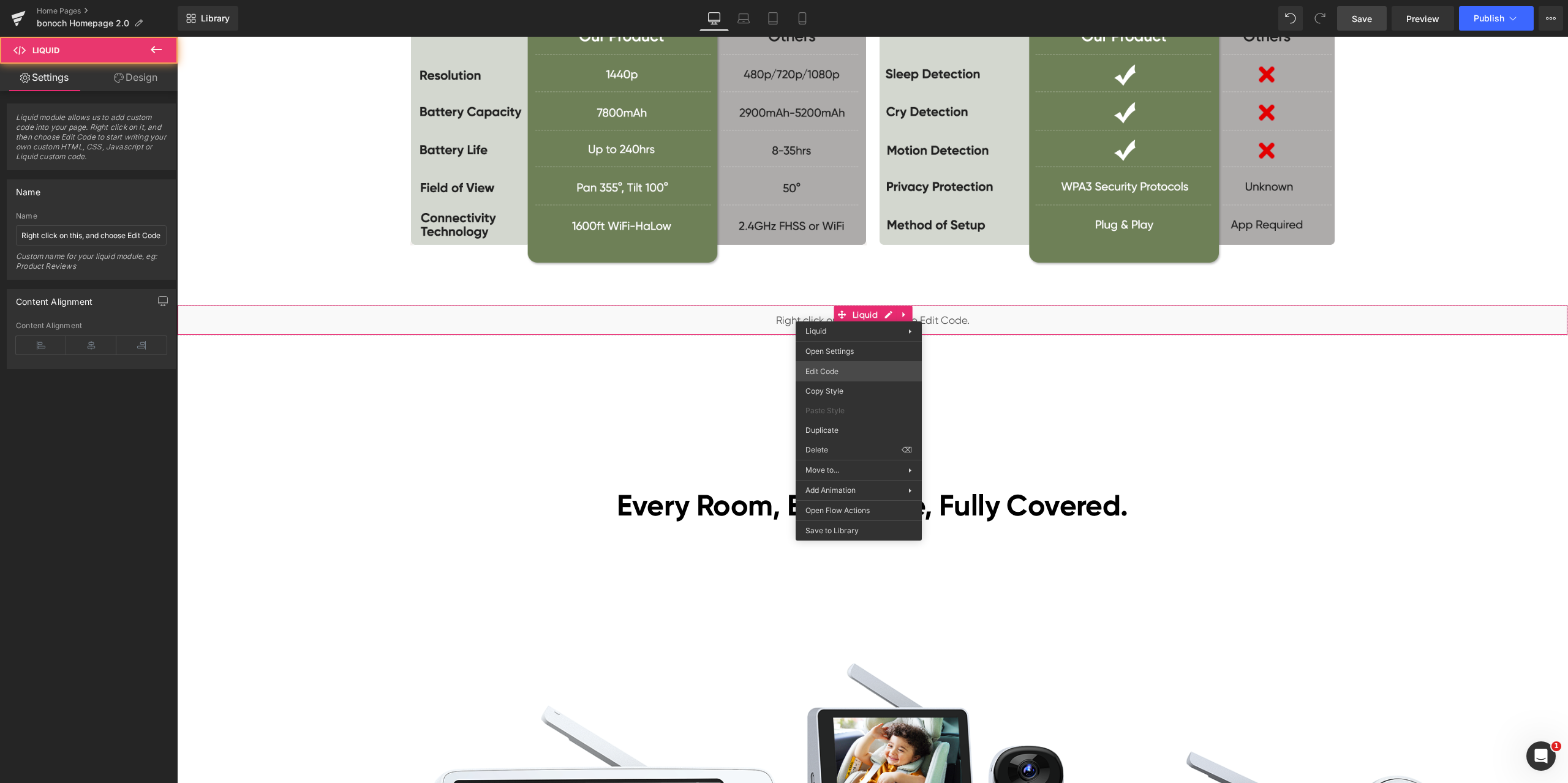
click at [842, 0] on div "Liquid You are previewing how the will restyle your page. You can not edit Elem…" at bounding box center [784, 0] width 1568 height 0
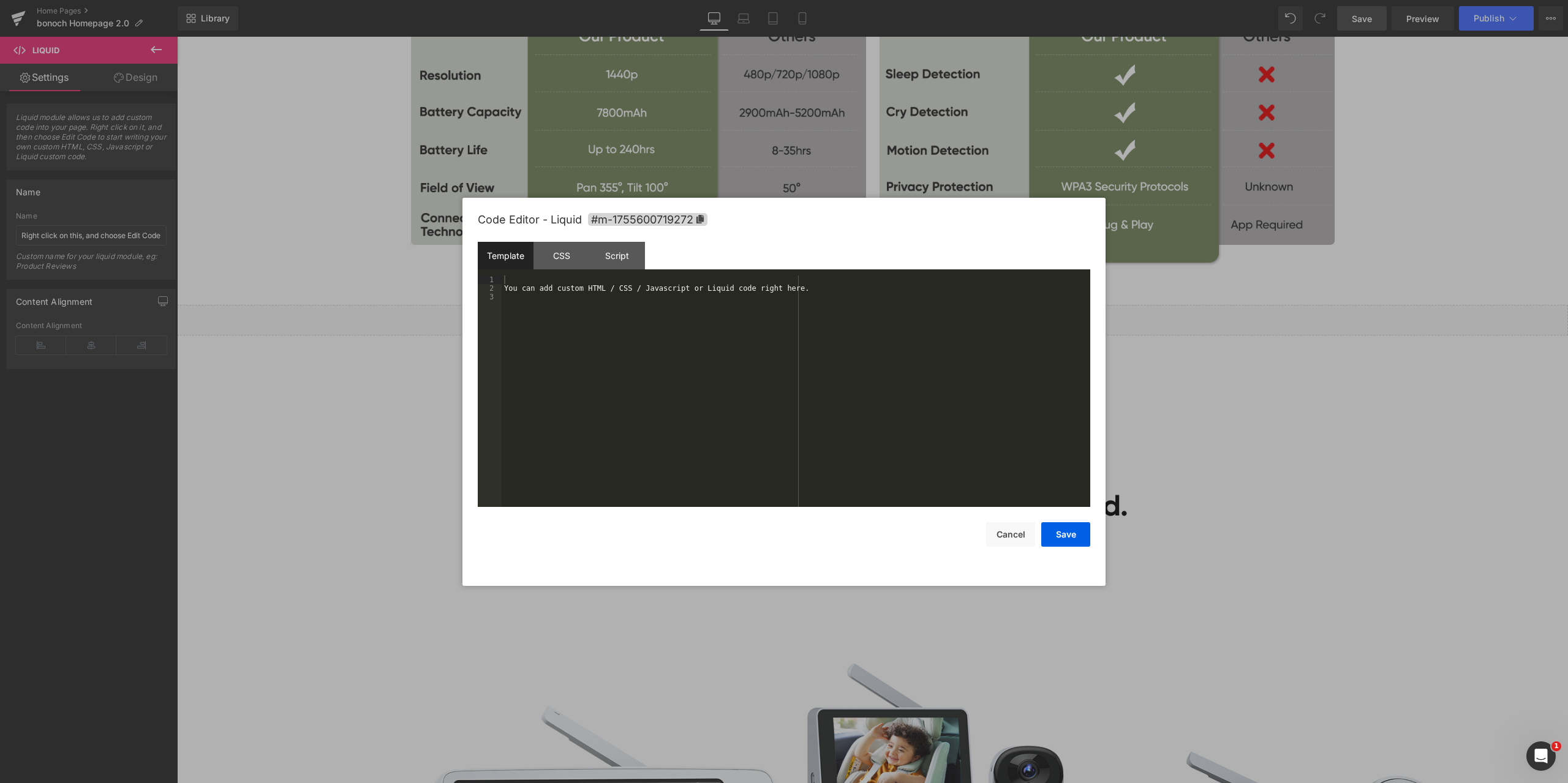
click at [651, 334] on div "You can add custom HTML / CSS / Javascript or Liquid code right here." at bounding box center [796, 400] width 588 height 249
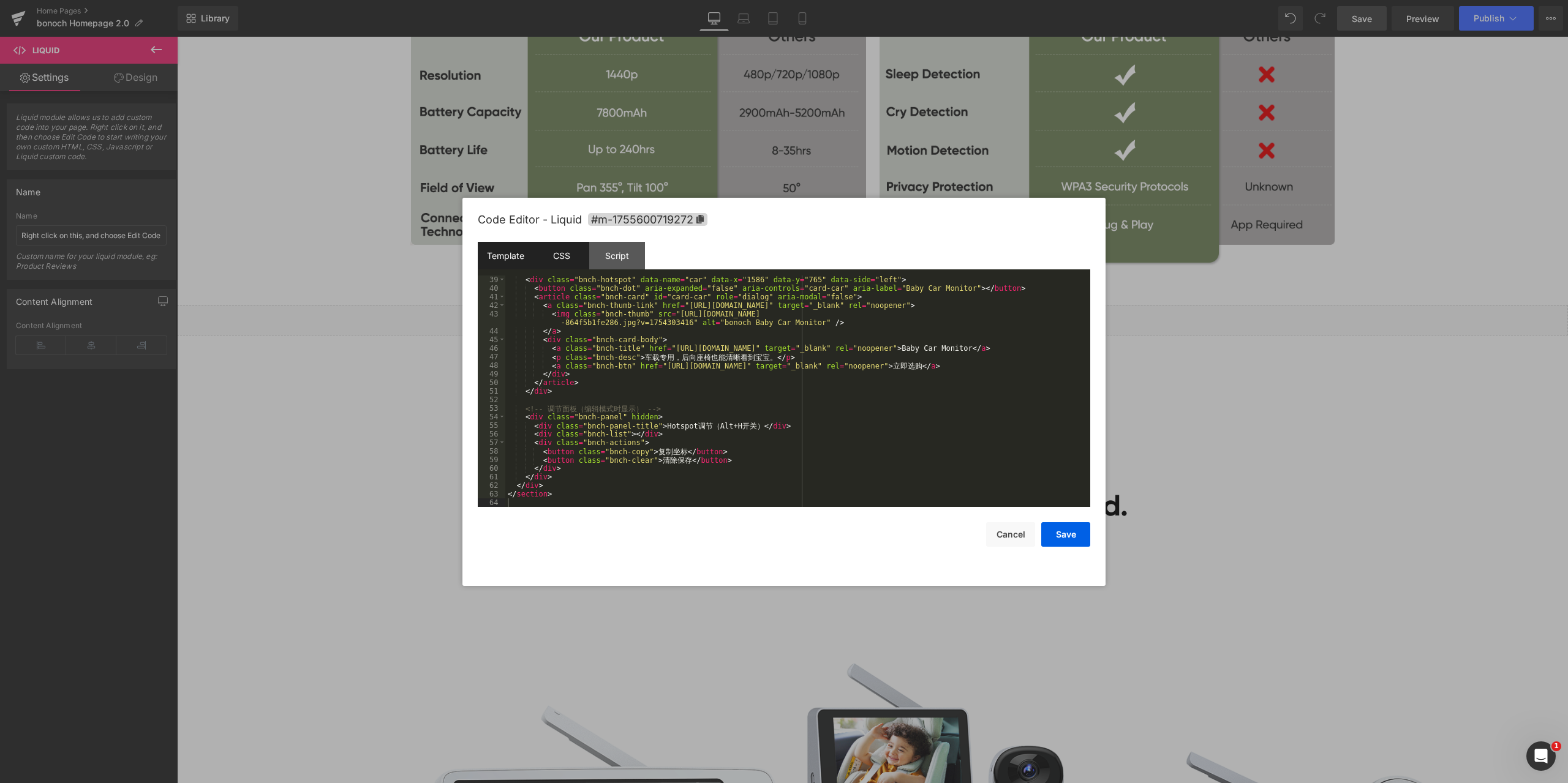
click at [558, 256] on div "CSS" at bounding box center [562, 255] width 56 height 27
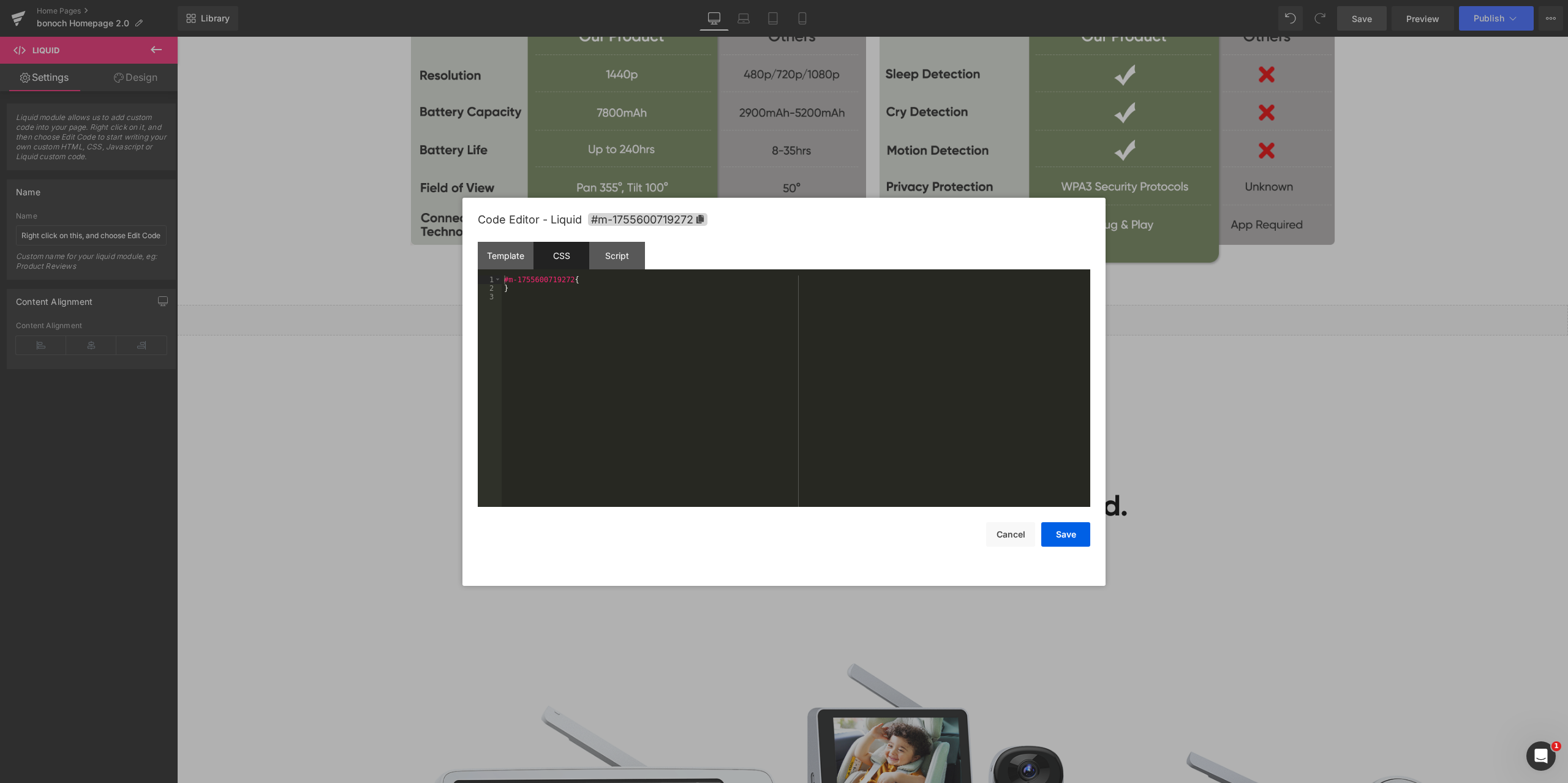
click at [653, 325] on div "#m-1755600719272 { }" at bounding box center [796, 400] width 588 height 249
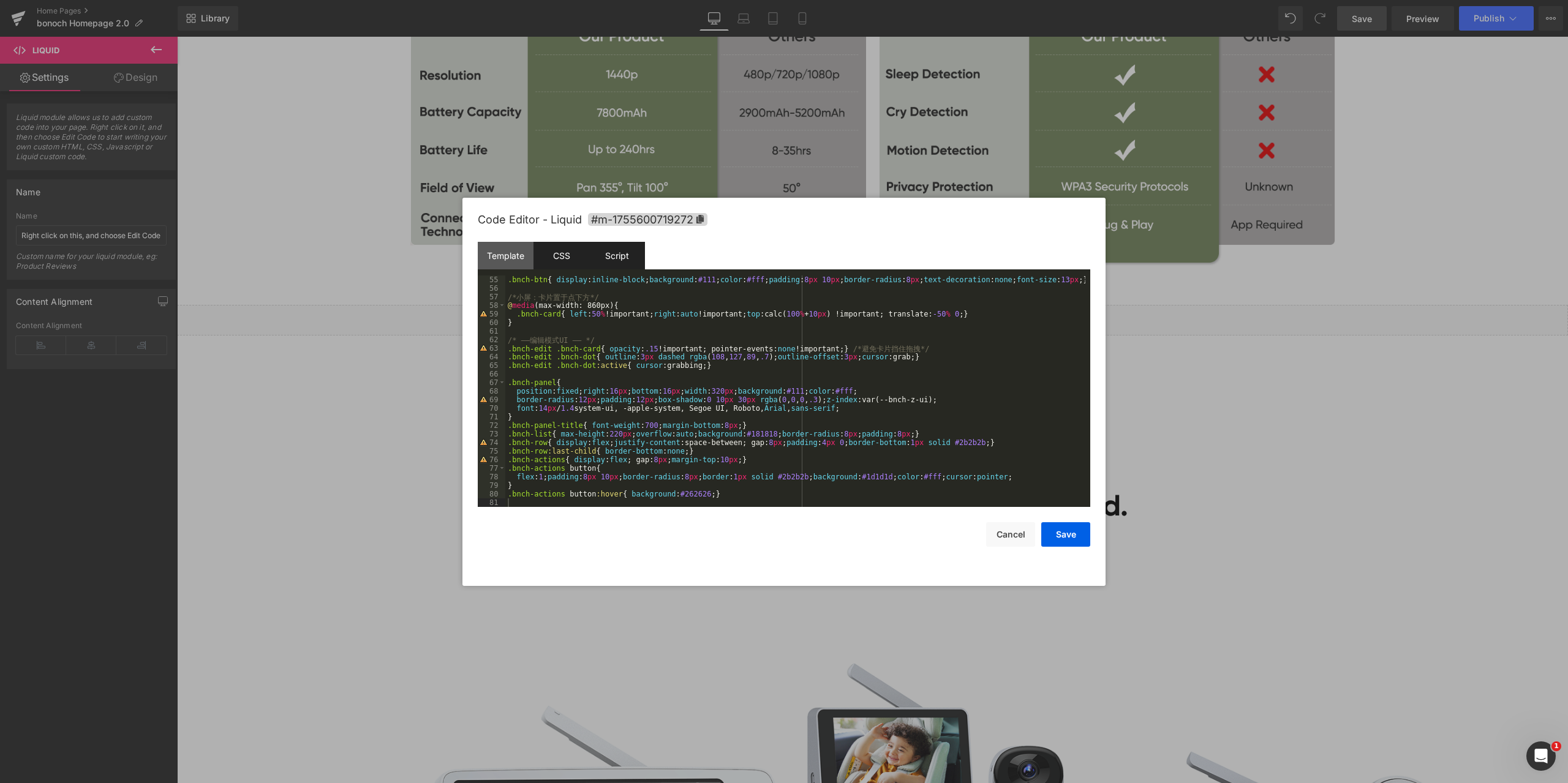
drag, startPoint x: 632, startPoint y: 253, endPoint x: 642, endPoint y: 263, distance: 14.1
click at [632, 253] on div "Script" at bounding box center [617, 255] width 56 height 27
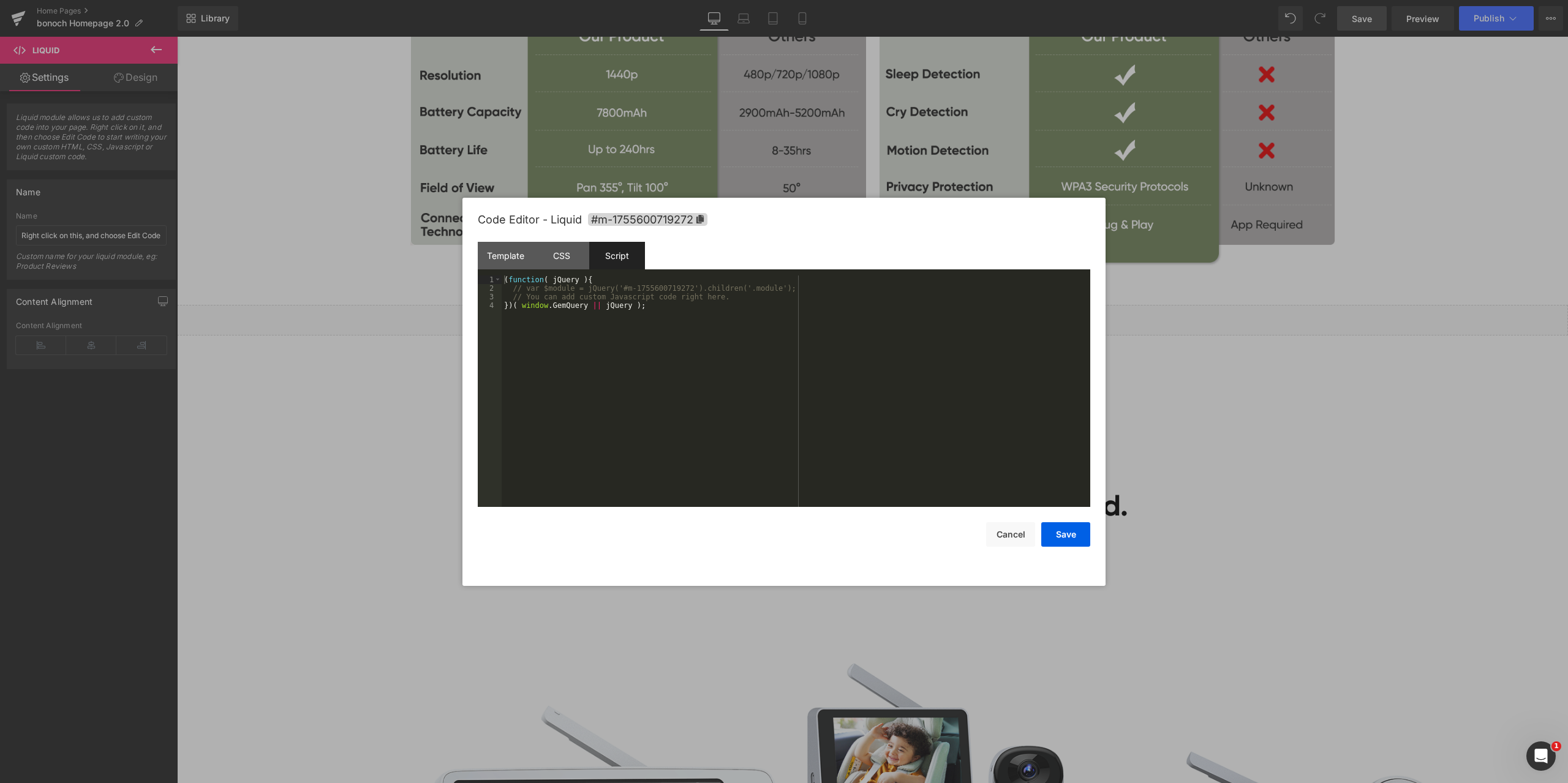
click at [687, 353] on div "( function ( jQuery ) { // var $module = jQuery('#m-1755600719272').children('.…" at bounding box center [796, 400] width 588 height 249
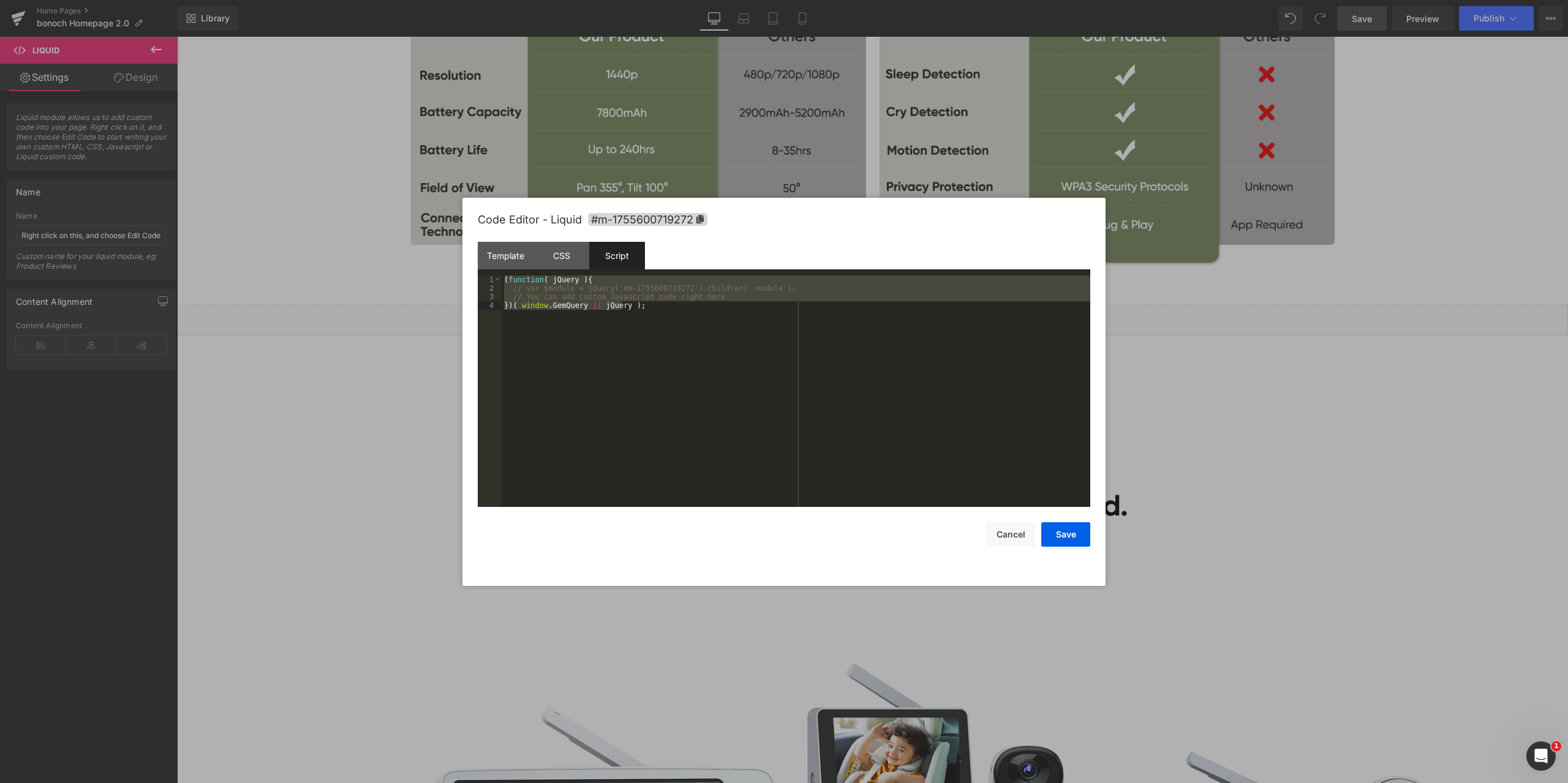
scroll to position [729, 0]
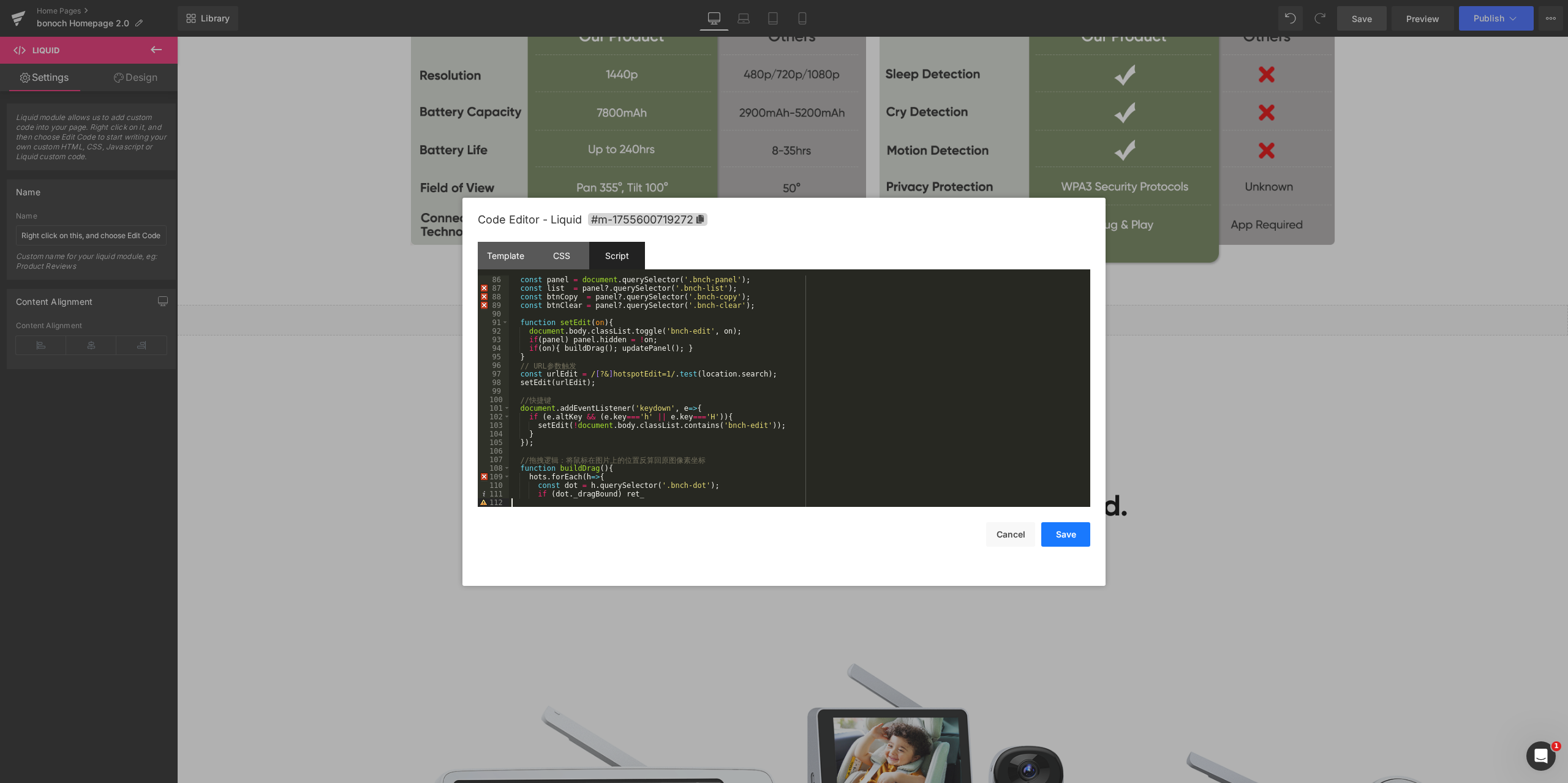
click at [1072, 535] on button "Save" at bounding box center [1065, 535] width 49 height 24
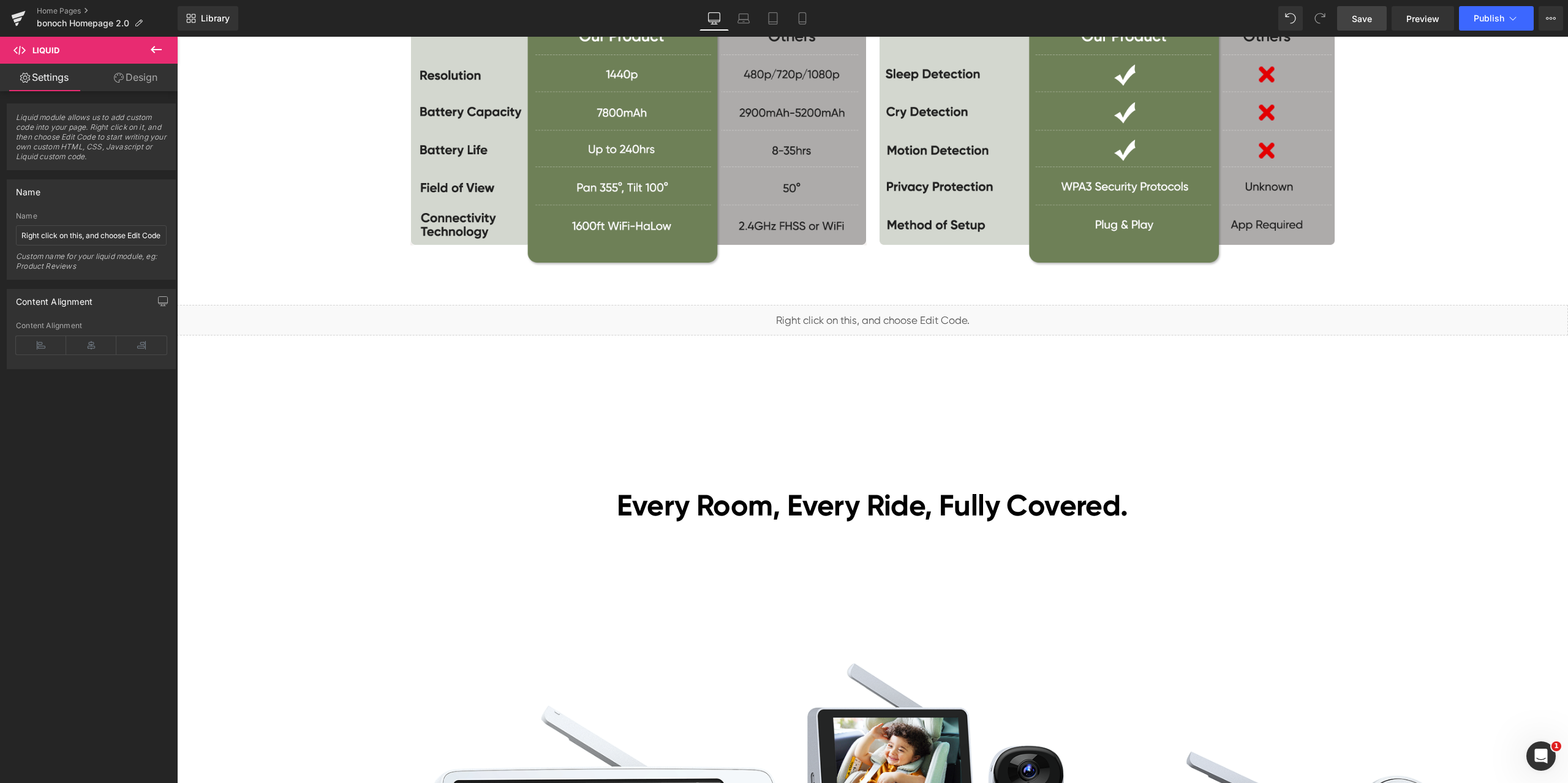
click at [1367, 24] on span "Save" at bounding box center [1362, 18] width 20 height 13
click at [854, 314] on span "Liquid" at bounding box center [865, 315] width 31 height 18
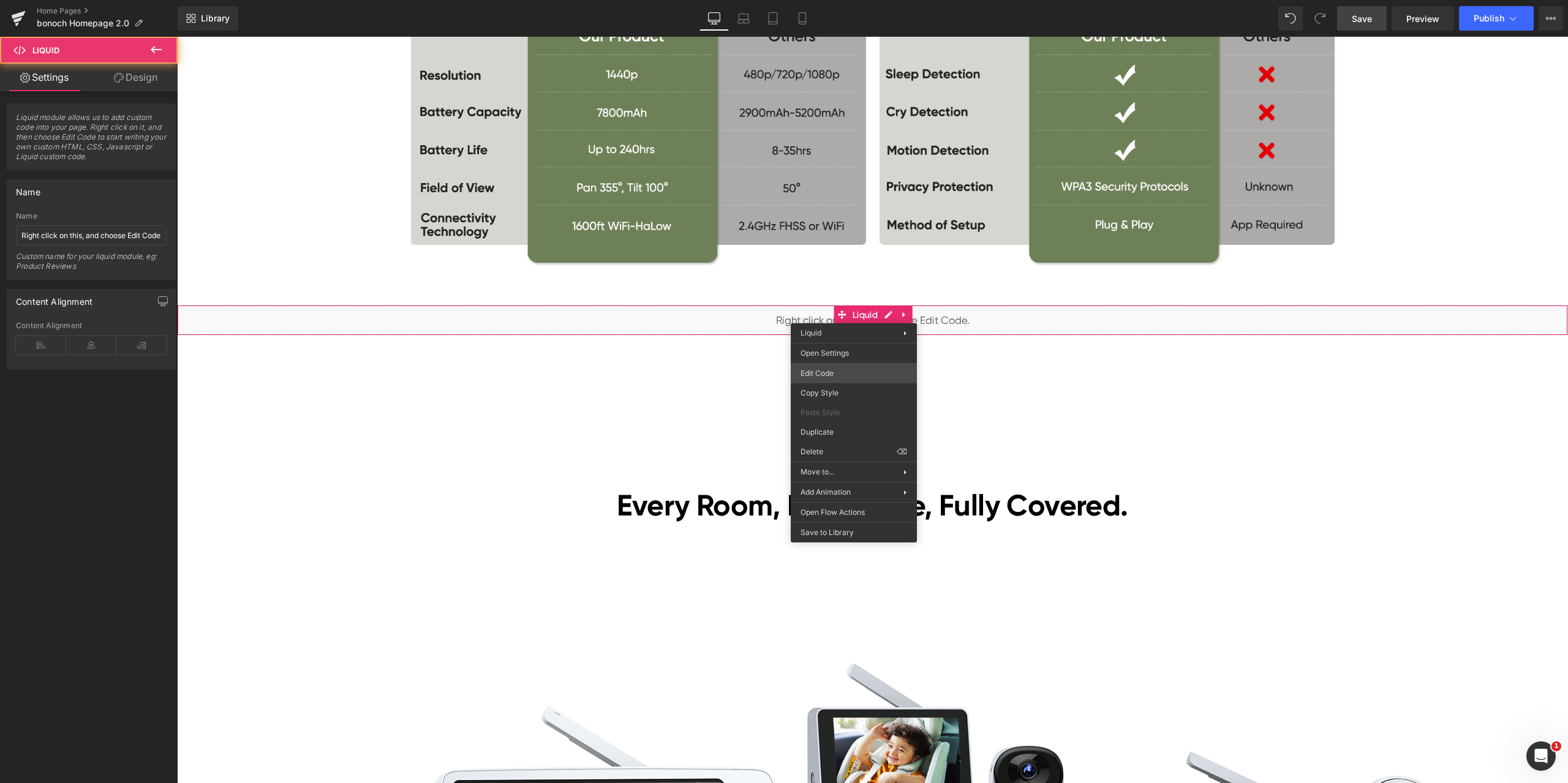
click at [842, 0] on div "Liquid You are previewing how the will restyle your page. You can not edit Elem…" at bounding box center [784, 0] width 1568 height 0
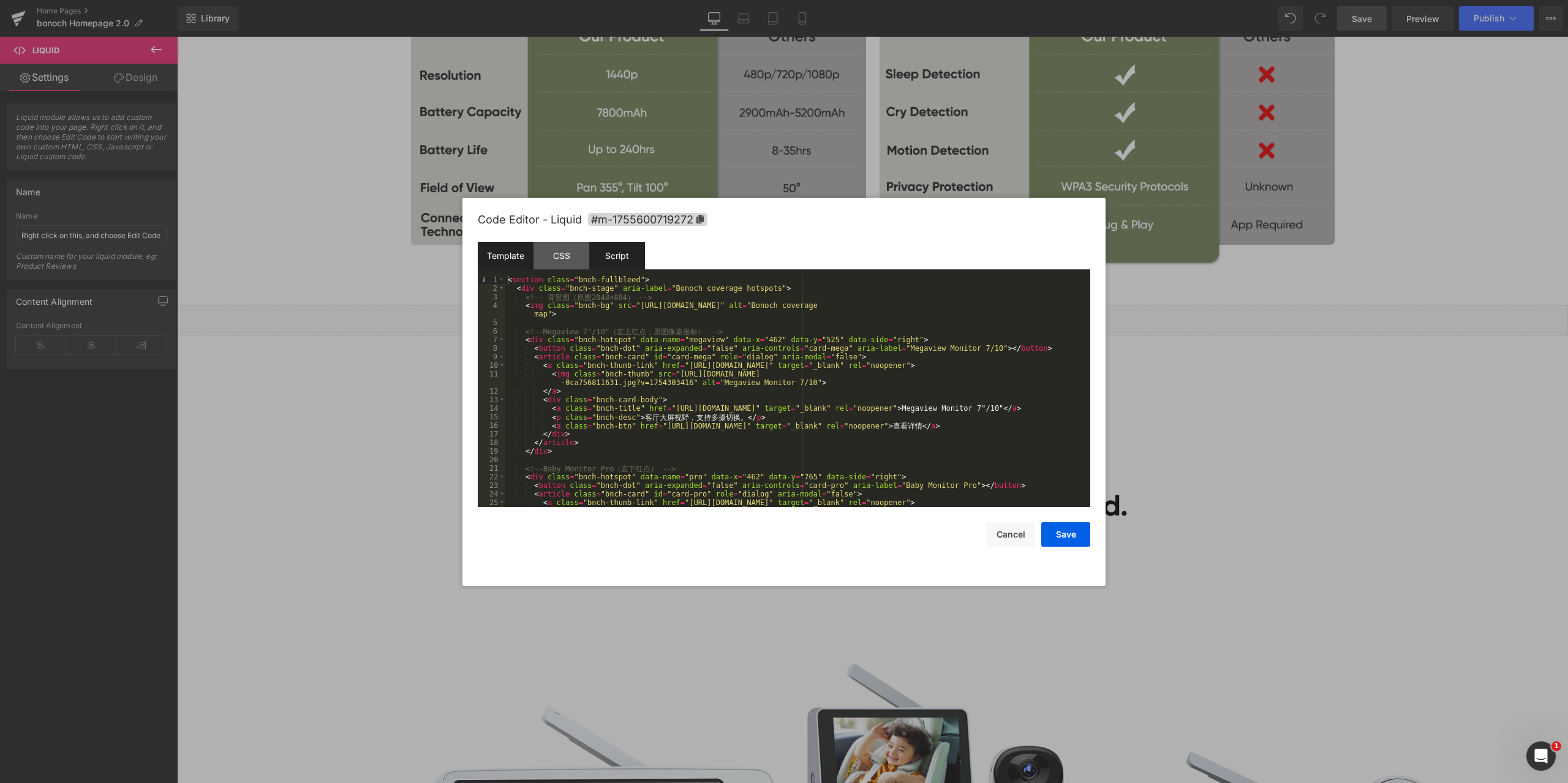
click at [633, 259] on div "Script" at bounding box center [617, 255] width 56 height 27
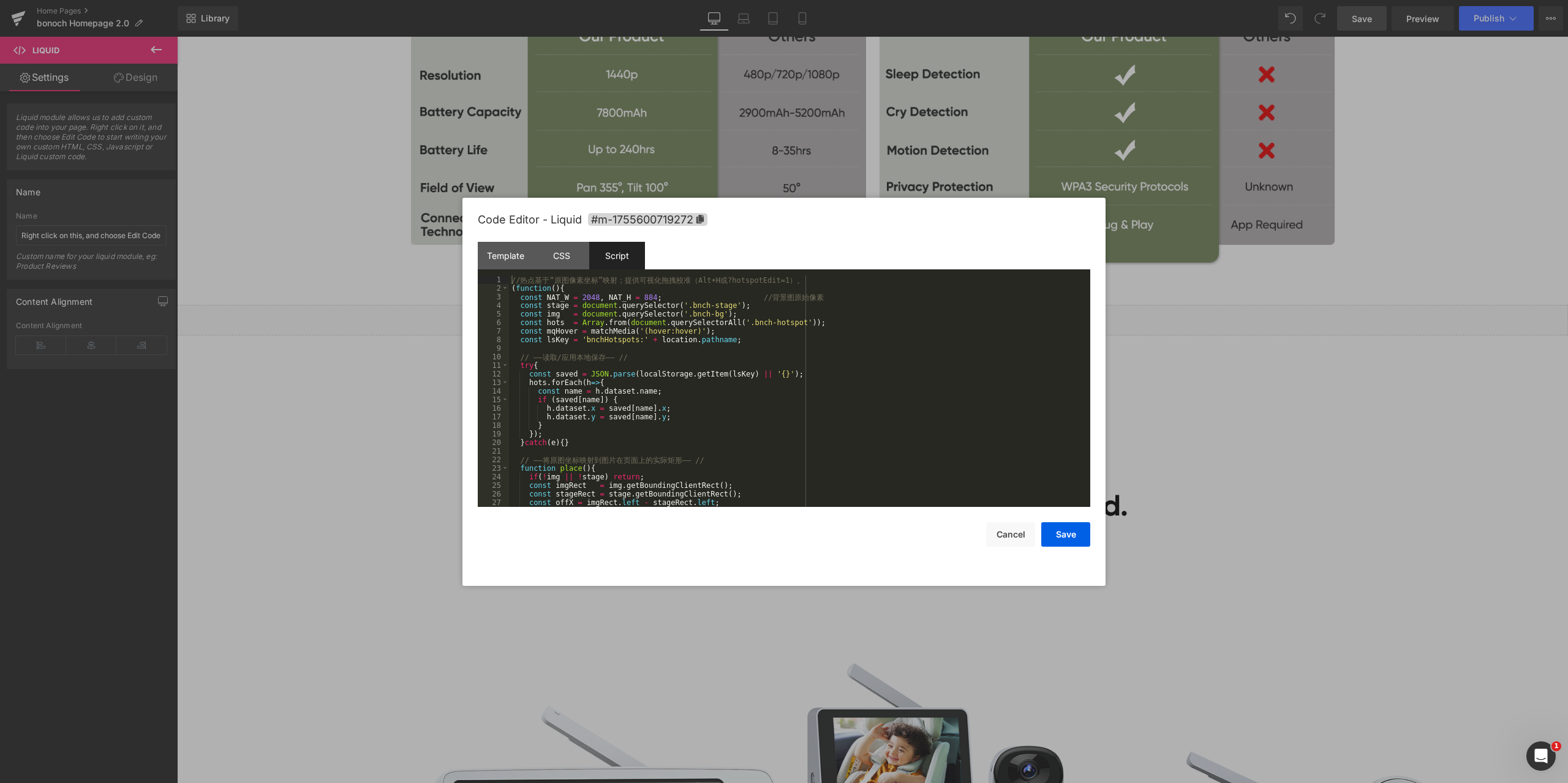
click at [691, 351] on div "// 热 点 基 于 “ 原 图 像 素 坐 标 ” 映 射 ； 提 供 可 视 化 拖 拽 校 准 （ Alt+H 或 ?hotspotEdit=1 ） 。…" at bounding box center [796, 400] width 576 height 249
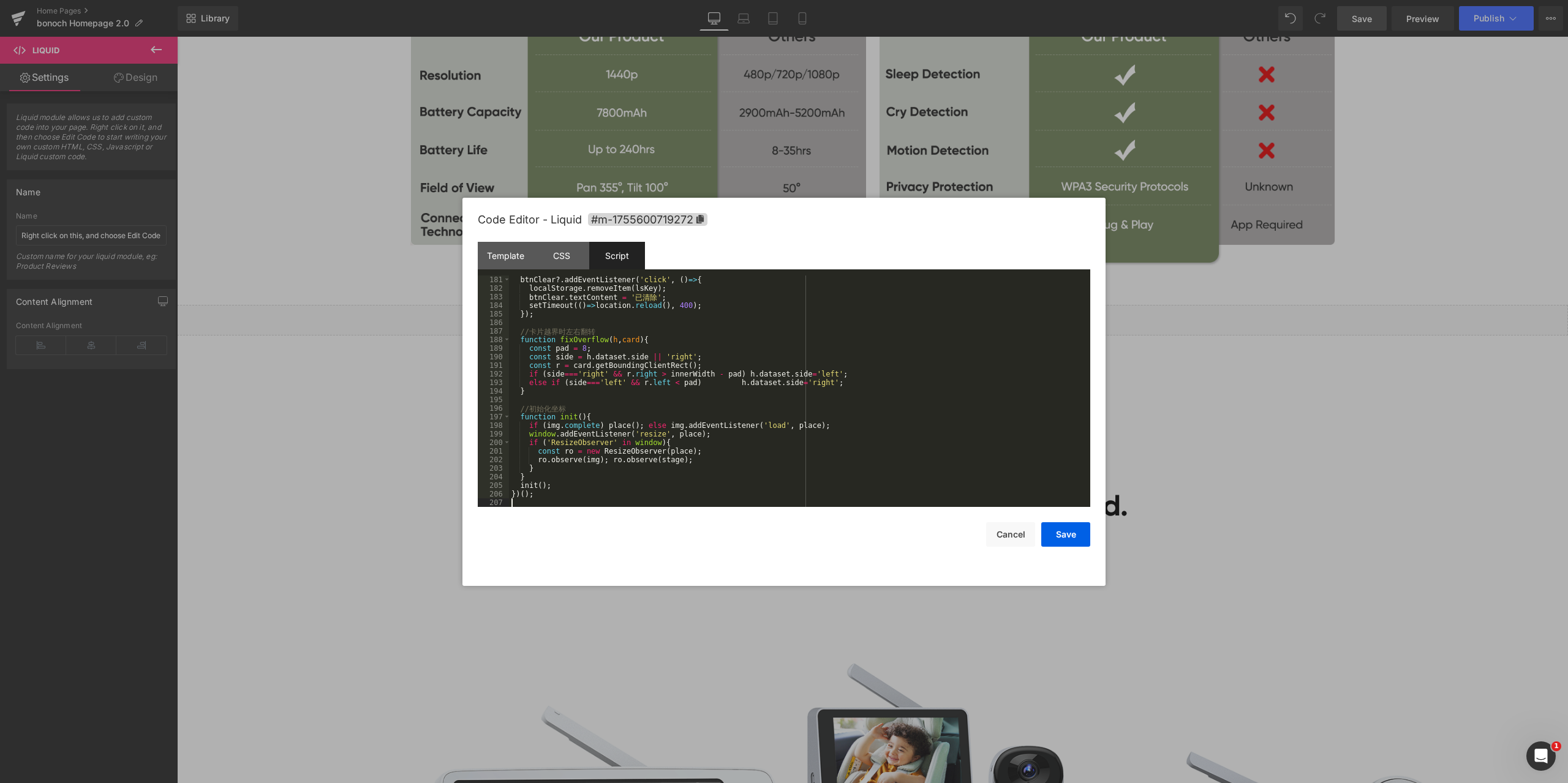
scroll to position [1543, 0]
click at [1064, 536] on button "Save" at bounding box center [1065, 535] width 49 height 24
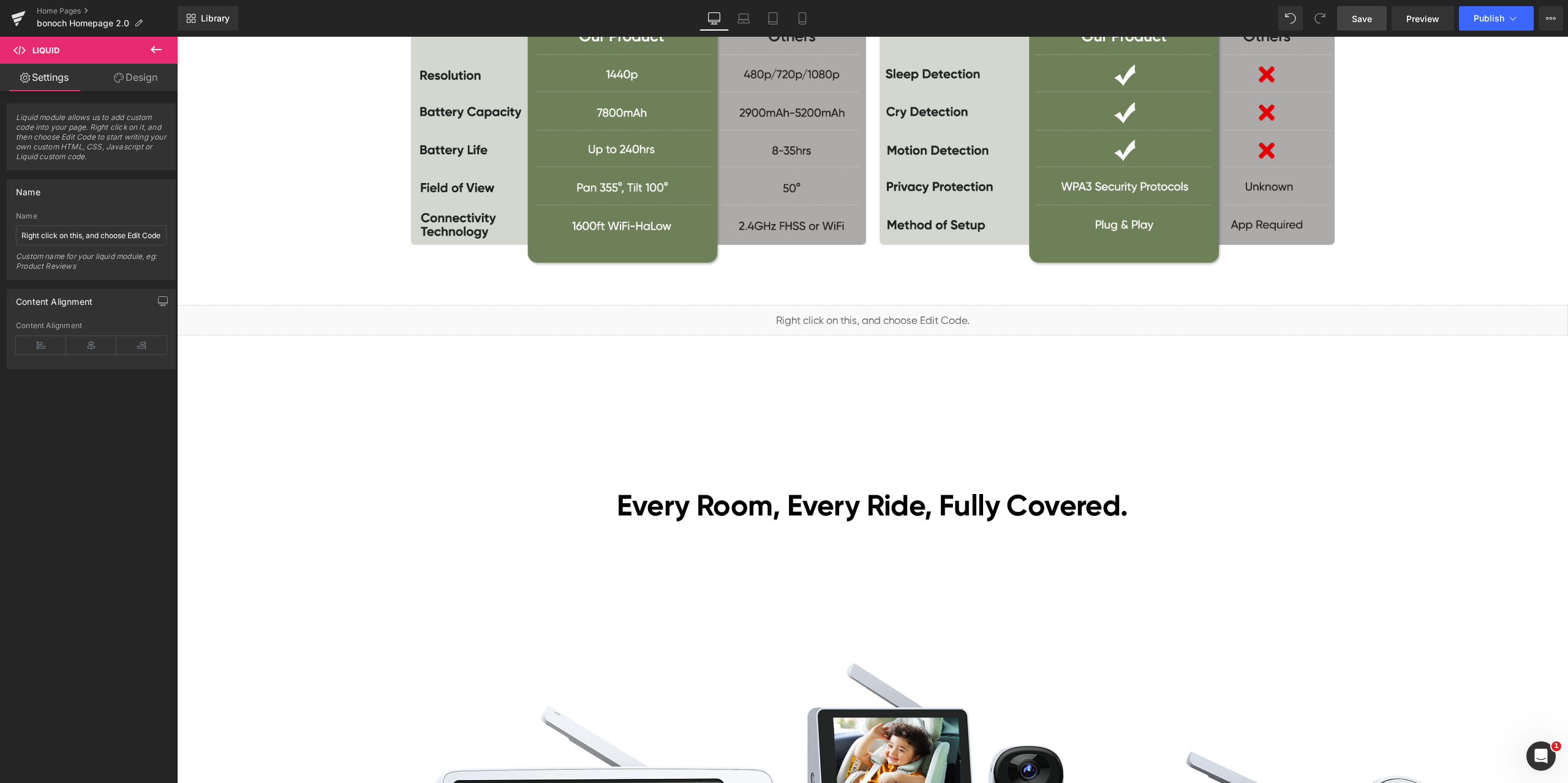
click at [1353, 20] on span "Save" at bounding box center [1362, 18] width 20 height 13
click at [1413, 13] on span "Preview" at bounding box center [1423, 18] width 33 height 13
click at [849, 313] on span "Liquid" at bounding box center [865, 314] width 31 height 18
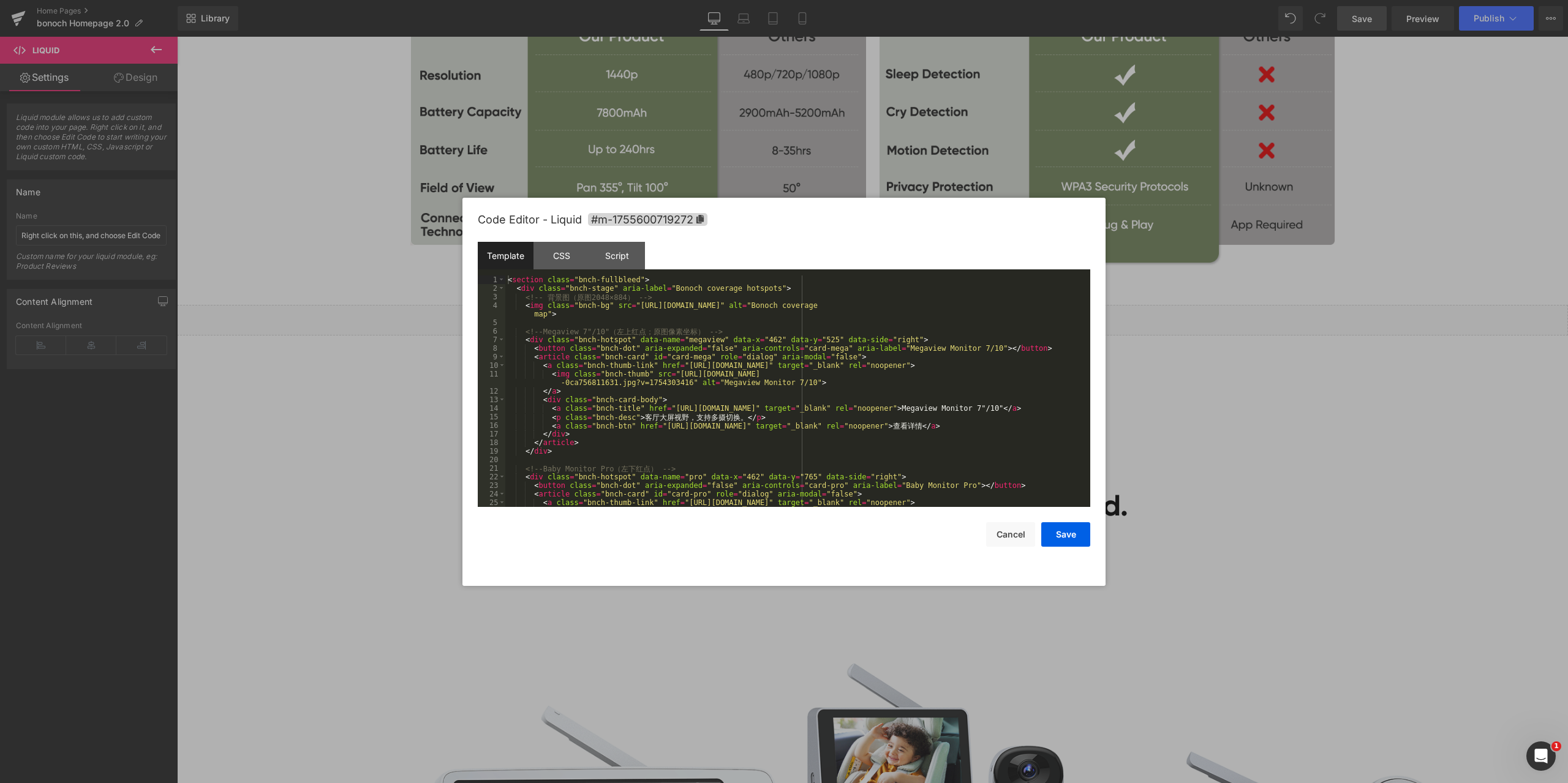
click at [828, 0] on div "Liquid You are previewing how the will restyle your page. You can not edit Elem…" at bounding box center [784, 0] width 1568 height 0
click at [873, 348] on div "< section class = "bnch-fullbleed" > < div class = "bnch-stage" aria-label = "B…" at bounding box center [795, 404] width 580 height 257
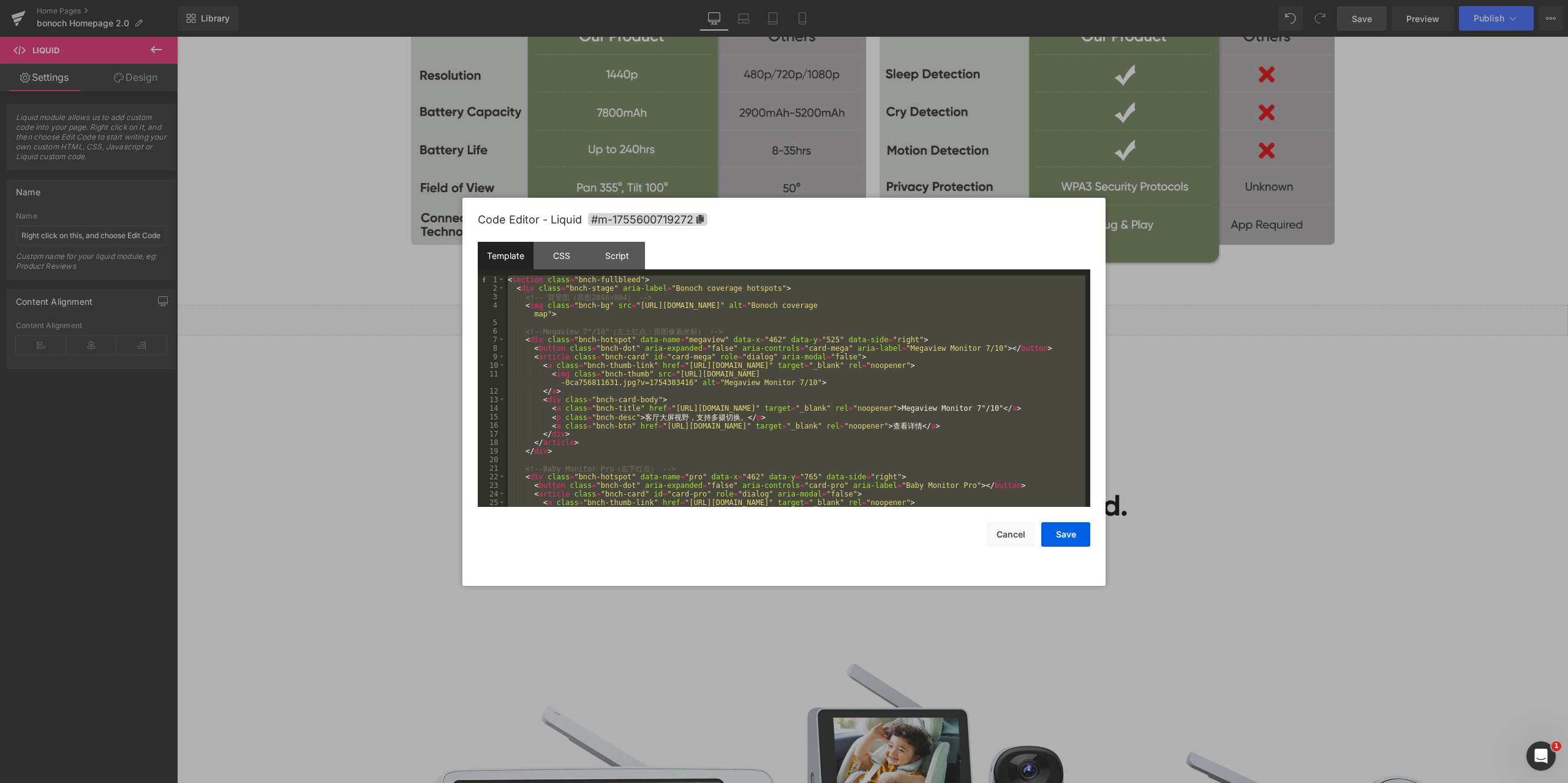
scroll to position [343, 0]
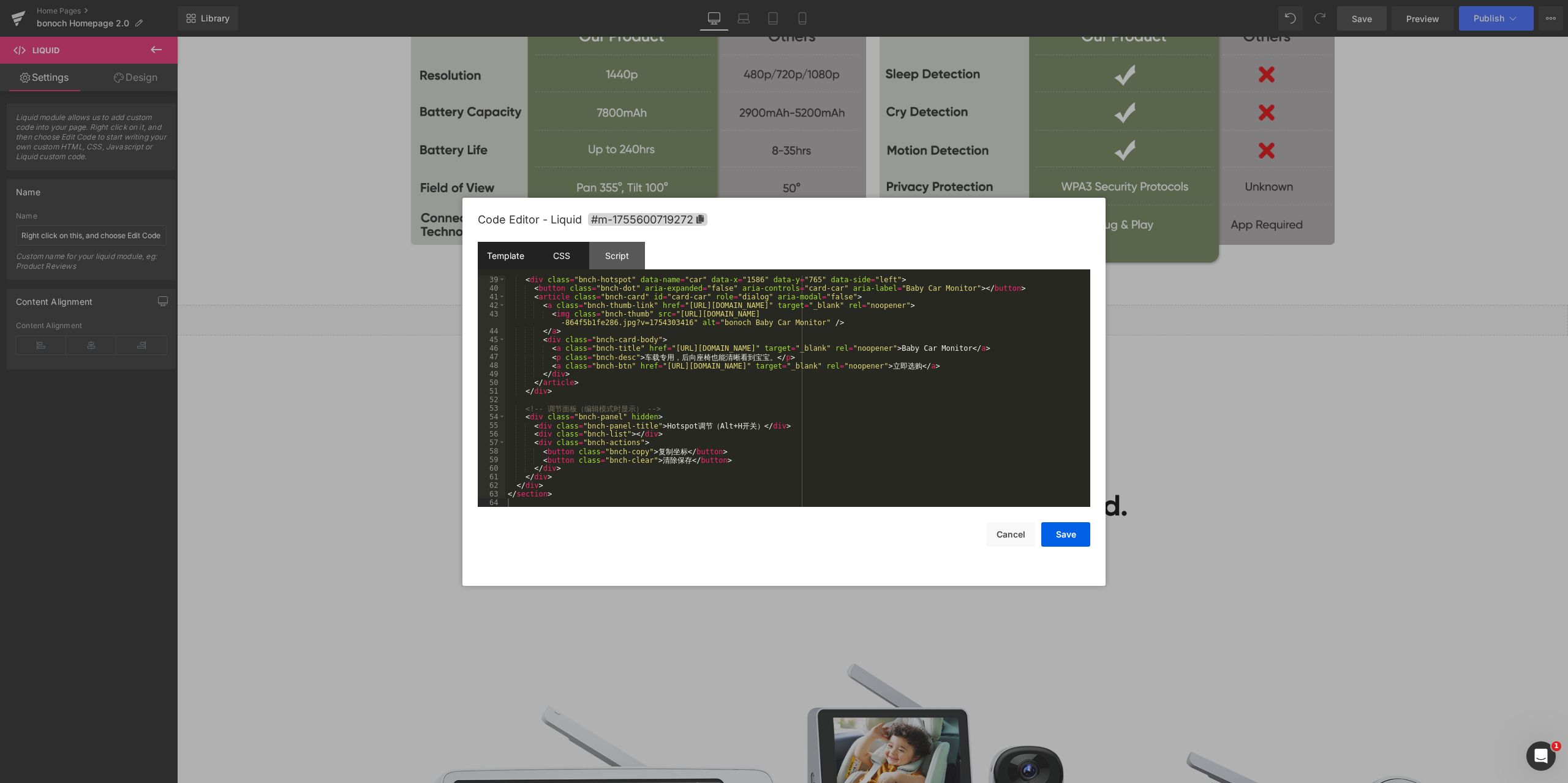
click at [570, 253] on div "CSS" at bounding box center [562, 255] width 56 height 27
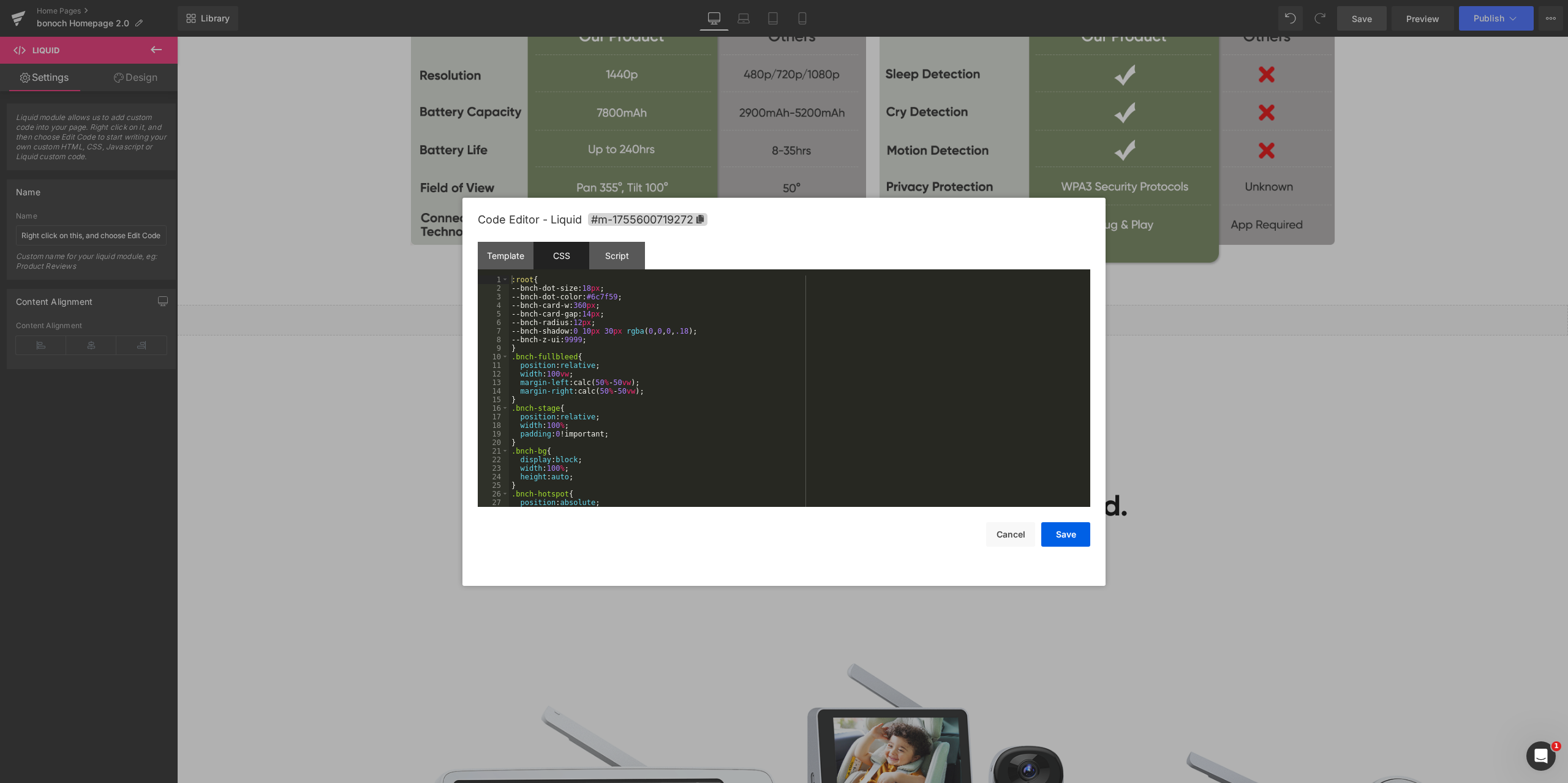
click at [688, 351] on div ":root { --bnch-dot-size: 18 px ; --bnch-dot-color: #6c7f59 ; --bnch-card-w: 360…" at bounding box center [796, 400] width 576 height 249
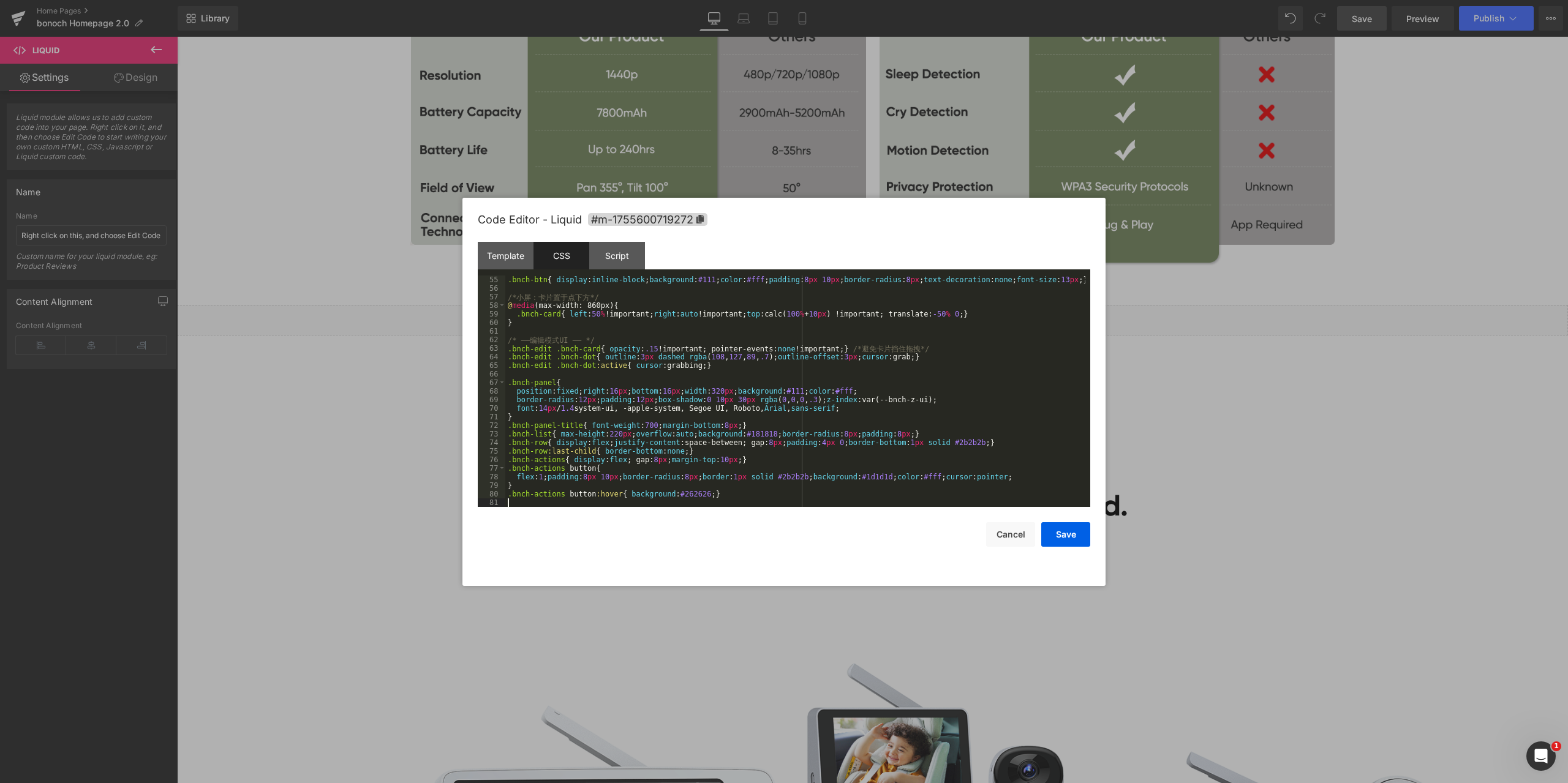
scroll to position [463, 0]
click at [617, 248] on div "Script" at bounding box center [617, 255] width 56 height 27
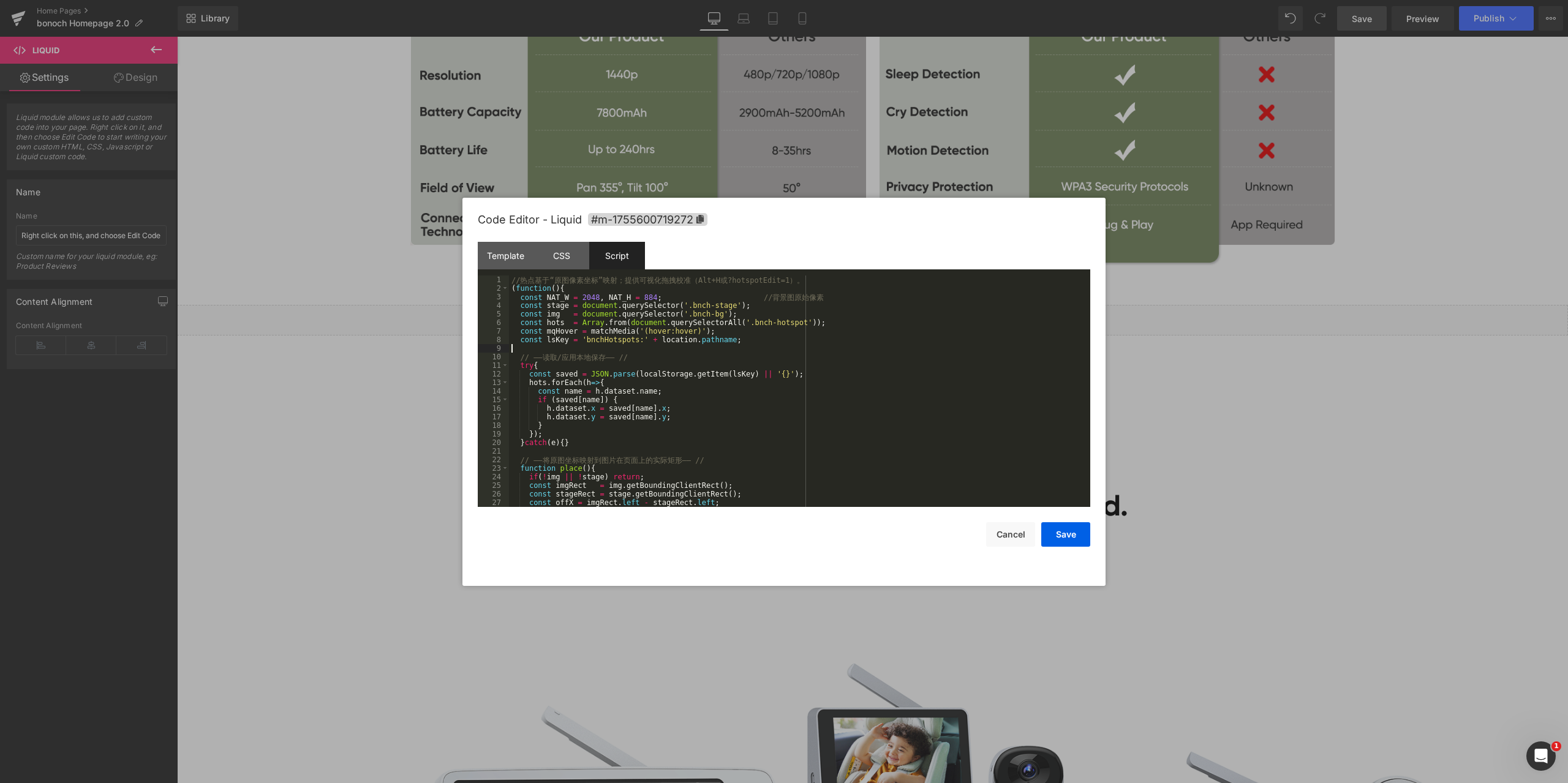
click at [745, 347] on div "// 热 点 基 于 “ 原 图 像 素 坐 标 ” 映 射 ； 提 供 可 视 化 拖 拽 校 准 （ Alt+H 或 ?hotspotEdit=1 ） 。…" at bounding box center [796, 400] width 576 height 249
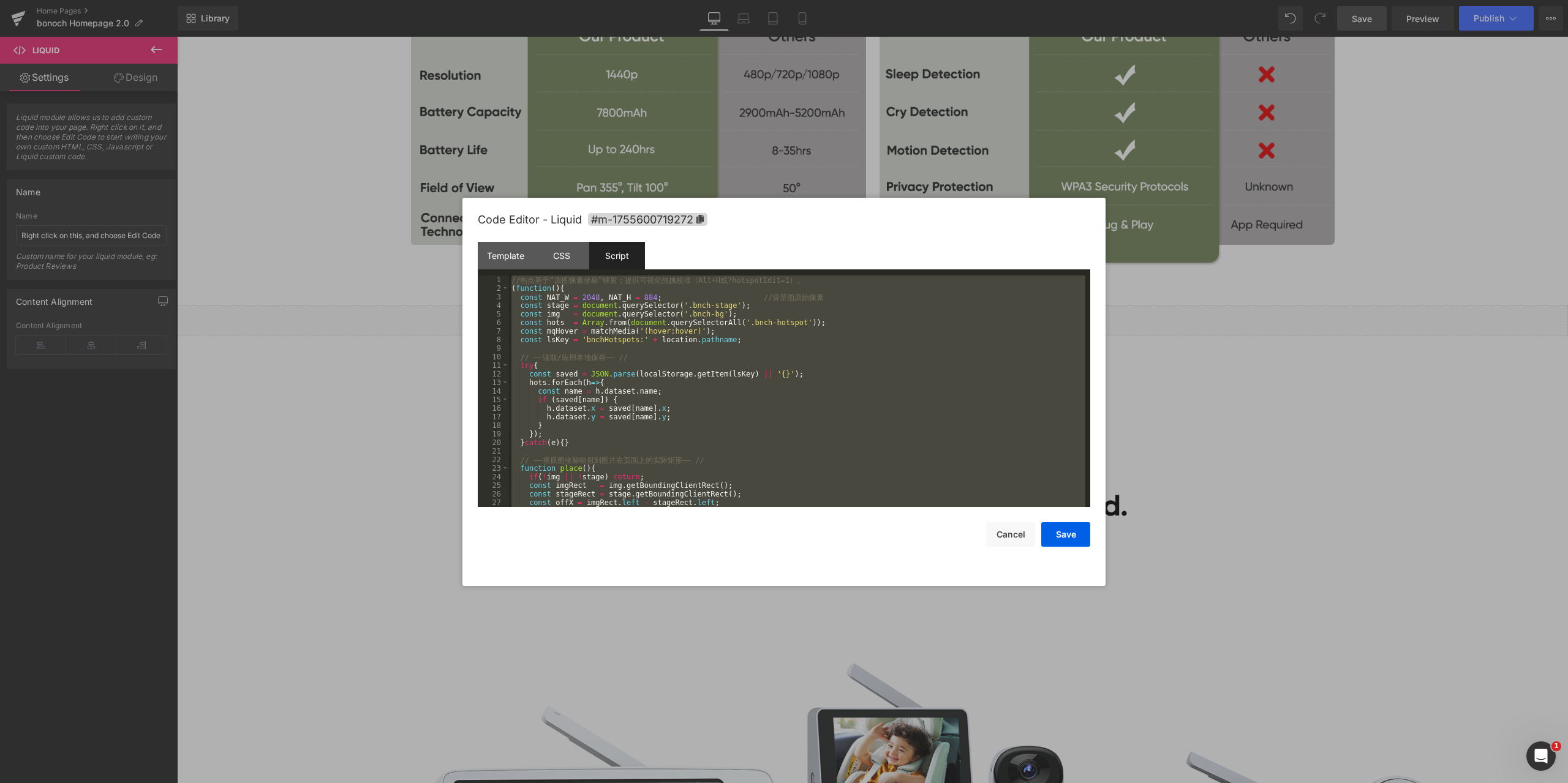
scroll to position [1543, 0]
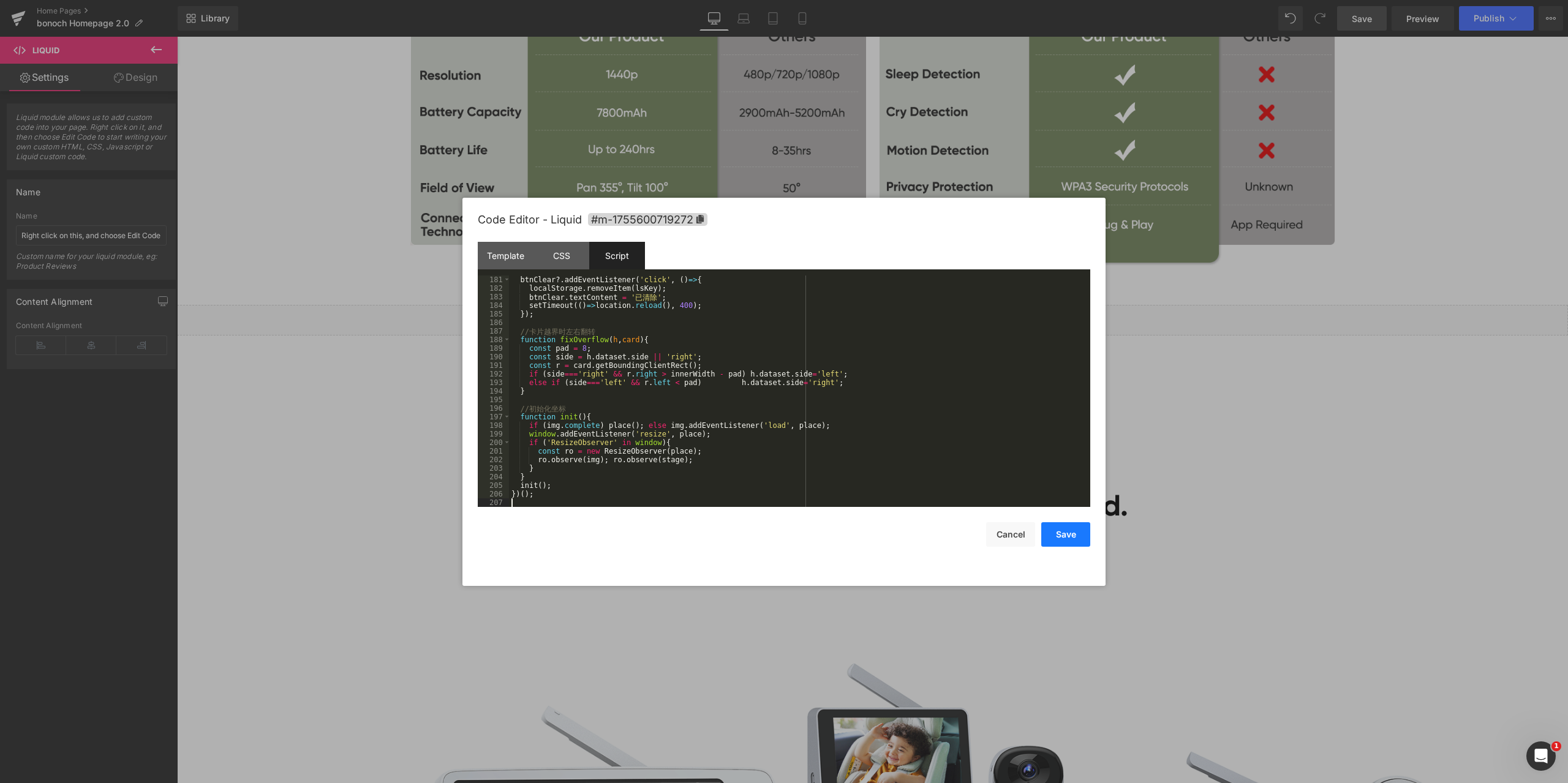
click at [1069, 532] on button "Save" at bounding box center [1065, 535] width 49 height 24
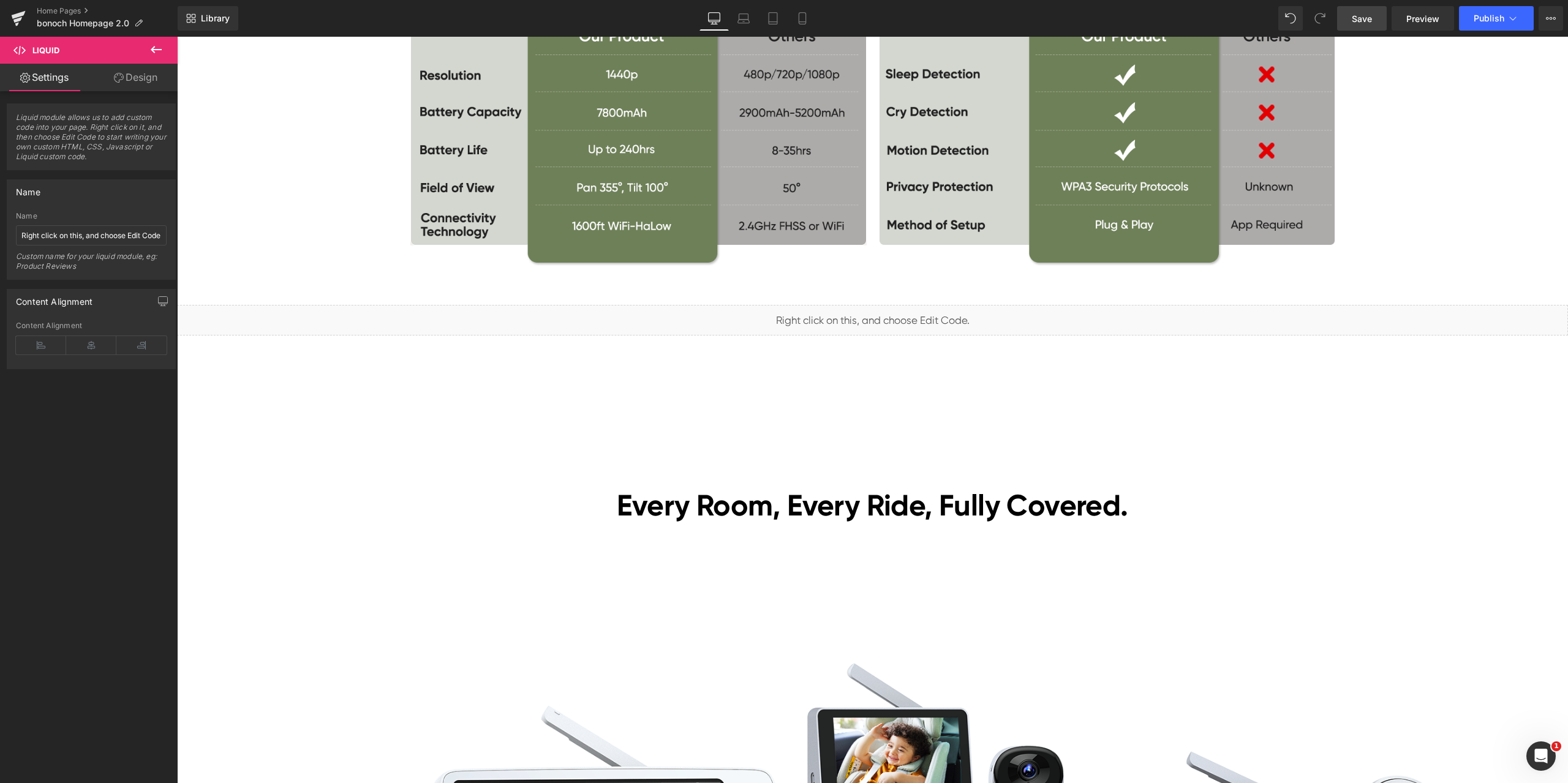
click at [1371, 12] on span "Save" at bounding box center [1362, 18] width 20 height 13
click at [1429, 19] on span "Preview" at bounding box center [1423, 18] width 33 height 13
click at [852, 314] on span "Liquid" at bounding box center [865, 314] width 31 height 18
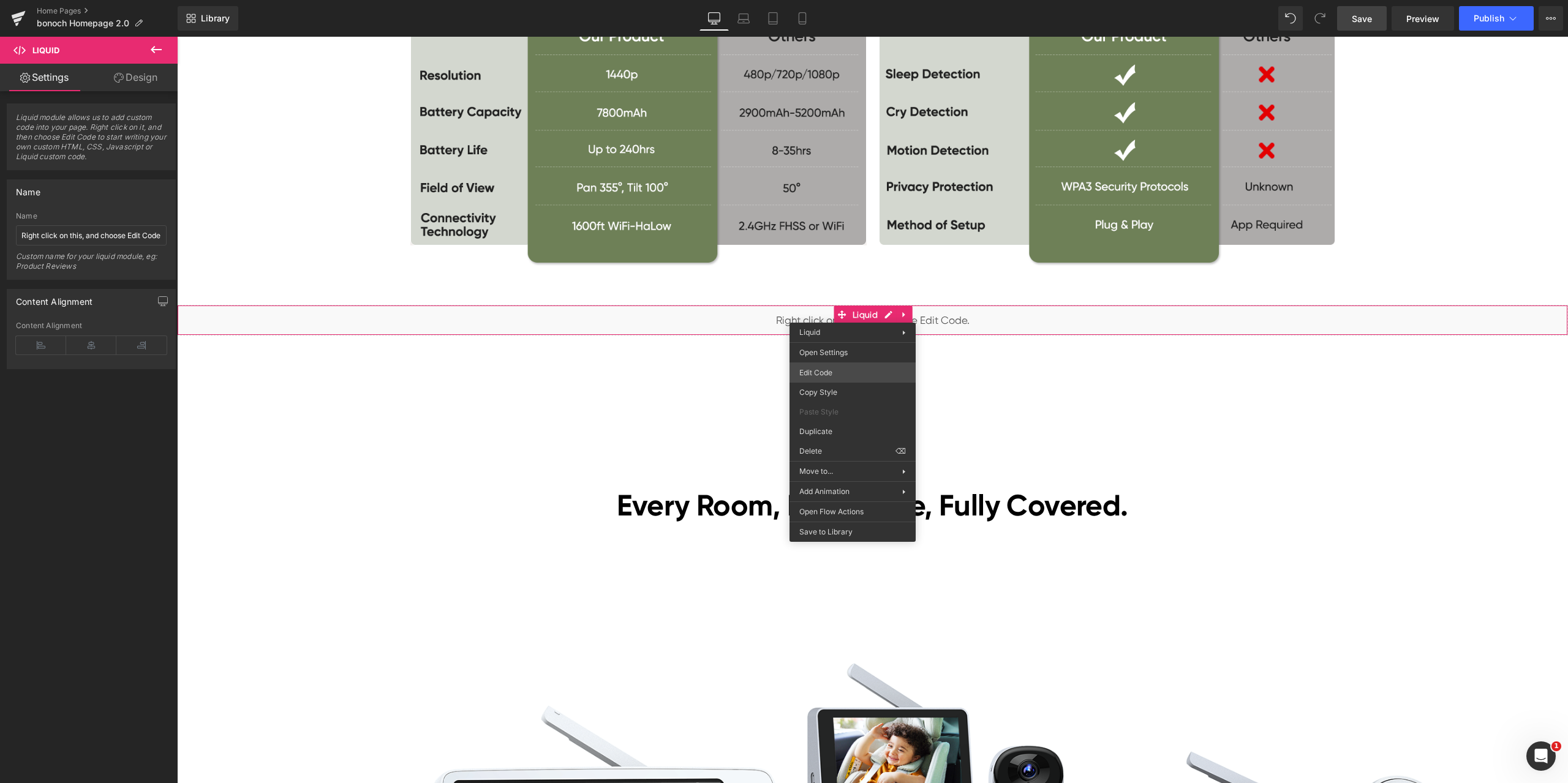
click at [833, 0] on div "Liquid You are previewing how the will restyle your page. You can not edit Elem…" at bounding box center [784, 0] width 1568 height 0
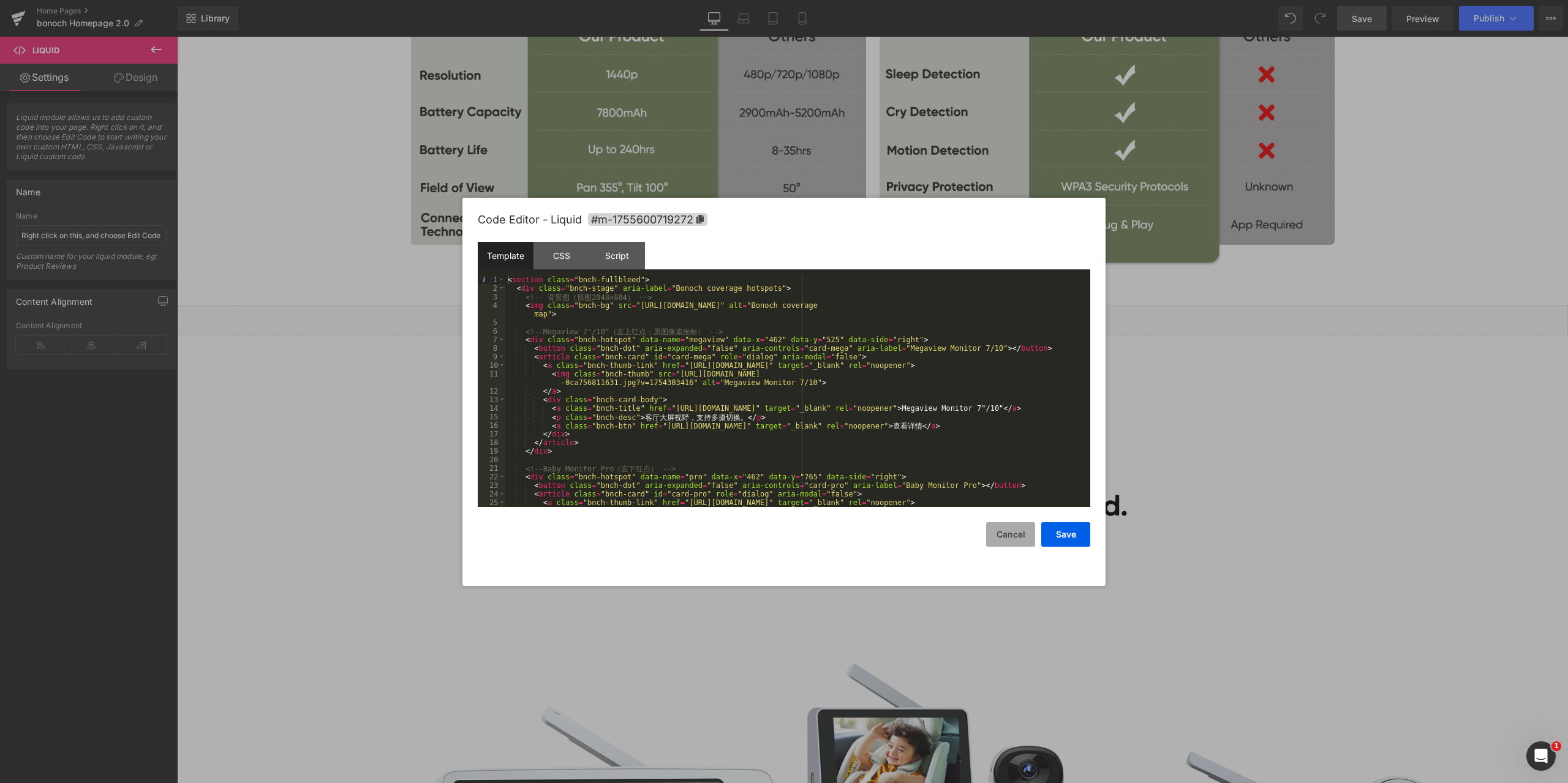
click at [1012, 530] on button "Cancel" at bounding box center [1010, 535] width 49 height 24
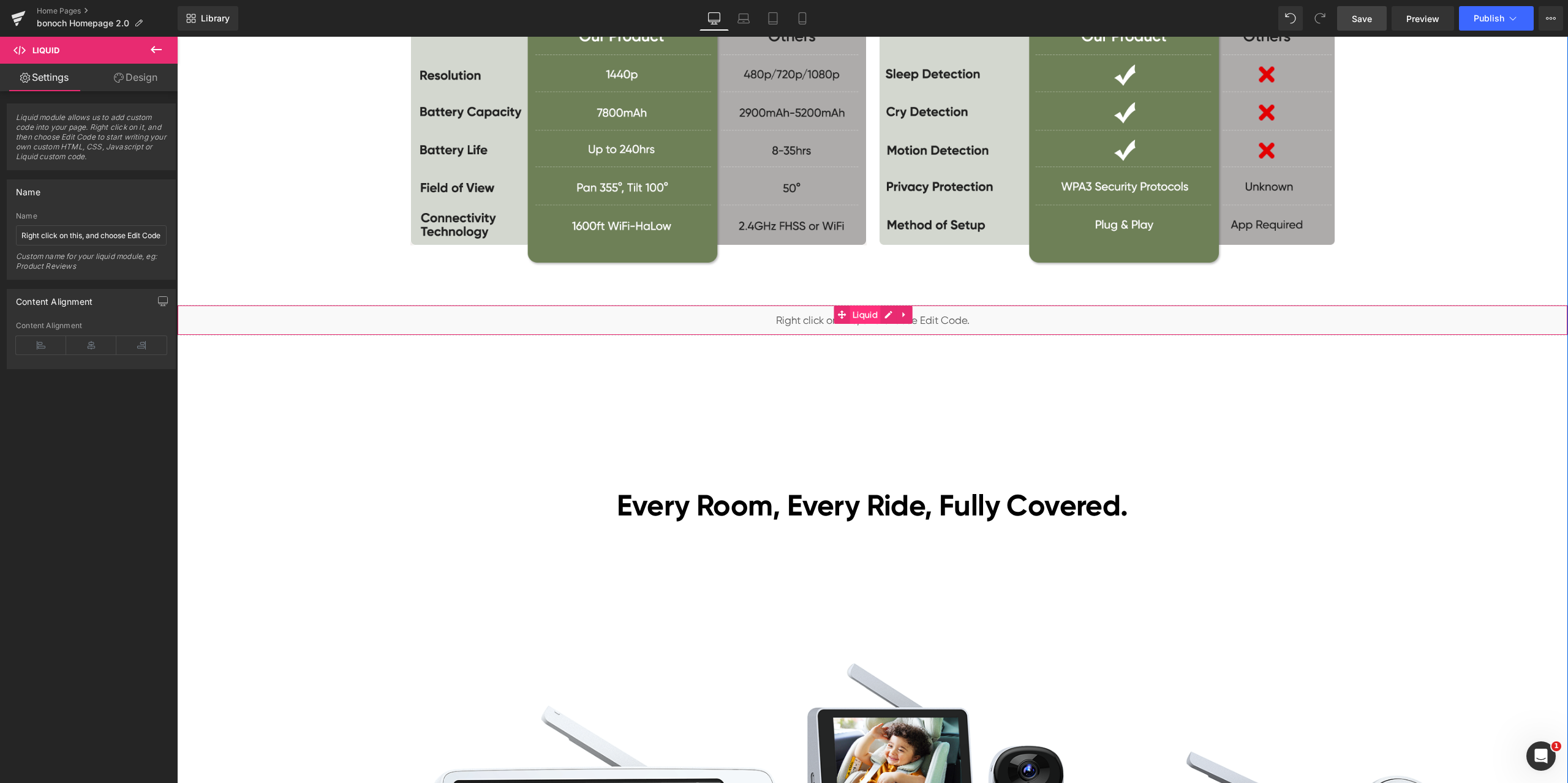
click at [868, 313] on span "Liquid" at bounding box center [865, 314] width 31 height 18
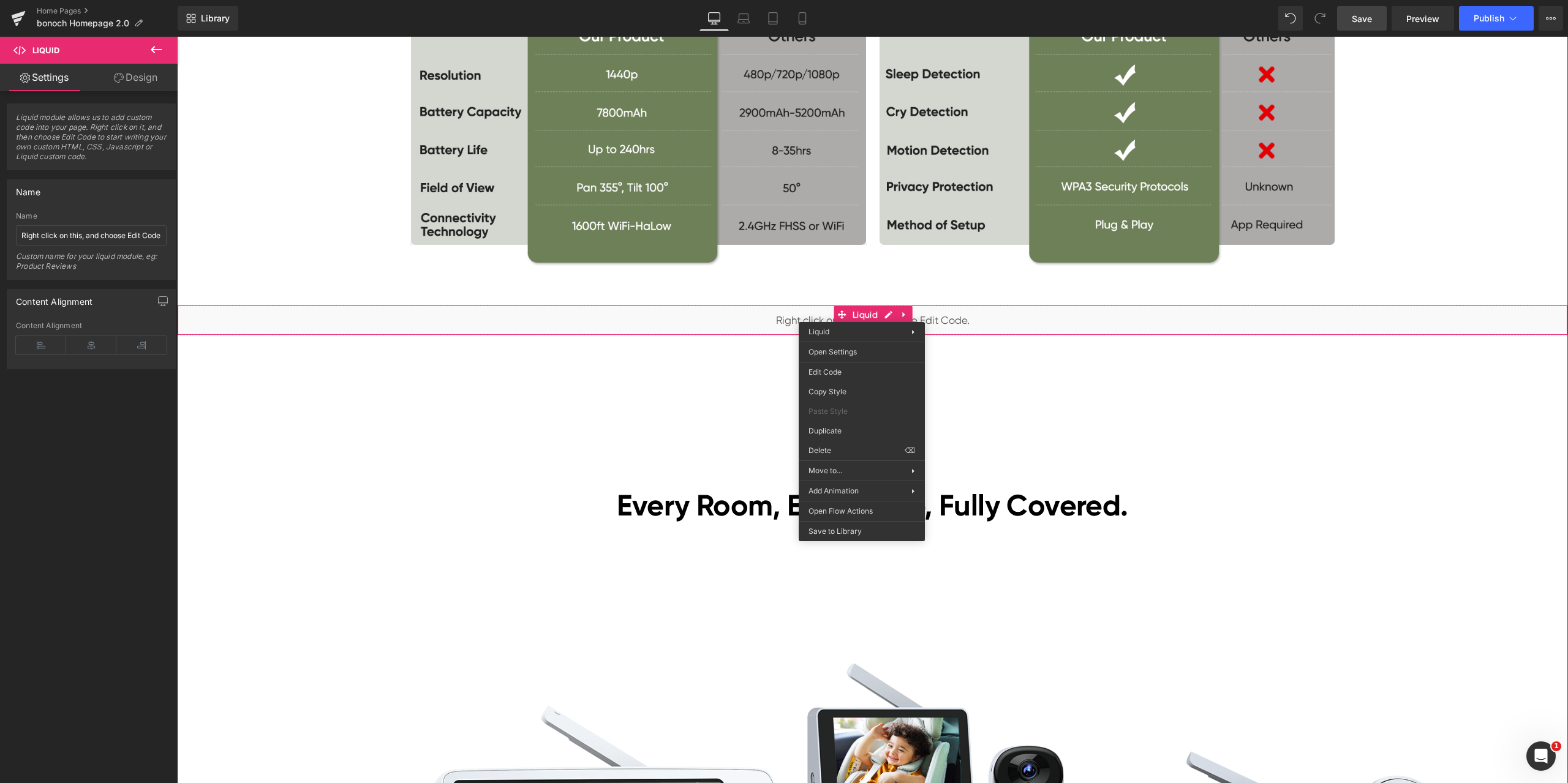
click at [898, 313] on div "Liquid" at bounding box center [872, 320] width 1391 height 31
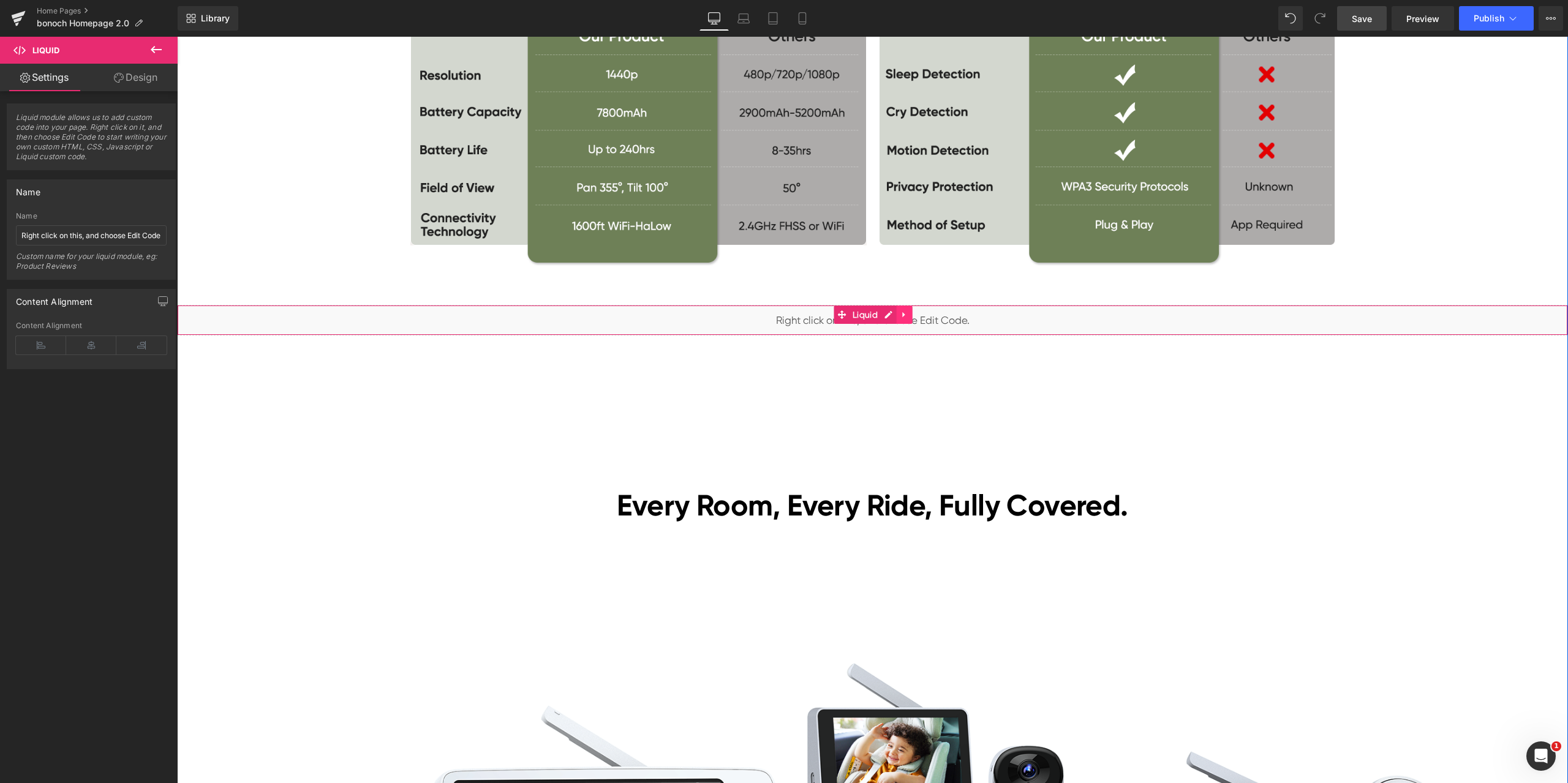
click at [900, 314] on icon at bounding box center [904, 315] width 8 height 9
click at [905, 314] on link at bounding box center [912, 314] width 16 height 18
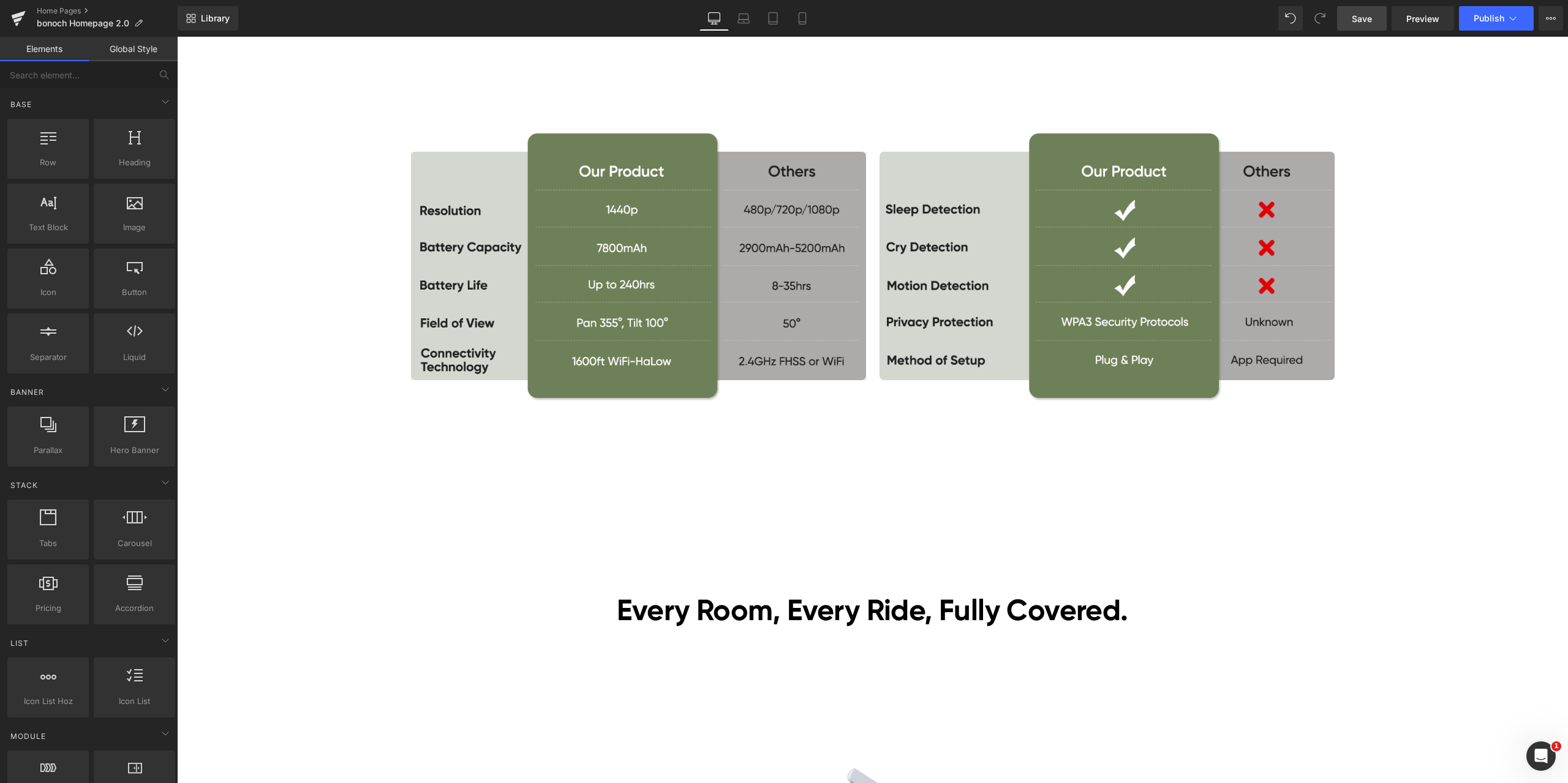
scroll to position [2756, 0]
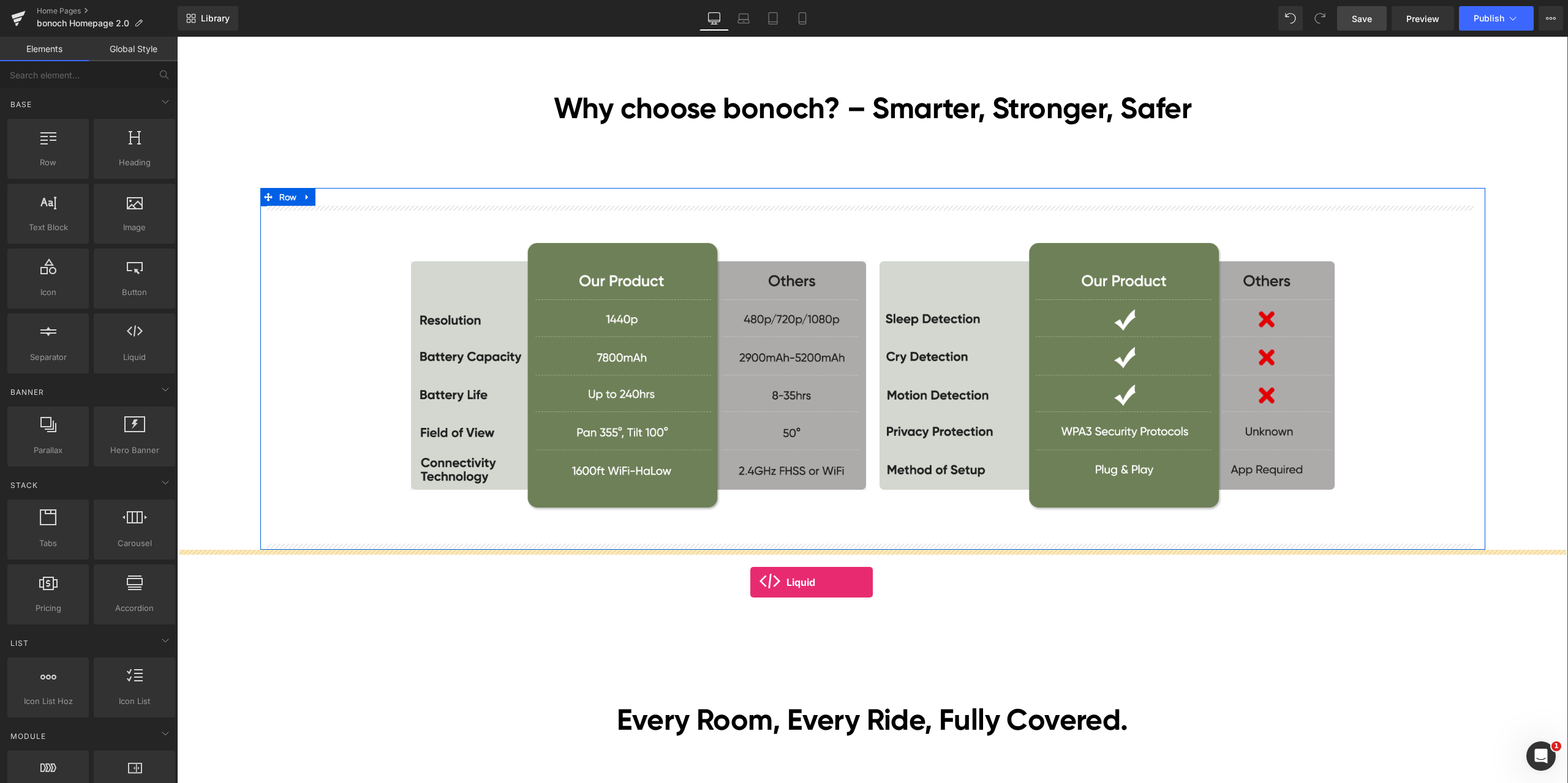
drag, startPoint x: 334, startPoint y: 391, endPoint x: 750, endPoint y: 582, distance: 457.8
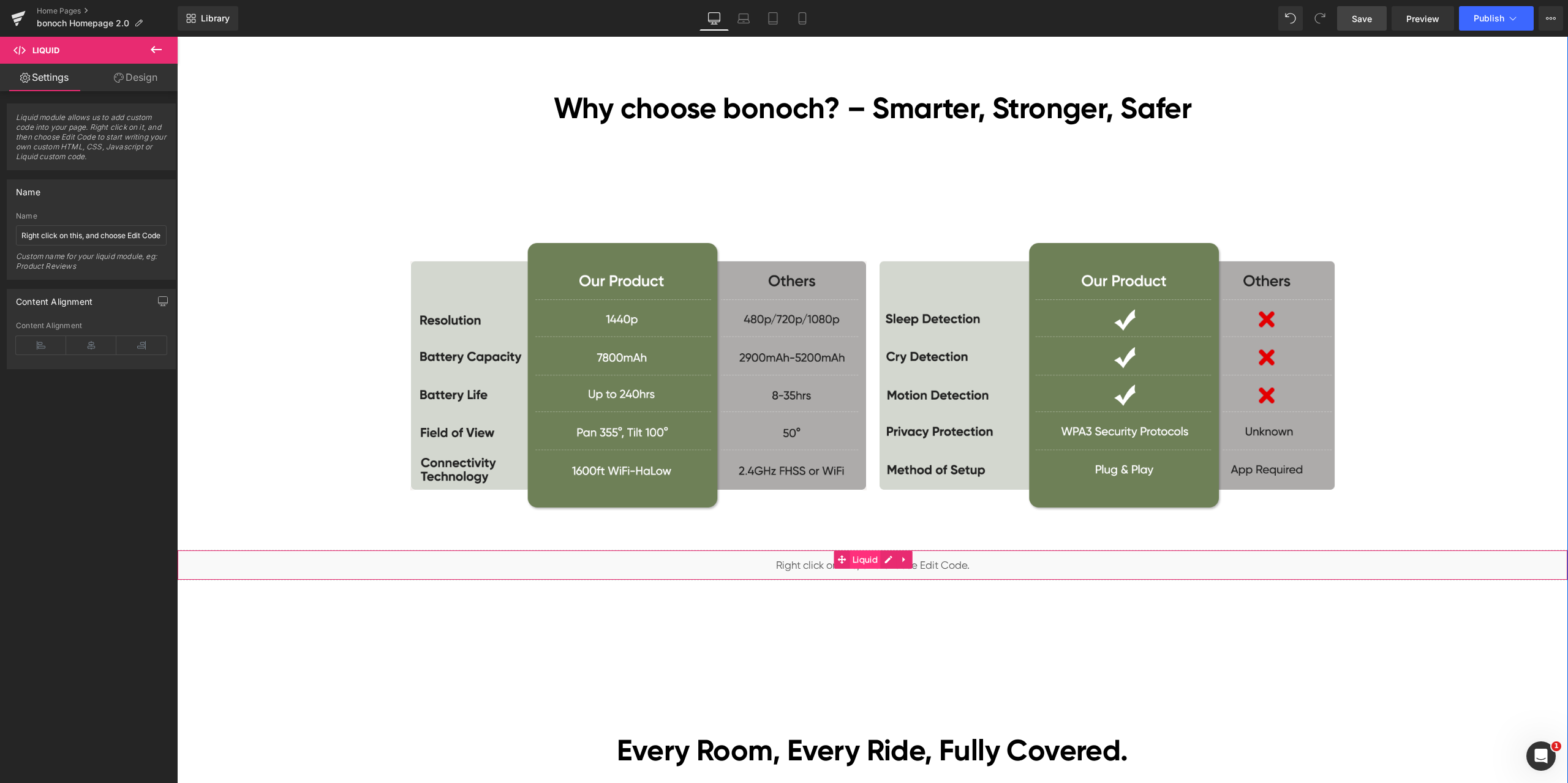
click at [852, 562] on span "Liquid" at bounding box center [865, 560] width 31 height 18
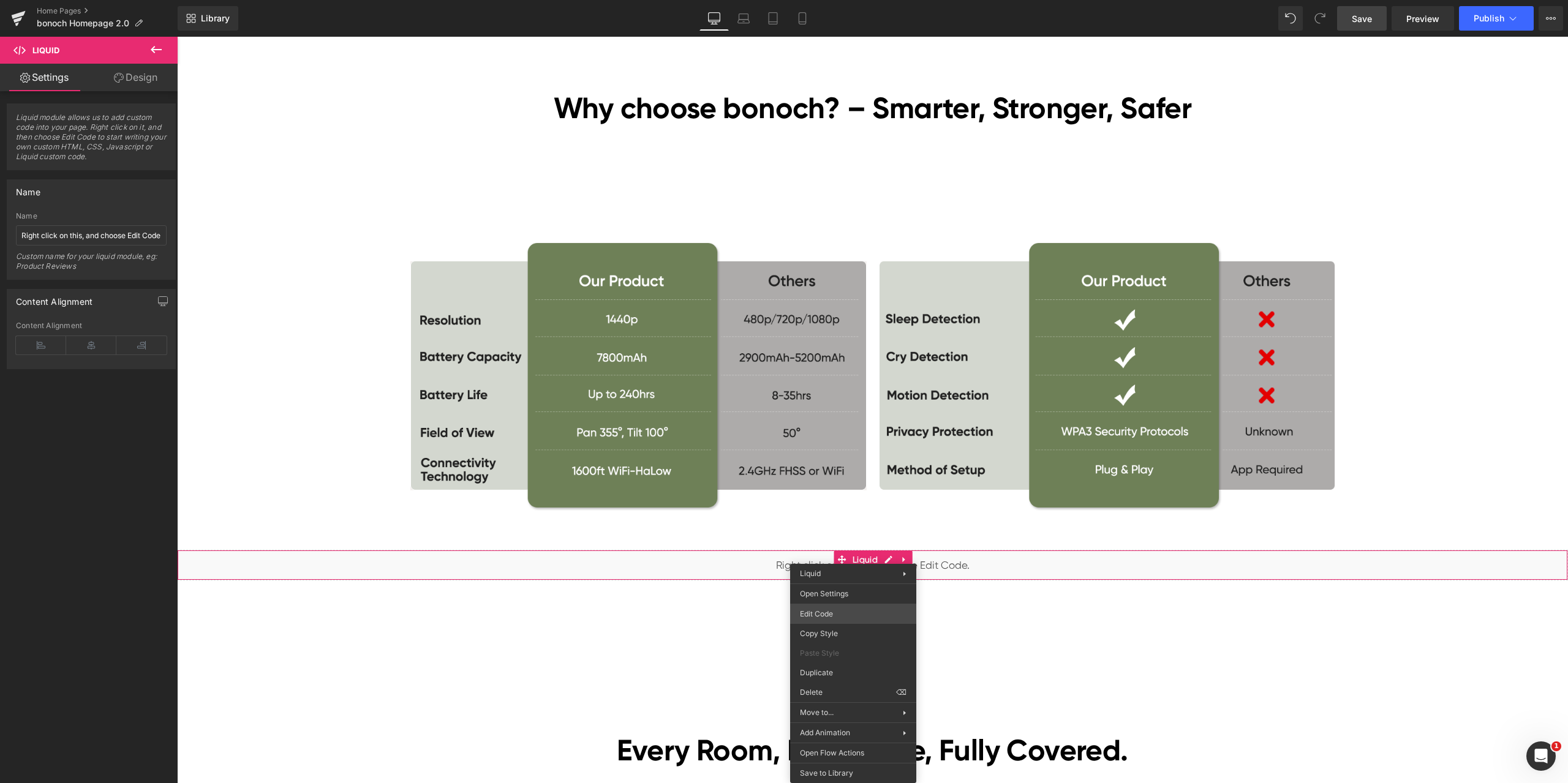
click at [831, 613] on body "Liquid You are previewing how the will restyle your page. You can not edit Elem…" at bounding box center [784, 392] width 1568 height 783
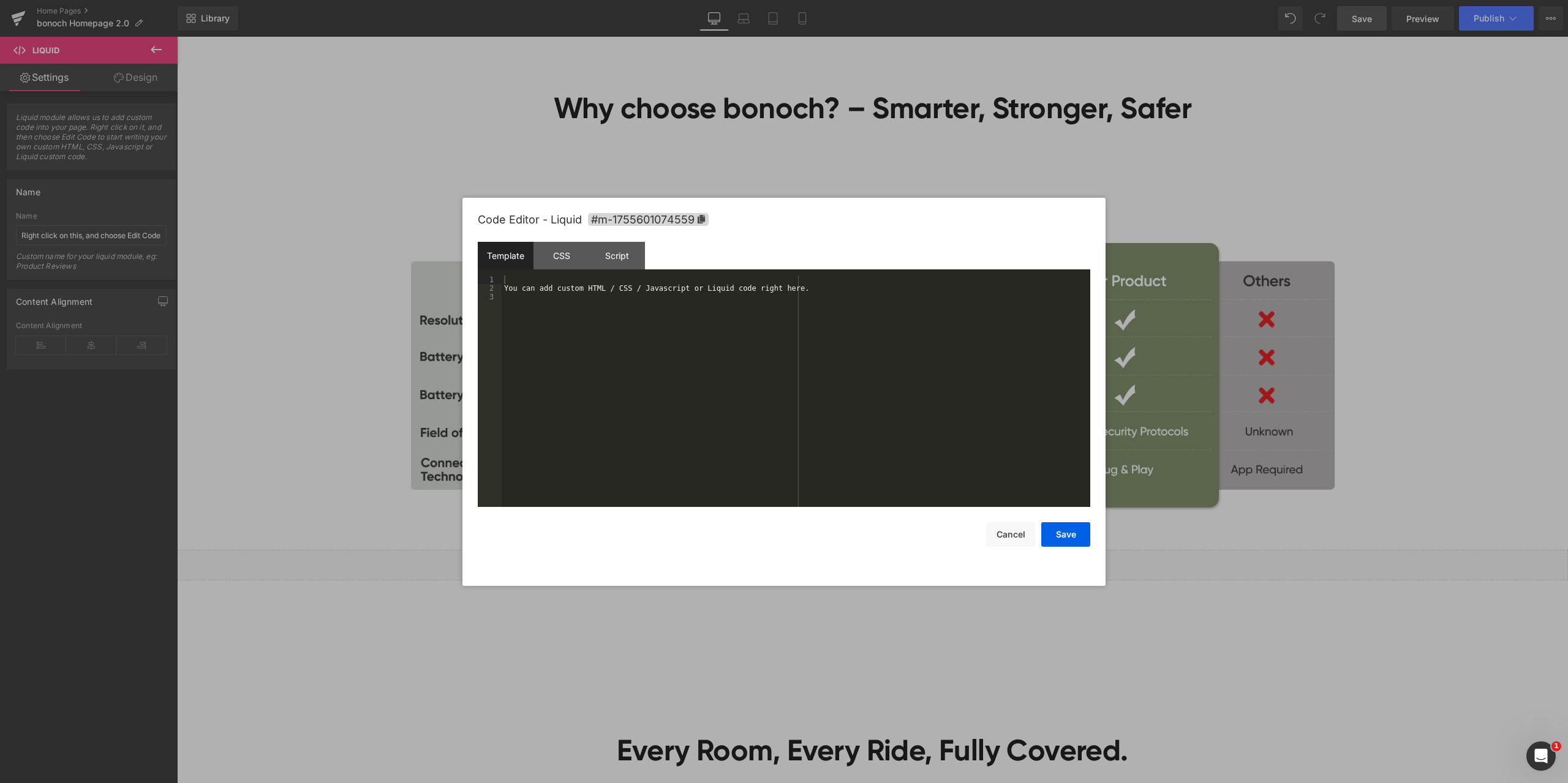
click at [656, 400] on div "You can add custom HTML / CSS / Javascript or Liquid code right here." at bounding box center [796, 400] width 588 height 249
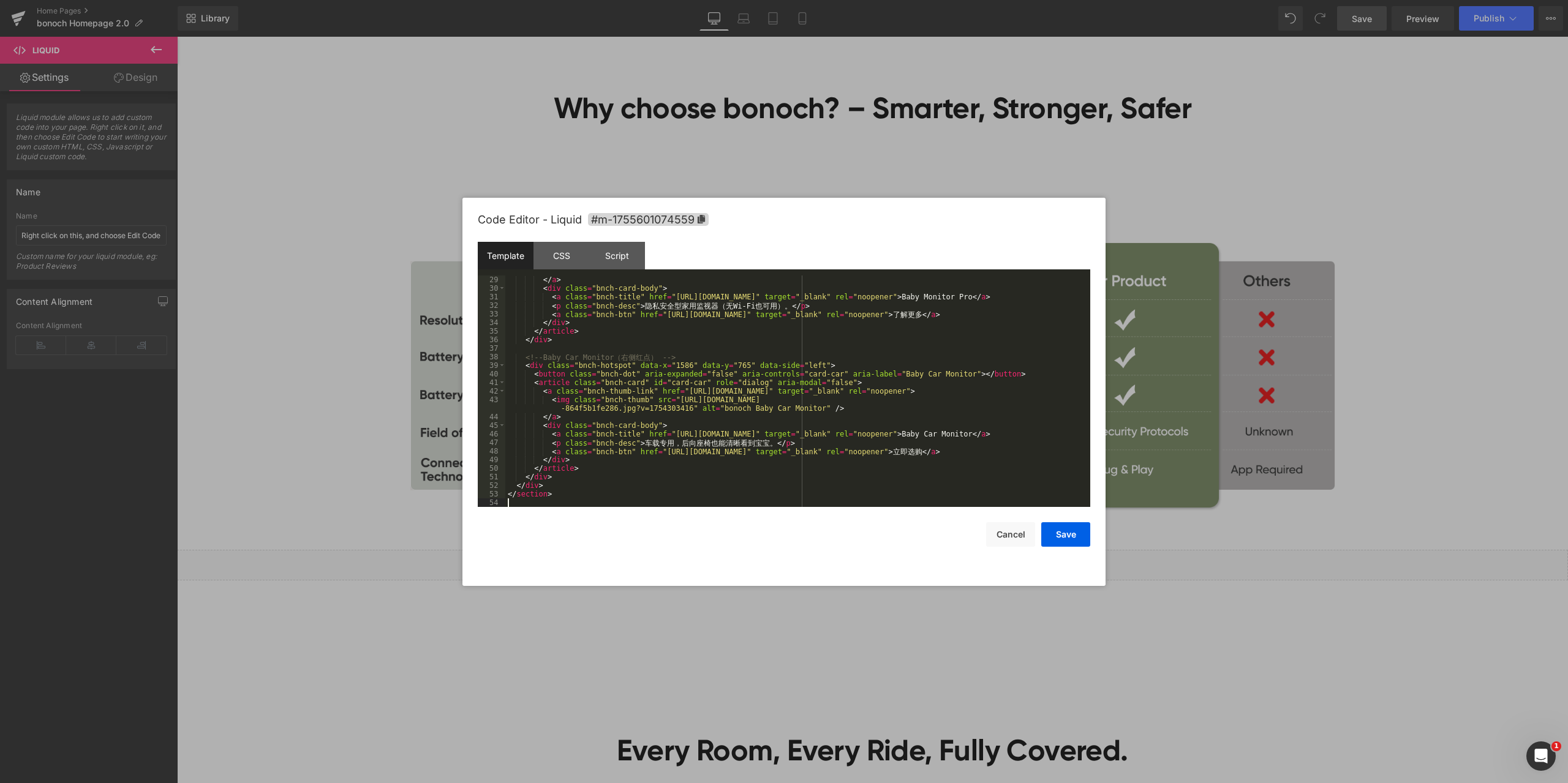
scroll to position [257, 0]
click at [573, 261] on div "CSS" at bounding box center [562, 255] width 56 height 27
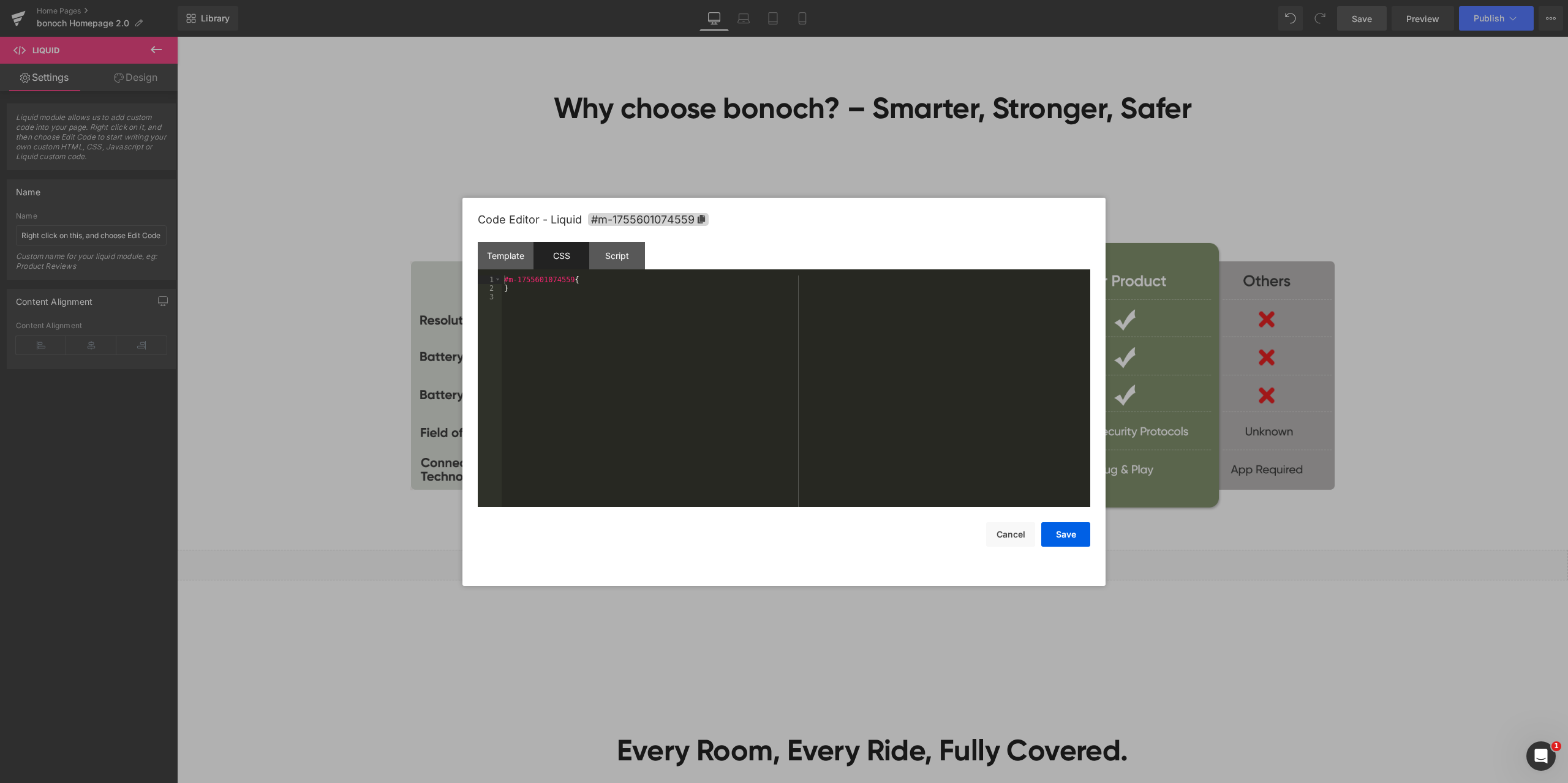
click at [634, 315] on div "#m-1755601074559 { }" at bounding box center [796, 400] width 588 height 249
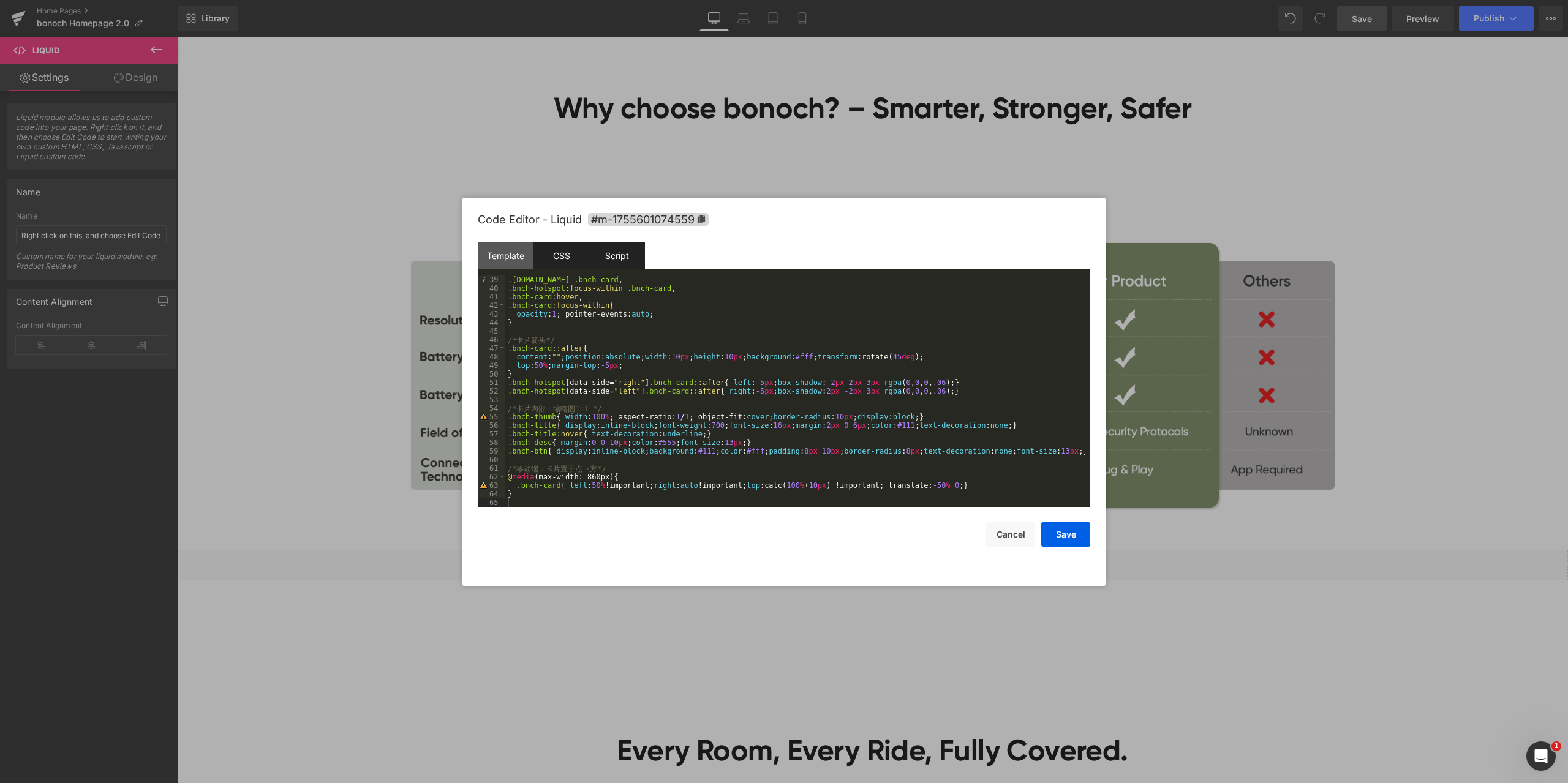
click at [612, 250] on div "Script" at bounding box center [617, 255] width 56 height 27
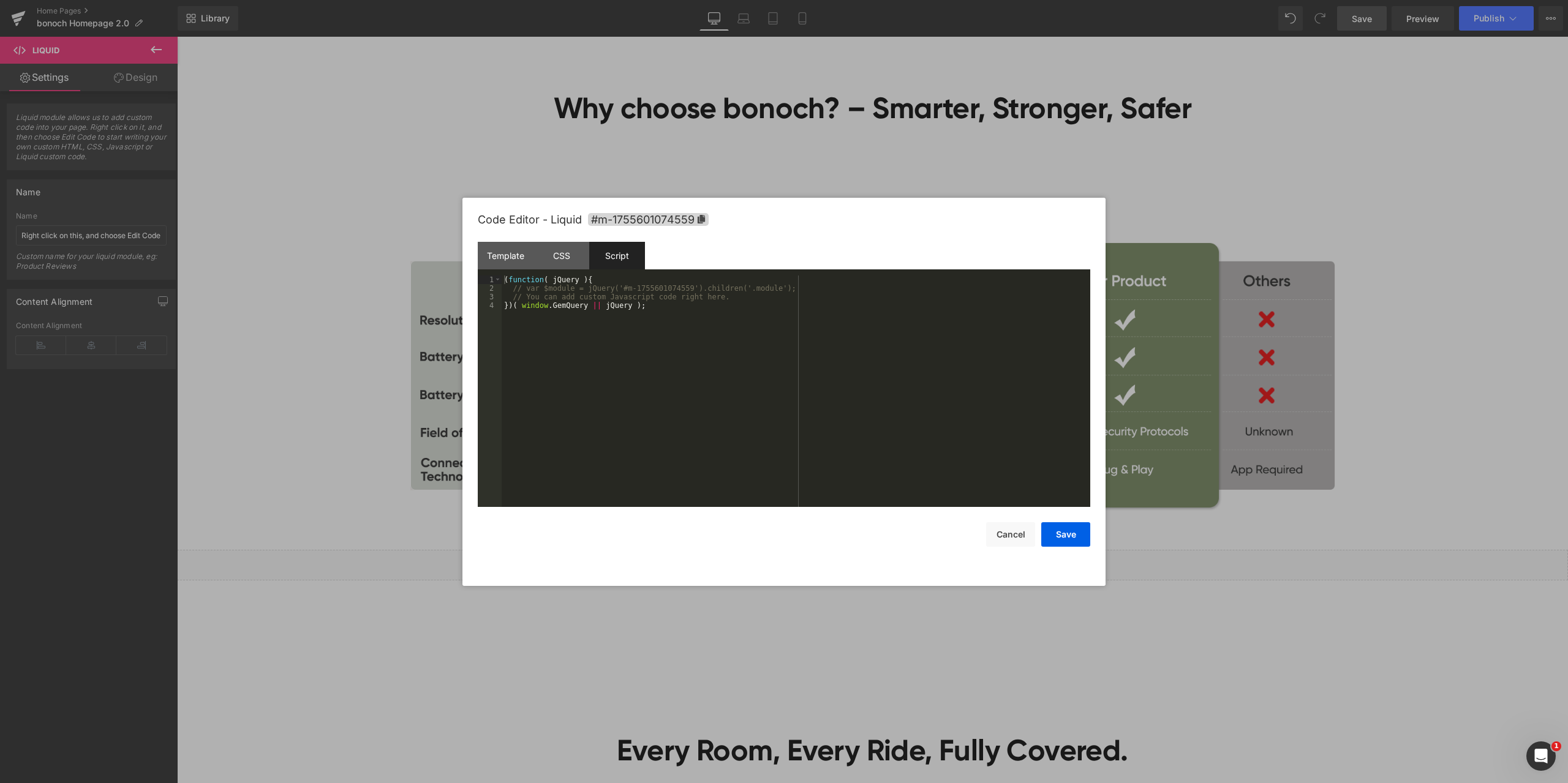
click at [691, 311] on div "( function ( jQuery ) { // var $module = jQuery('#m-1755601074559').children('.…" at bounding box center [796, 400] width 588 height 249
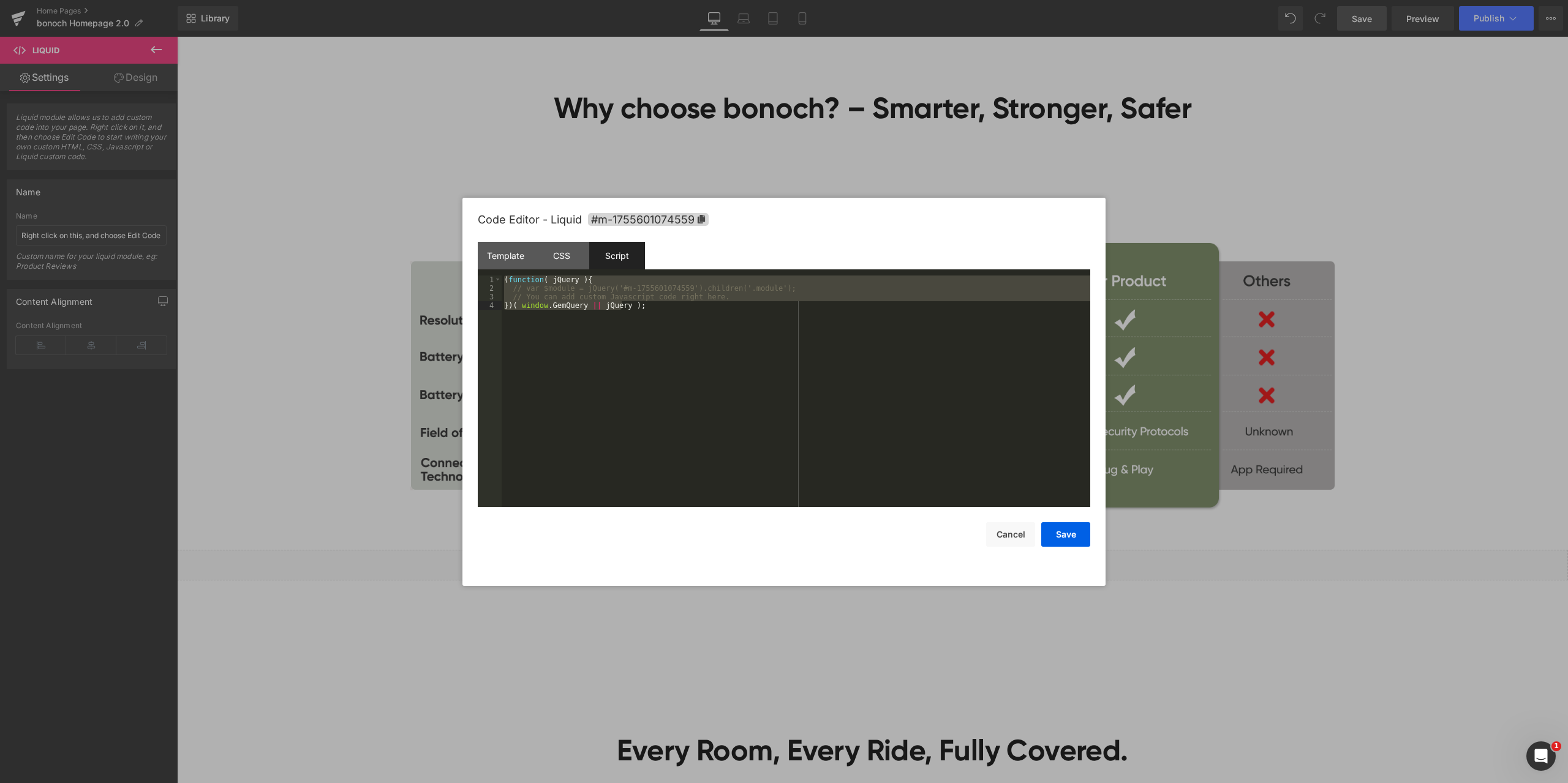
scroll to position [566, 0]
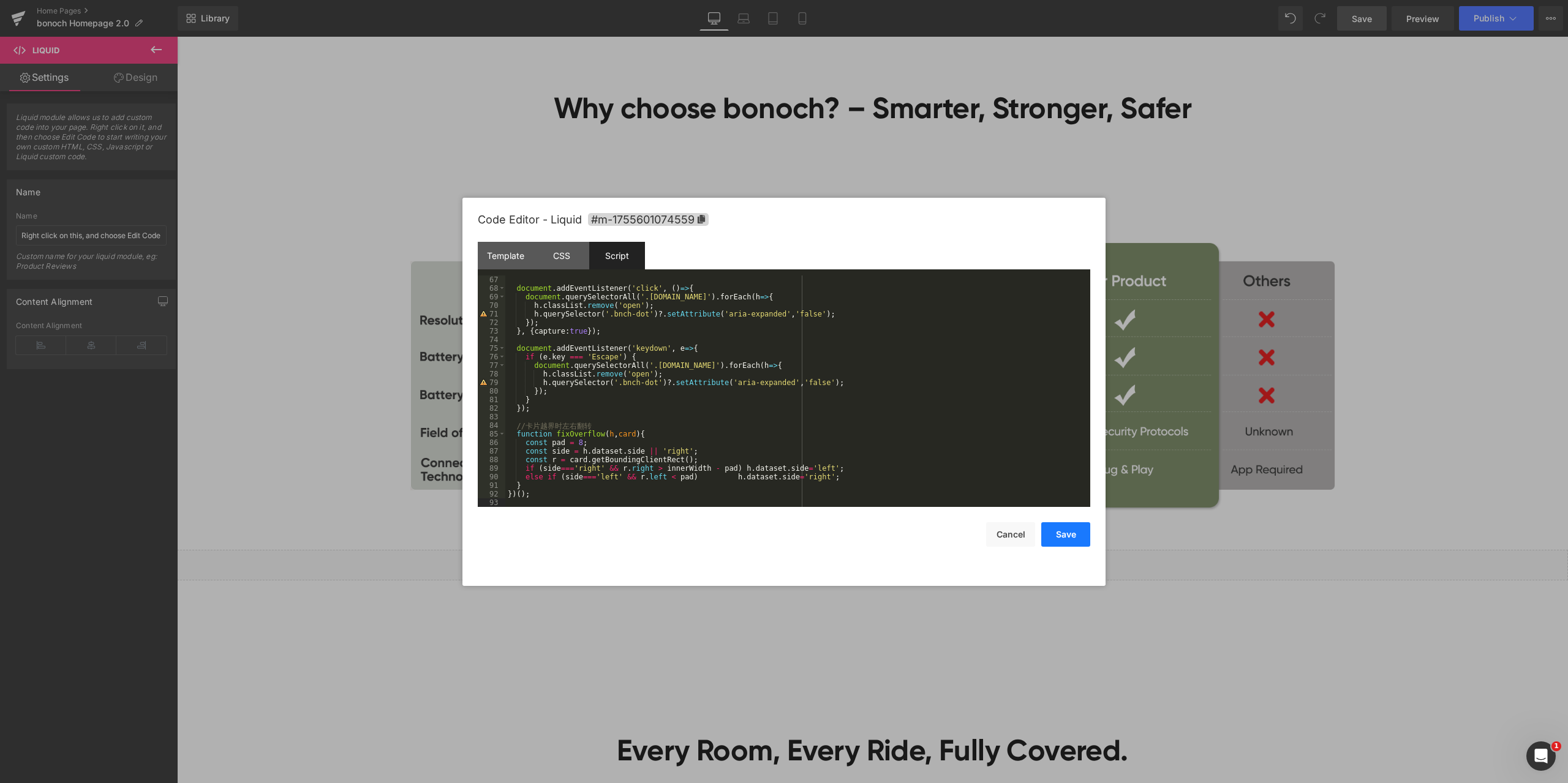
click at [1076, 540] on button "Save" at bounding box center [1065, 535] width 49 height 24
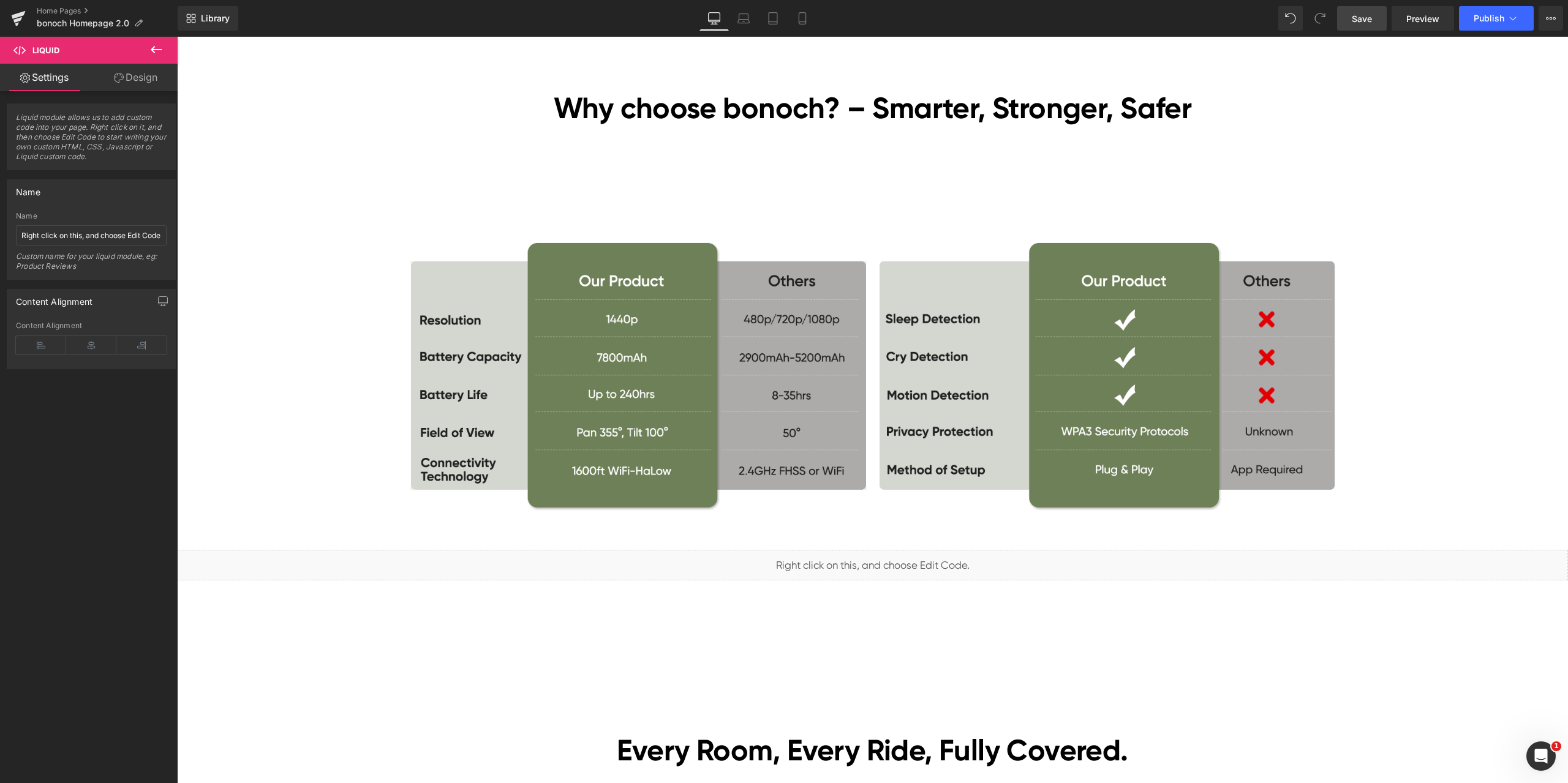
click at [1358, 22] on span "Save" at bounding box center [1362, 18] width 20 height 13
click at [1419, 28] on link "Preview" at bounding box center [1422, 18] width 62 height 24
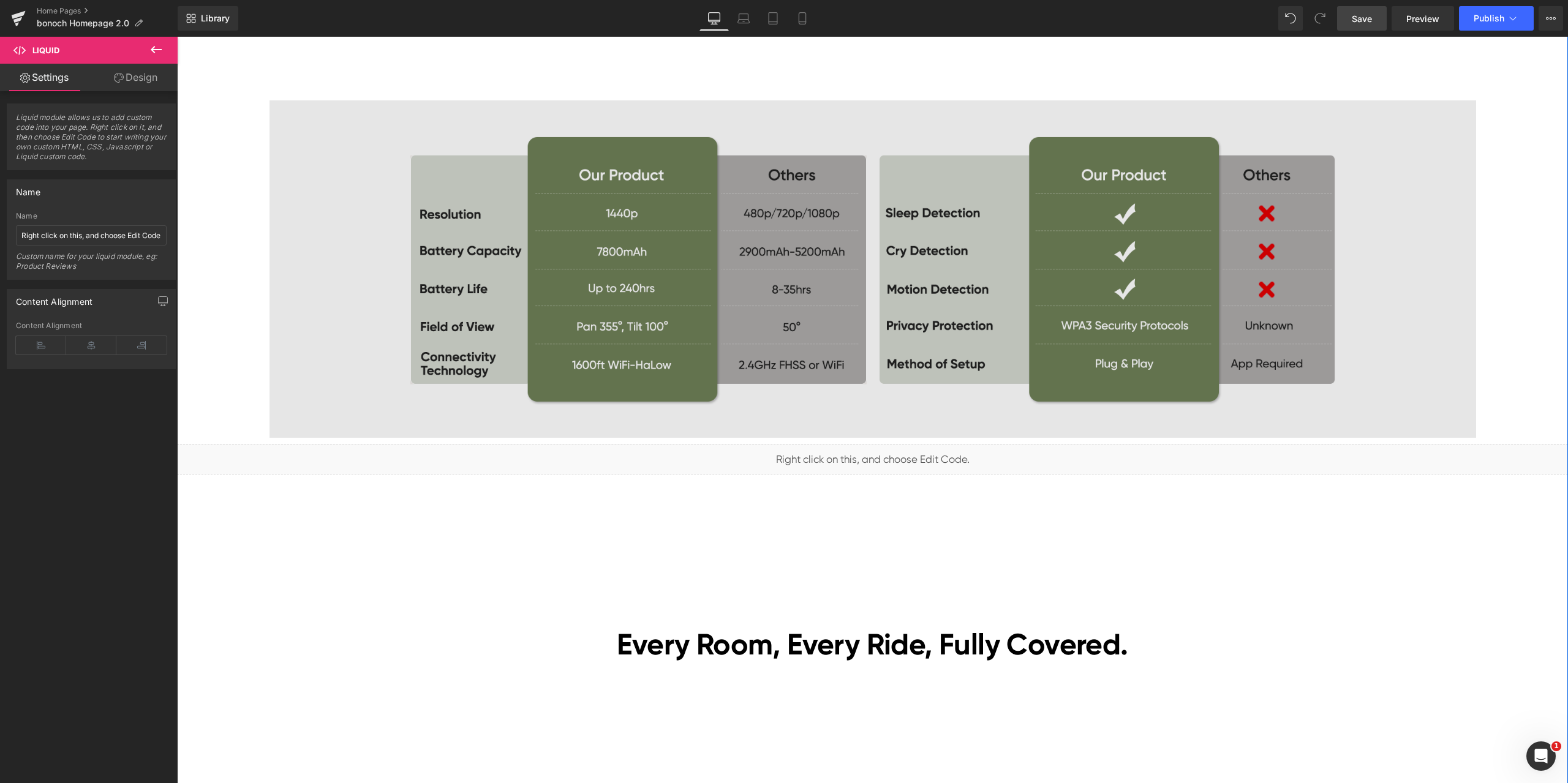
scroll to position [3062, 0]
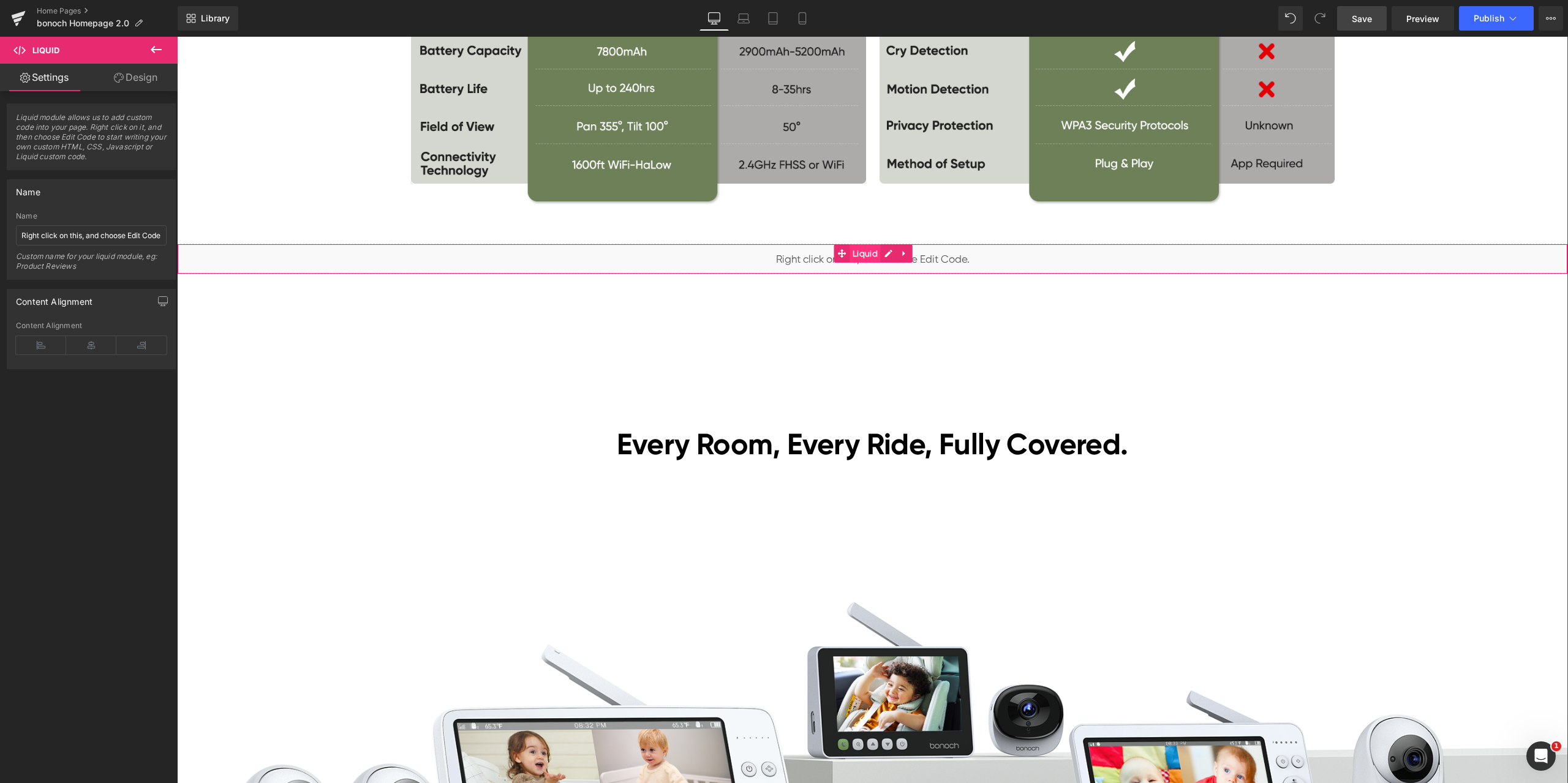
click at [867, 257] on span "Liquid" at bounding box center [865, 253] width 31 height 18
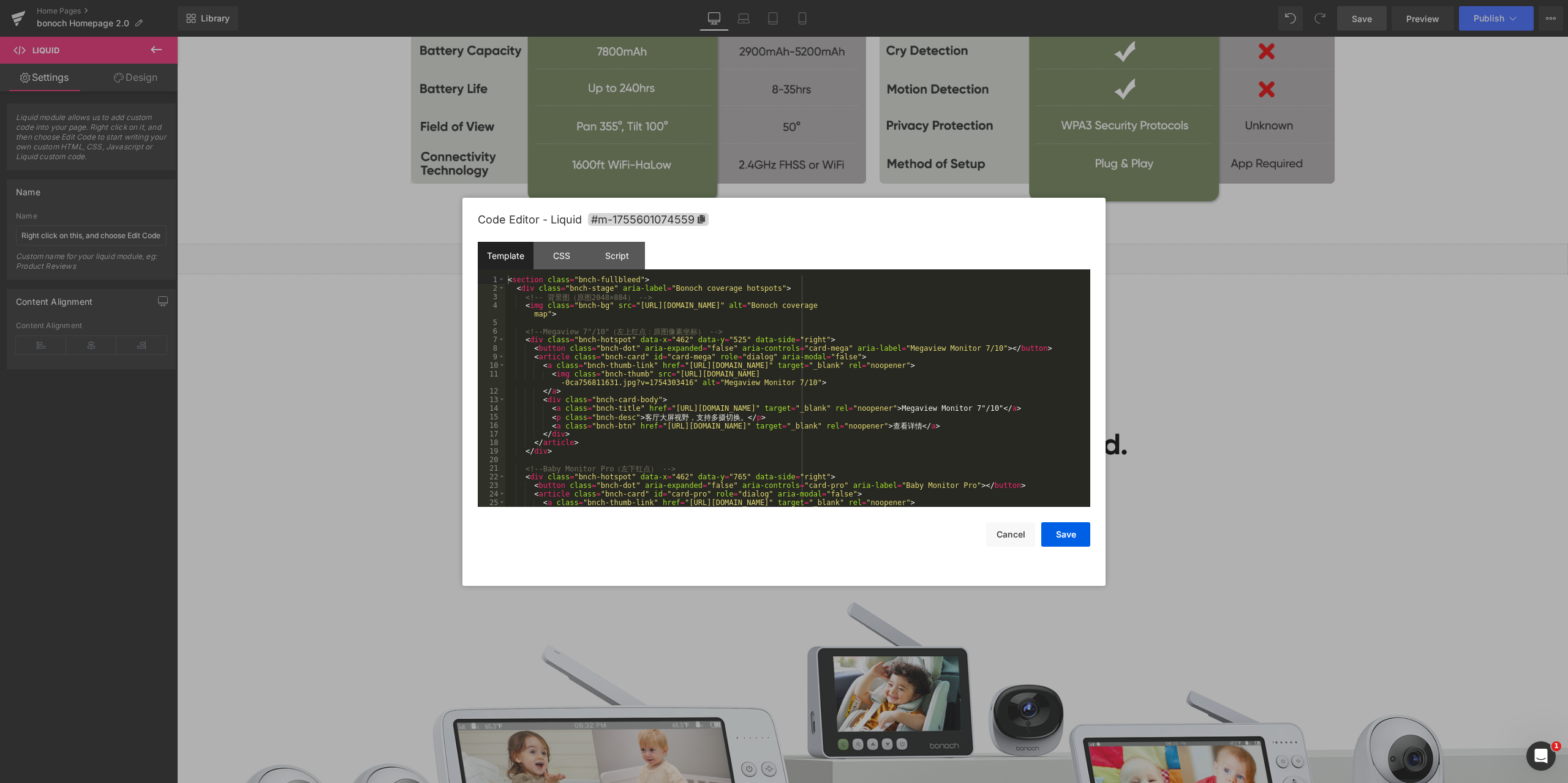
click at [860, 0] on div "Liquid You are previewing how the will restyle your page. You can not edit Elem…" at bounding box center [784, 0] width 1568 height 0
click at [1369, 439] on div at bounding box center [784, 392] width 1568 height 783
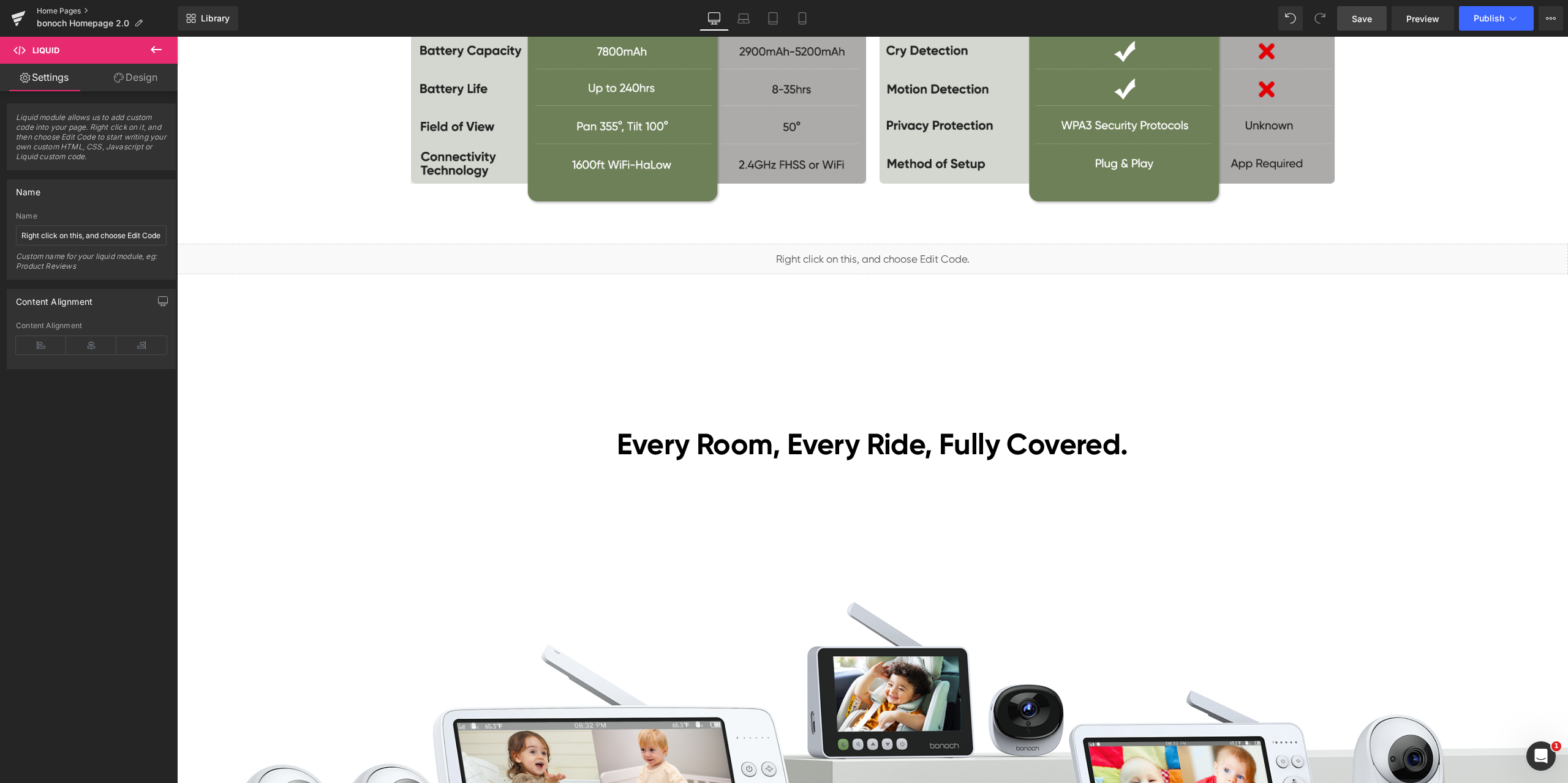
click at [71, 15] on link "Home Pages" at bounding box center [107, 11] width 141 height 10
